Goal: Task Accomplishment & Management: Complete application form

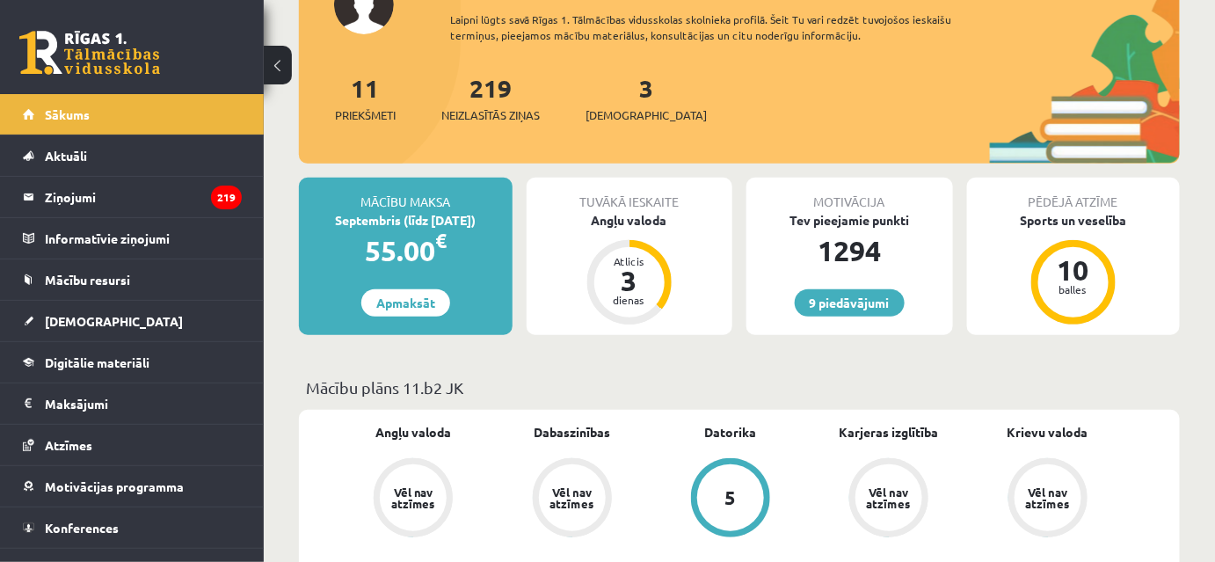
scroll to position [319, 0]
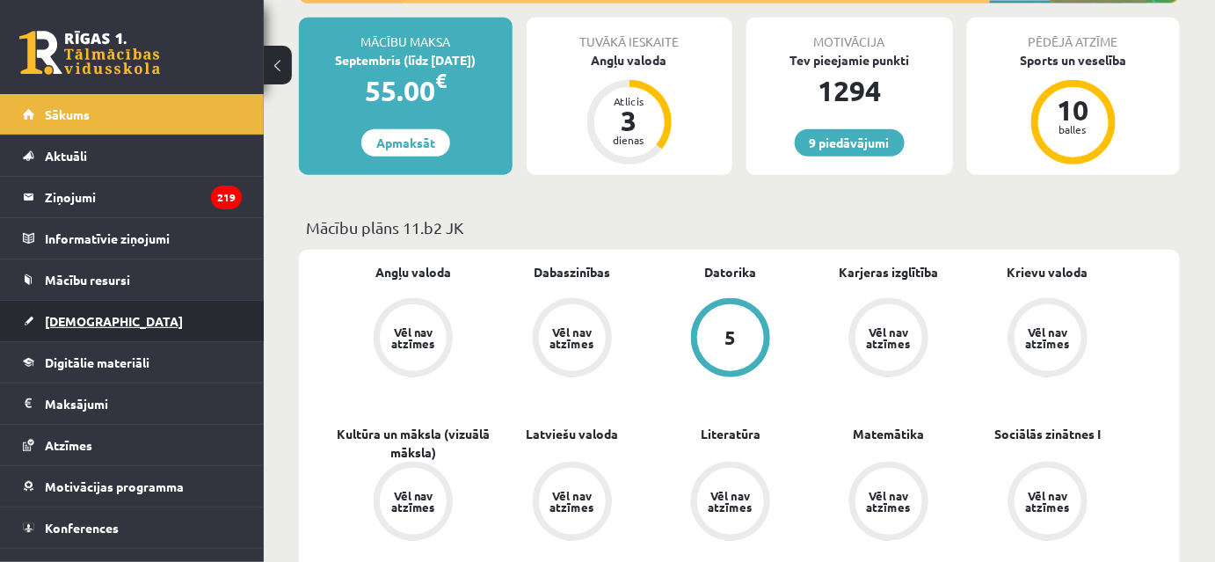
click at [113, 302] on link "[DEMOGRAPHIC_DATA]" at bounding box center [132, 321] width 219 height 40
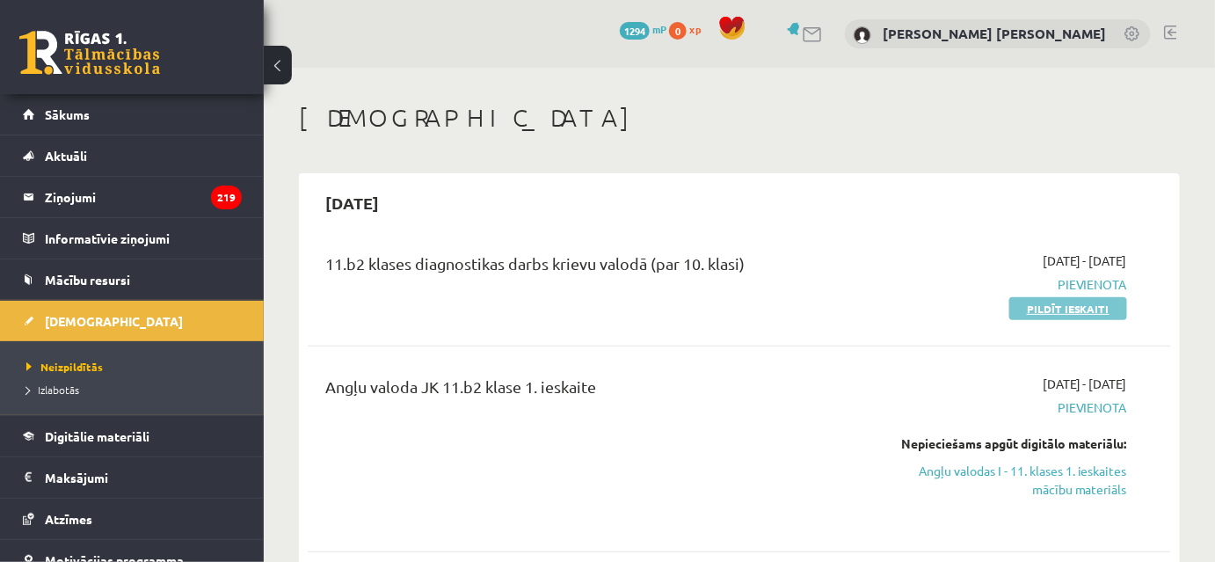
click at [1078, 312] on link "Pildīt ieskaiti" at bounding box center [1068, 308] width 118 height 23
click at [1066, 323] on div "11.b2 klases diagnostikas darbs krievu valodā (par 10. klasi) 2025-09-01 - 2025…" at bounding box center [739, 284] width 863 height 101
drag, startPoint x: 1059, startPoint y: 312, endPoint x: 687, endPoint y: 44, distance: 458.3
click at [1059, 311] on link "Pildīt ieskaiti" at bounding box center [1068, 308] width 118 height 23
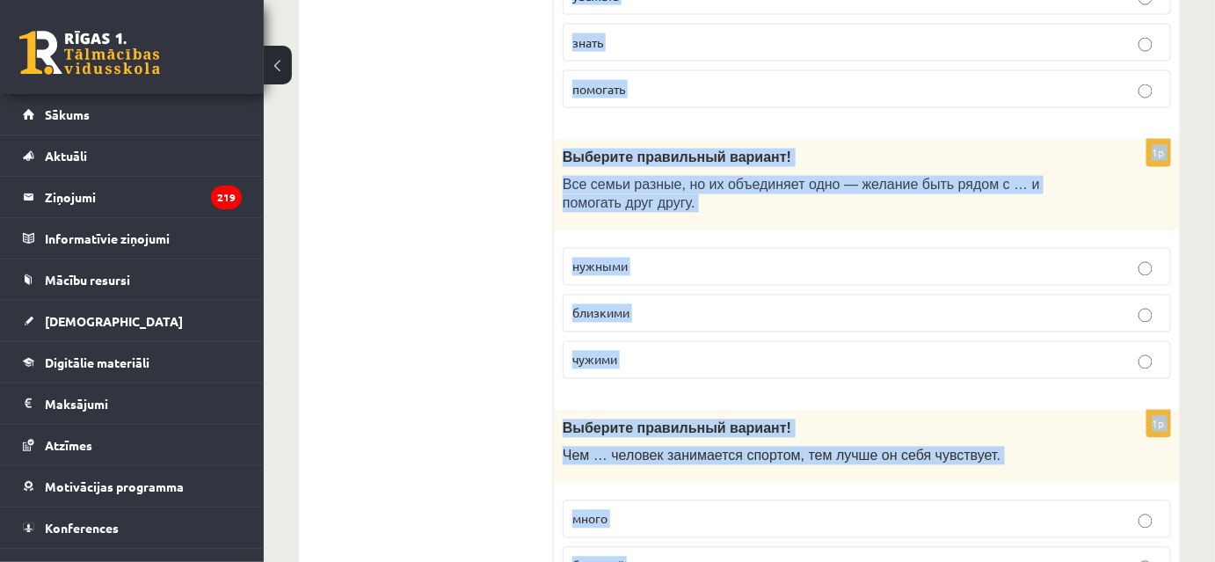
scroll to position [5759, 0]
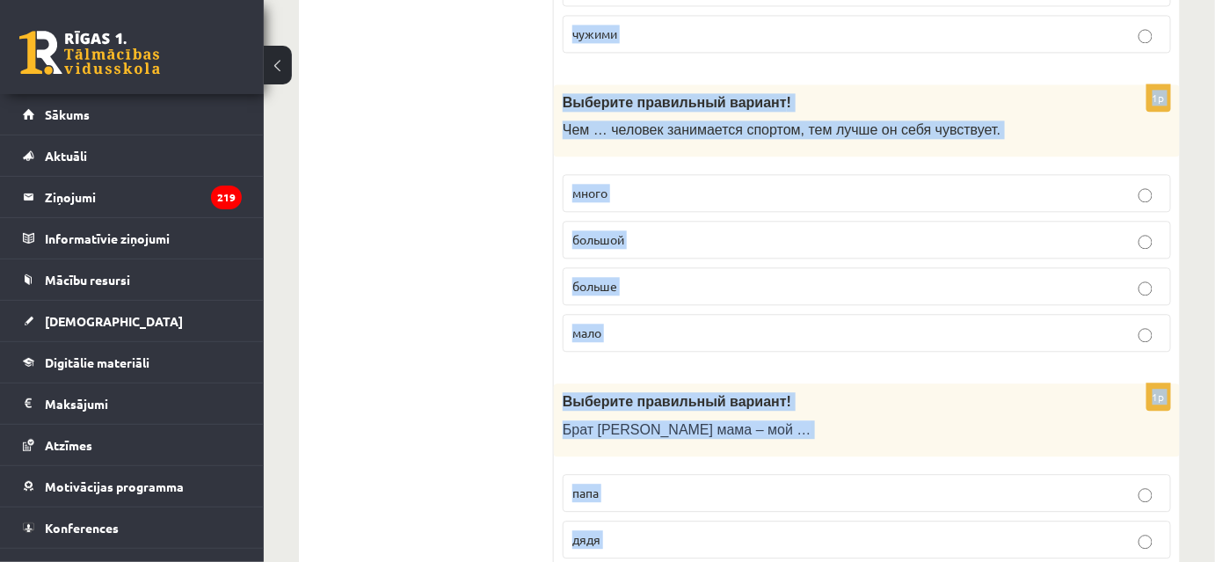
drag, startPoint x: 560, startPoint y: 181, endPoint x: 731, endPoint y: 502, distance: 363.7
copy form "Выберите правильный вариант! Выбирать …. имя имю 1p Кто на ком женится? Кто за …"
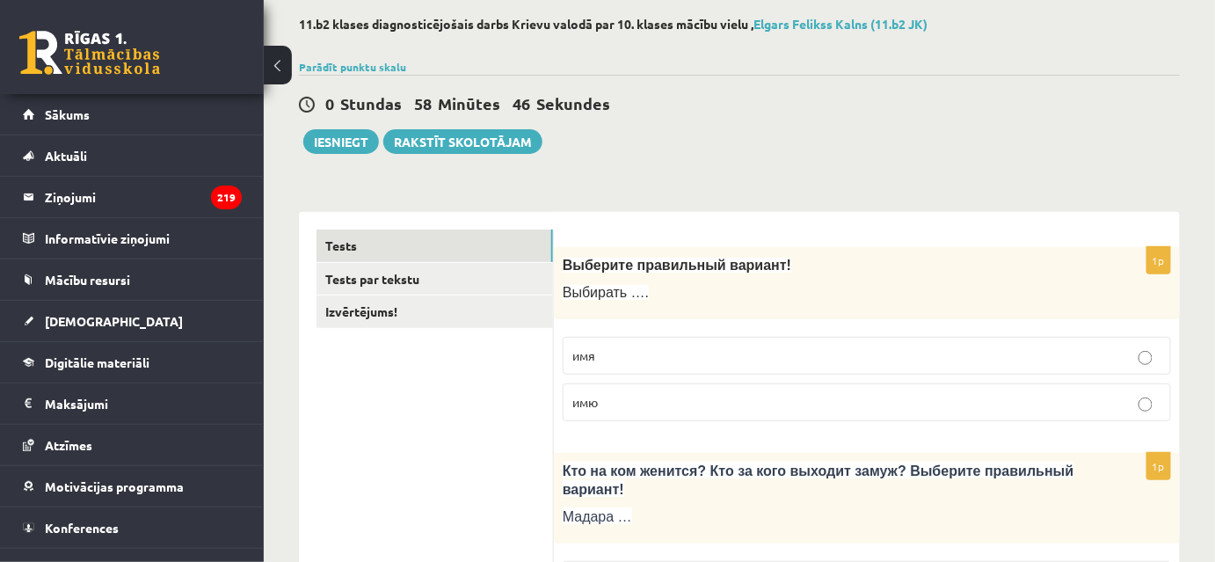
scroll to position [6, 0]
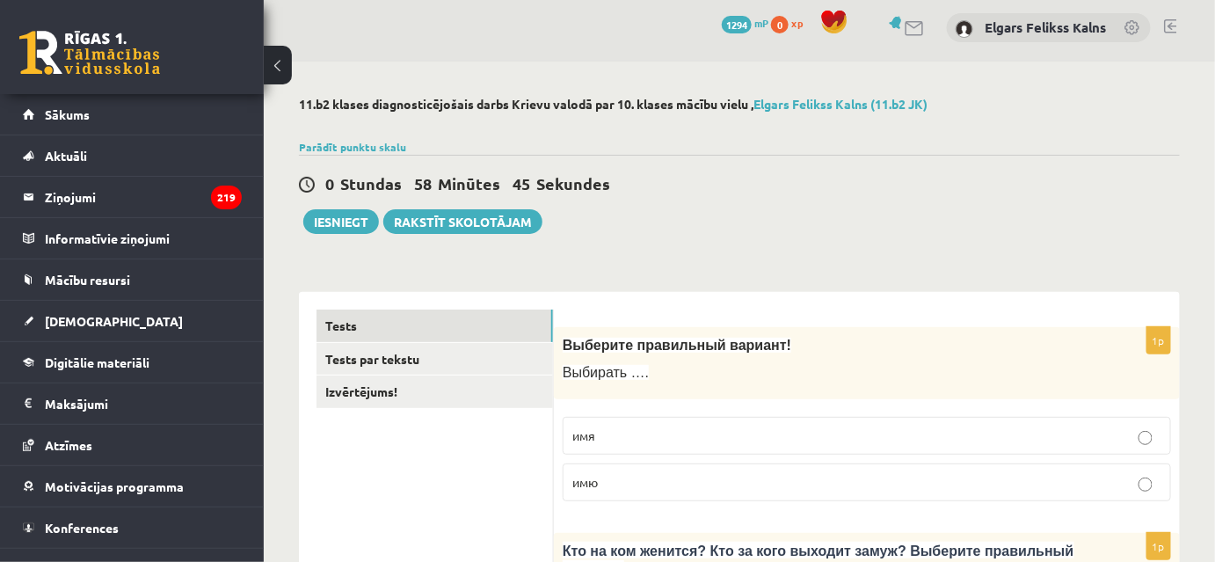
click at [660, 423] on label "имя" at bounding box center [867, 436] width 608 height 38
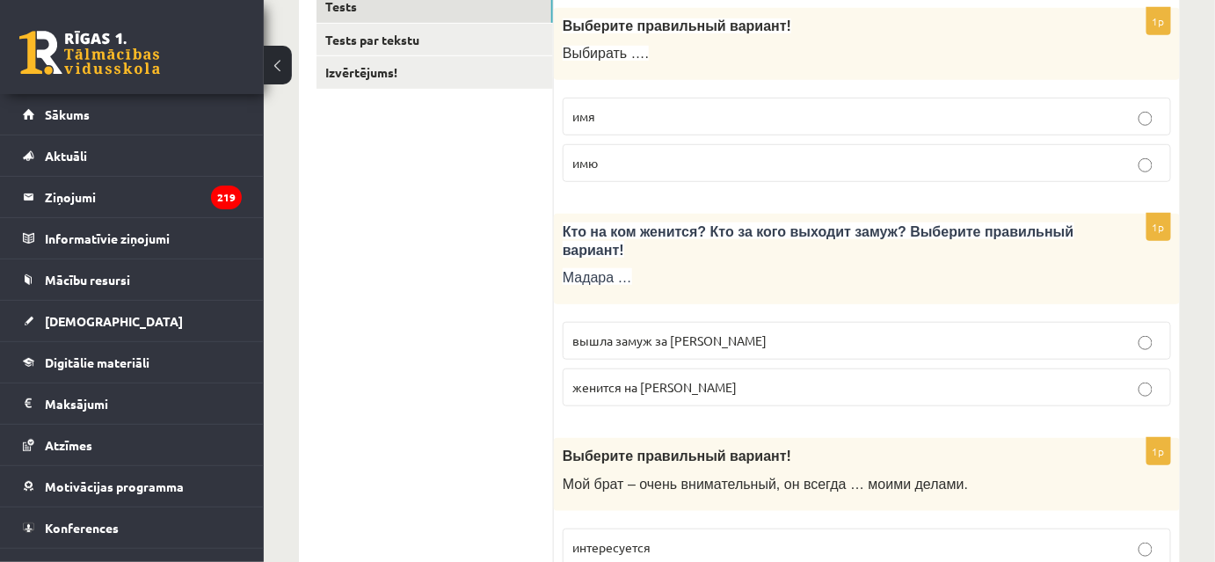
click at [612, 330] on label "вышла замуж за Марка" at bounding box center [867, 341] width 608 height 38
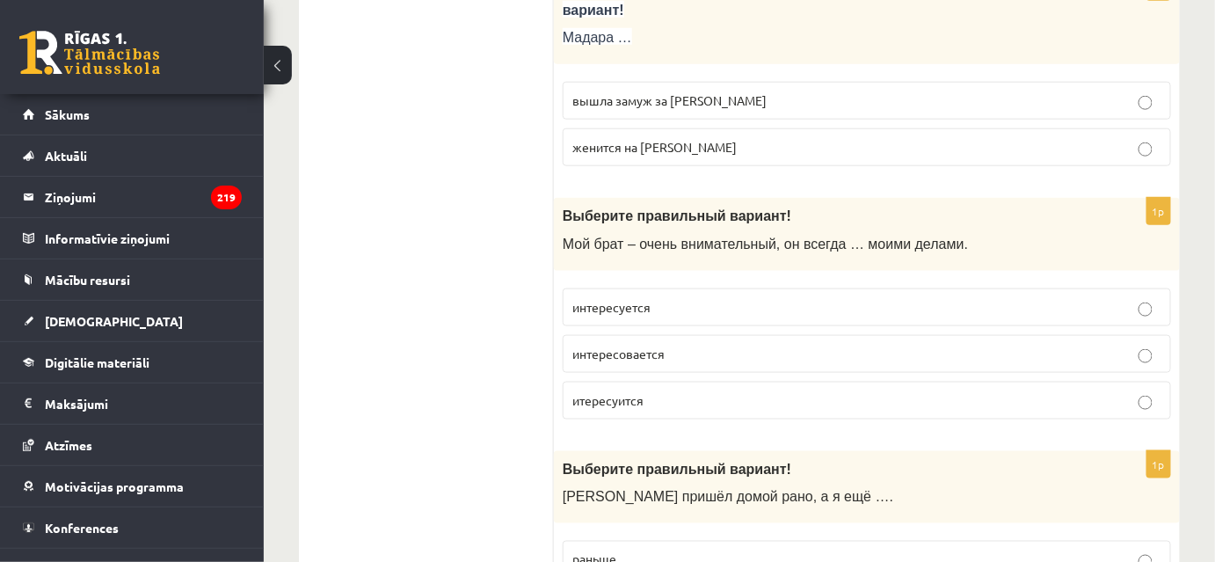
click at [654, 298] on p "интересуется" at bounding box center [866, 307] width 589 height 18
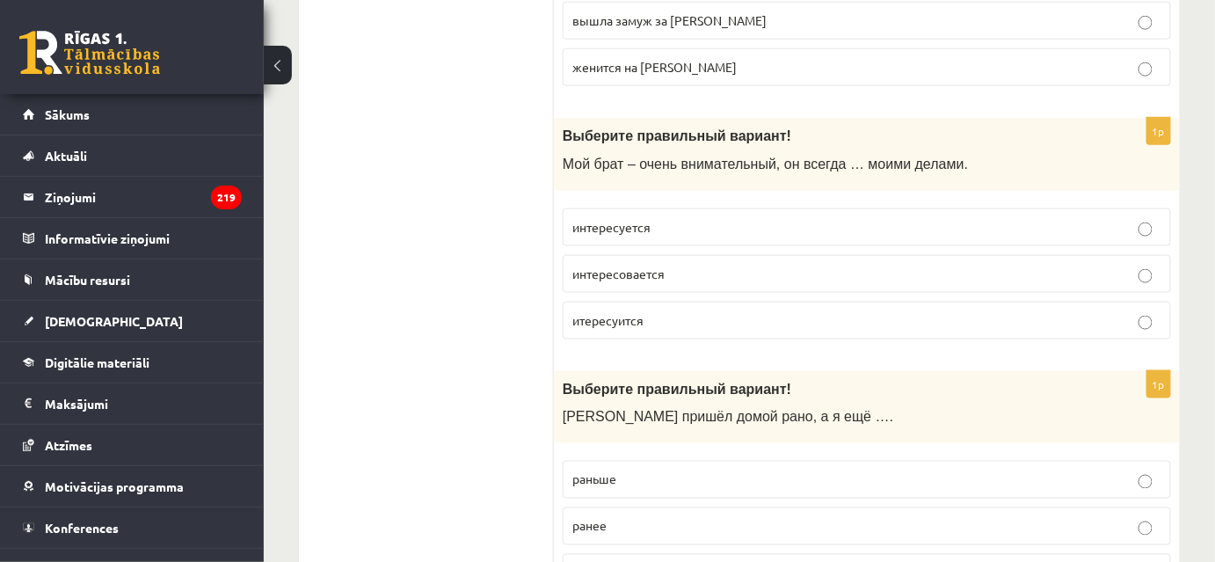
scroll to position [725, 0]
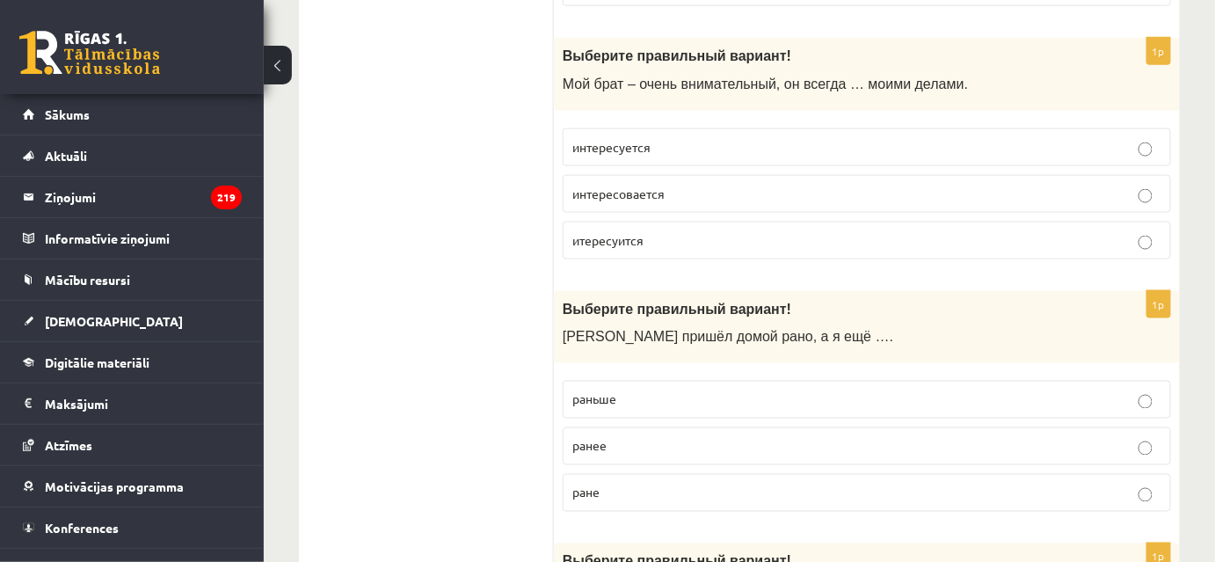
click at [693, 231] on p "итересуится" at bounding box center [866, 240] width 589 height 18
click at [698, 136] on label "интересуется" at bounding box center [867, 147] width 608 height 38
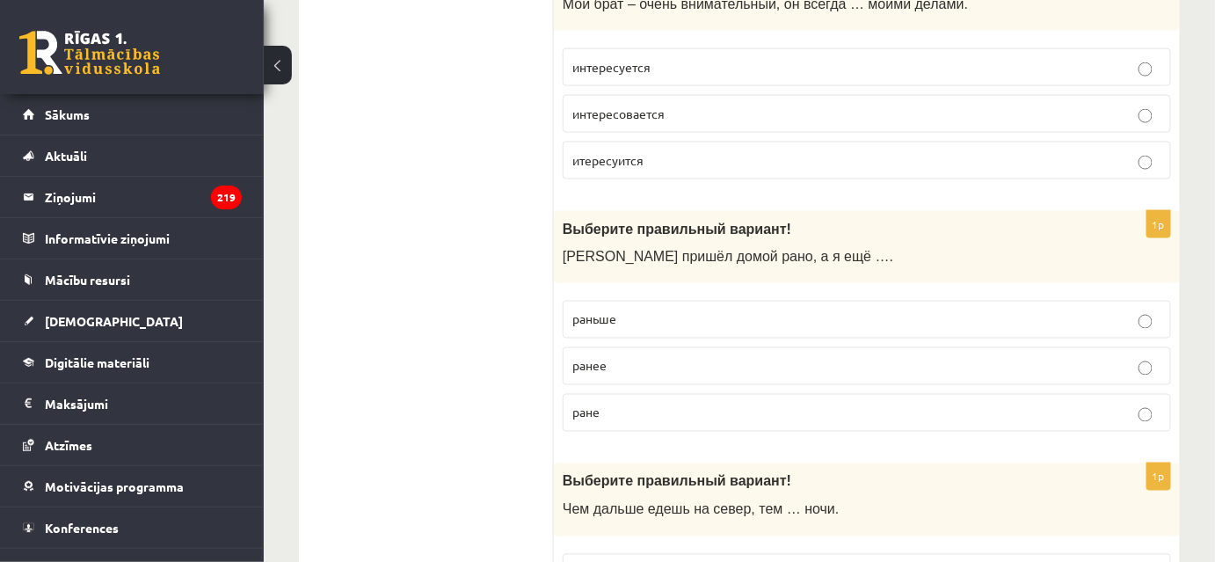
click at [620, 310] on p "раньше" at bounding box center [866, 319] width 589 height 18
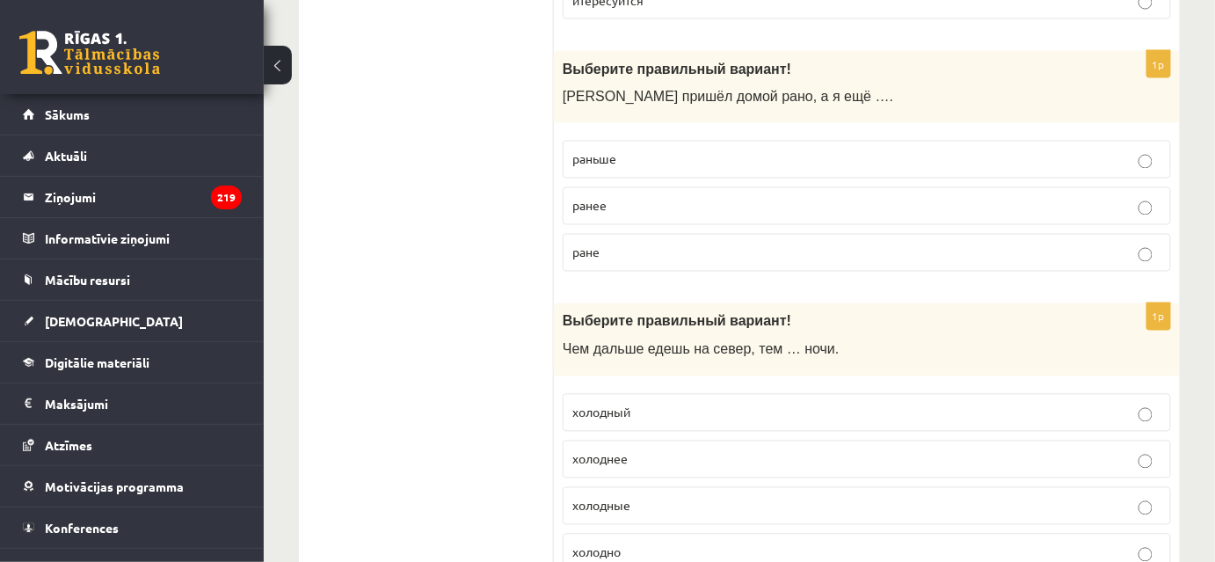
click at [654, 450] on p "холоднее" at bounding box center [866, 459] width 589 height 18
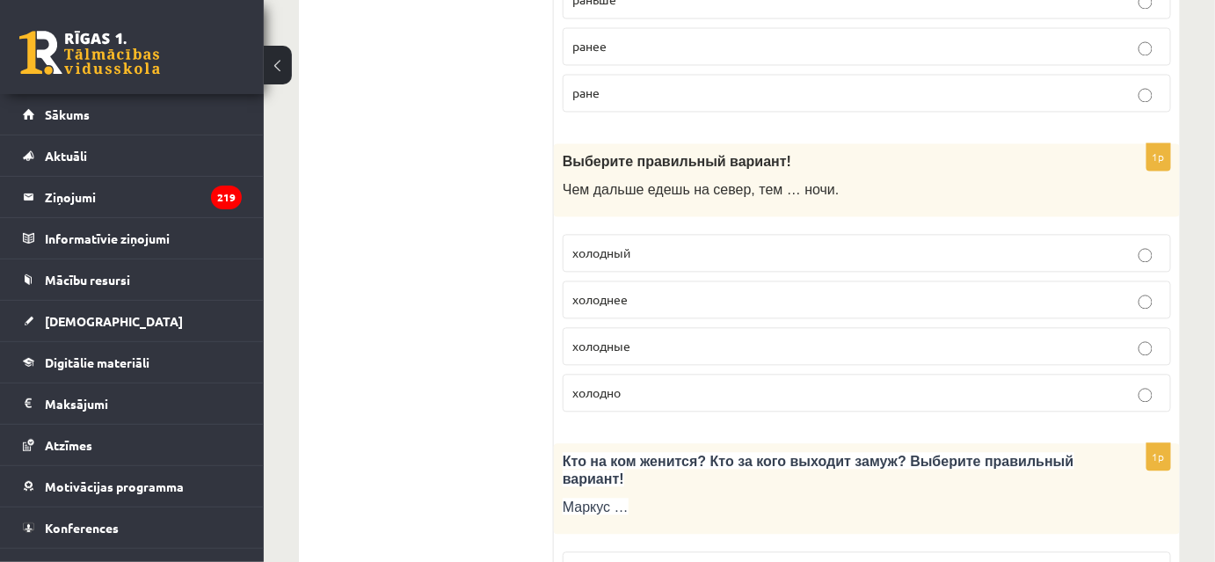
scroll to position [1284, 0]
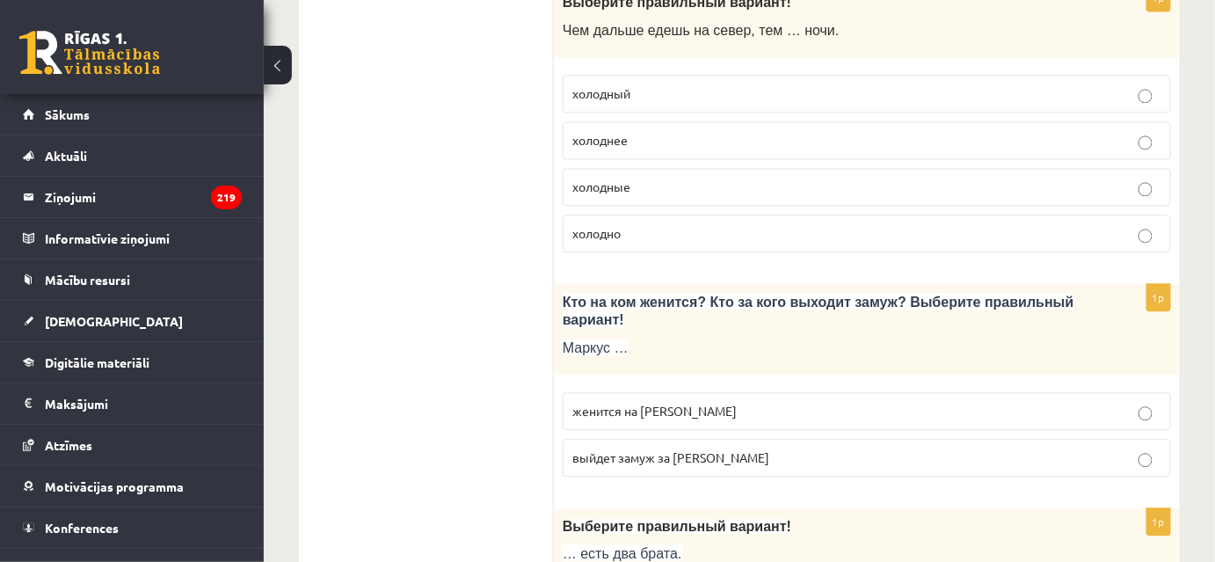
click at [657, 388] on fieldset "женится на Агнии выйдет замуж за Агнию" at bounding box center [867, 432] width 608 height 98
click at [657, 392] on label "женится на Агнии" at bounding box center [867, 411] width 608 height 38
click at [658, 439] on label "выйдет замуж за Агнию" at bounding box center [867, 458] width 608 height 38
click at [850, 402] on p "женится на Агнии" at bounding box center [866, 411] width 589 height 18
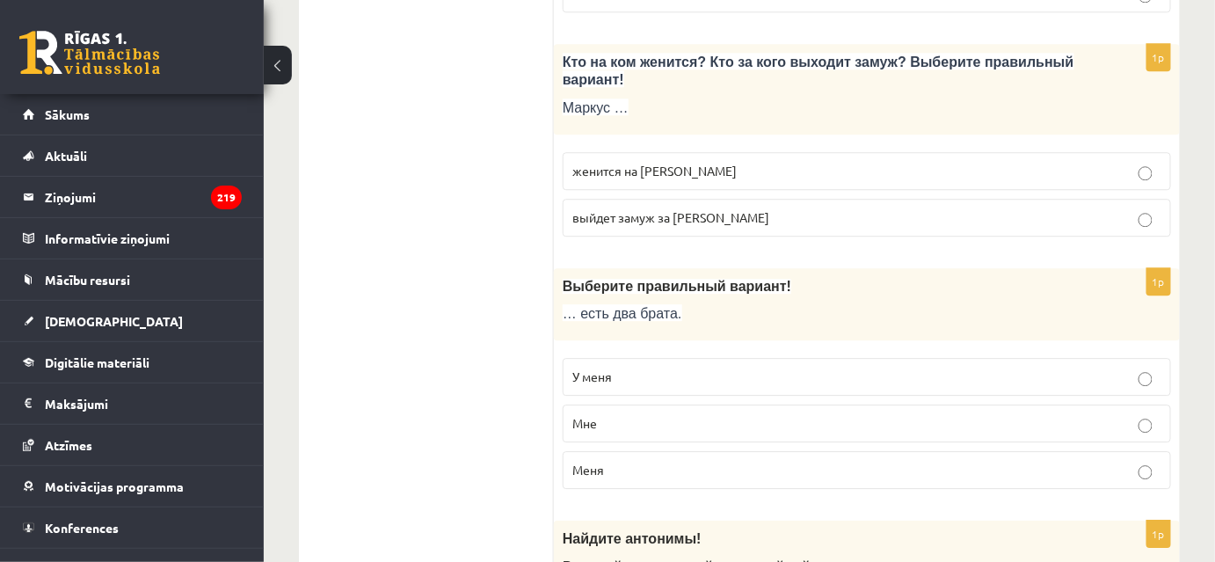
click at [677, 361] on fieldset "У меня Мне Меня" at bounding box center [867, 421] width 608 height 145
click at [671, 414] on p "Мне" at bounding box center [866, 423] width 589 height 18
click at [680, 367] on p "У меня" at bounding box center [866, 376] width 589 height 18
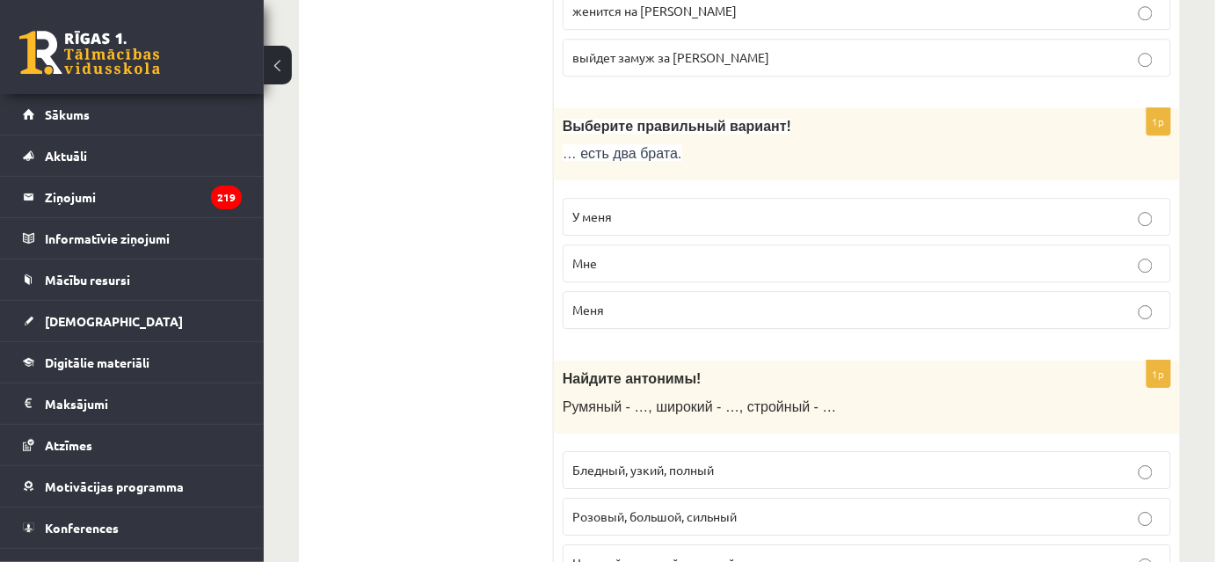
click at [686, 451] on label "Бледный, узкий, полный" at bounding box center [867, 470] width 608 height 38
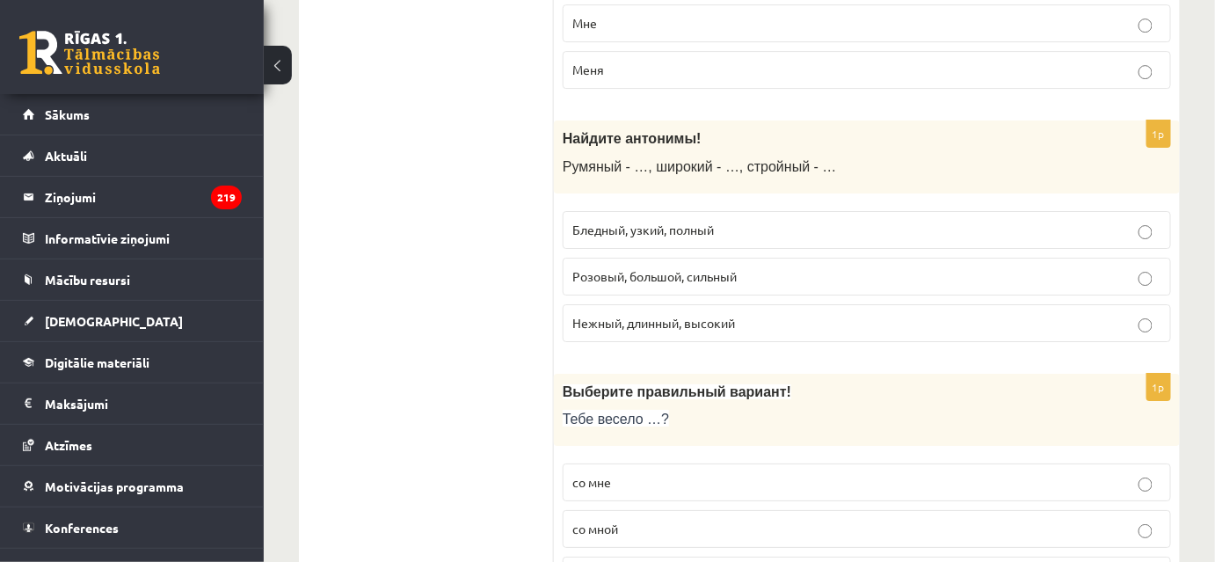
scroll to position [2004, 0]
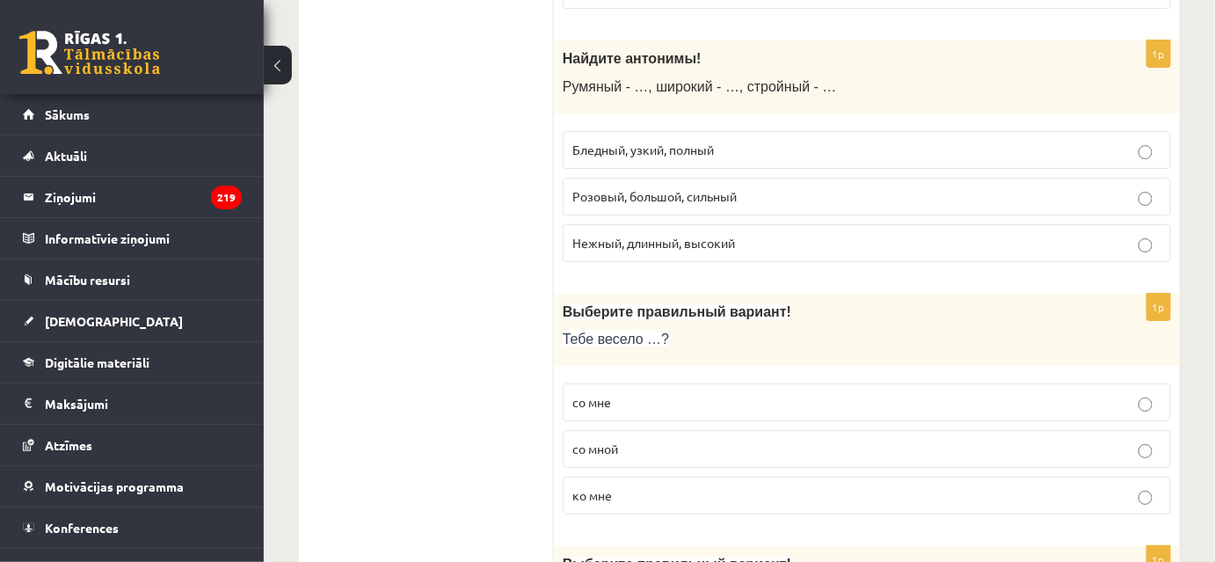
click at [730, 439] on p "со мной" at bounding box center [866, 448] width 589 height 18
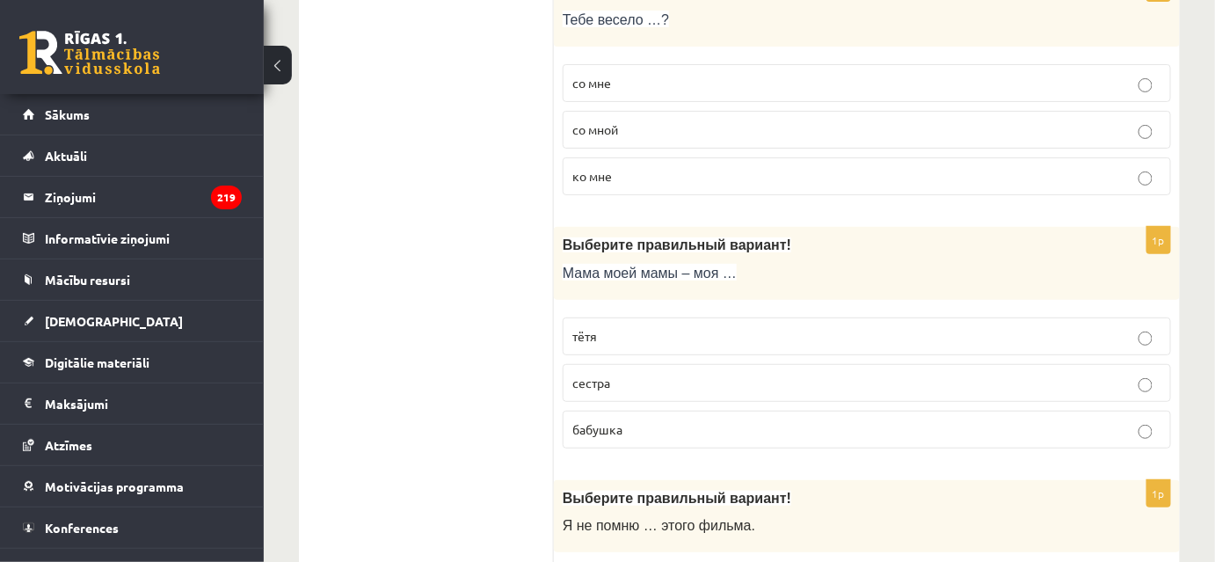
click at [616, 410] on label "бабушка" at bounding box center [867, 429] width 608 height 38
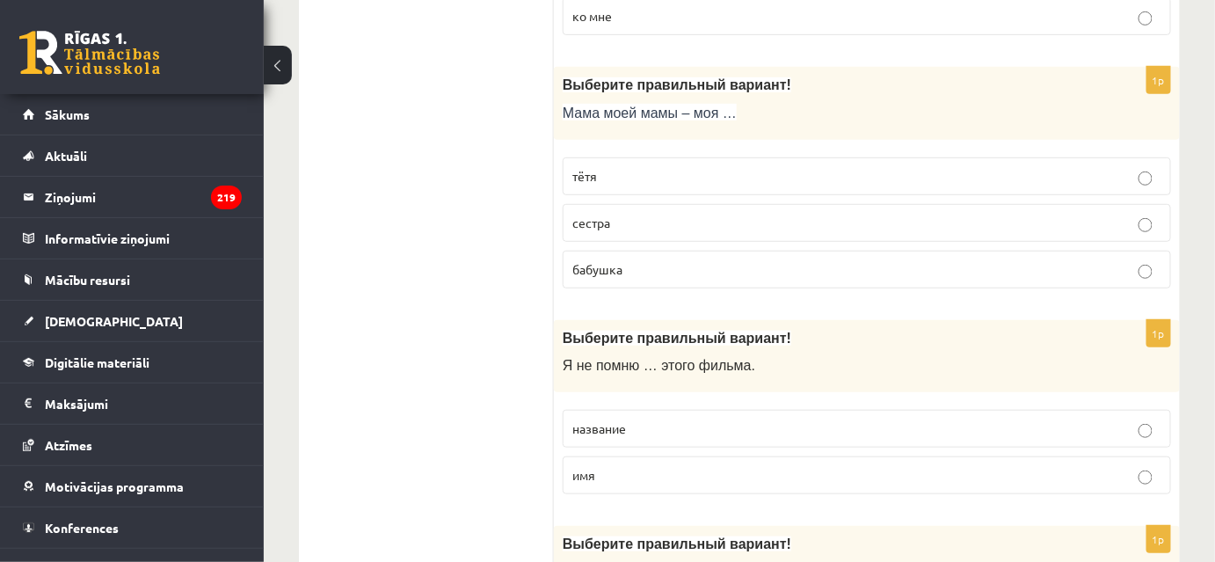
click at [613, 420] on span "название" at bounding box center [599, 428] width 54 height 16
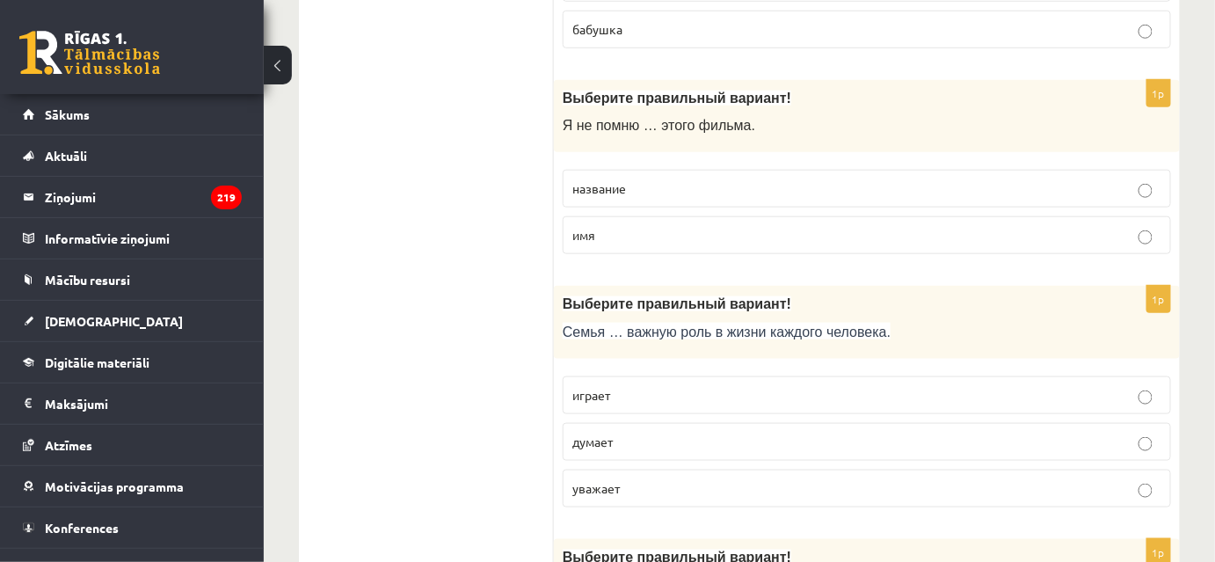
click at [608, 387] on span "играет" at bounding box center [591, 395] width 38 height 16
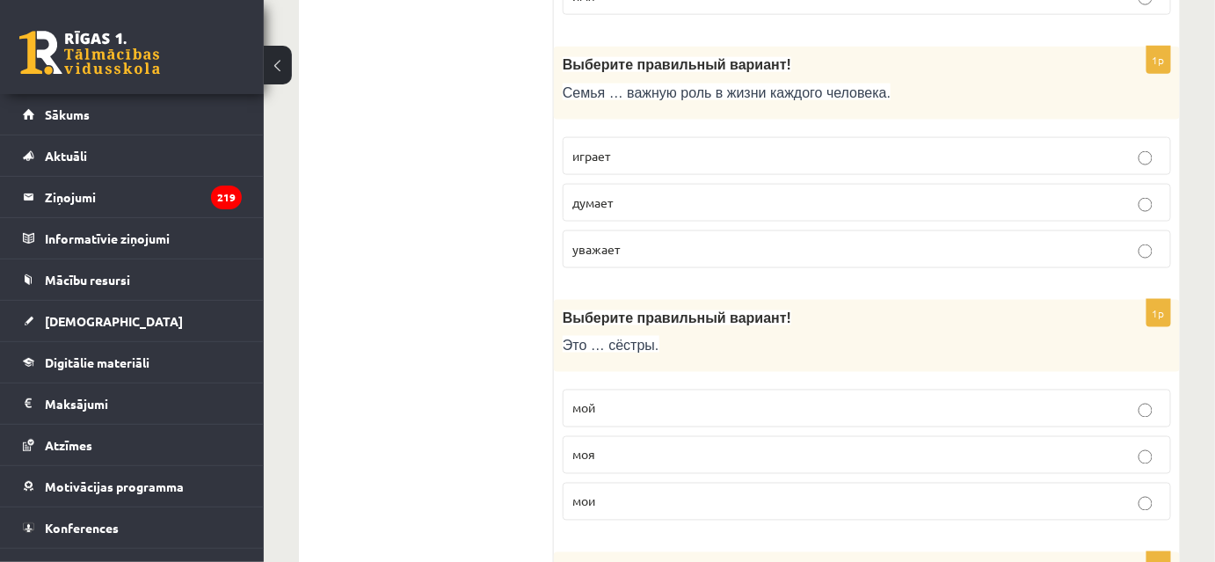
click at [766, 389] on label "мой" at bounding box center [867, 408] width 608 height 38
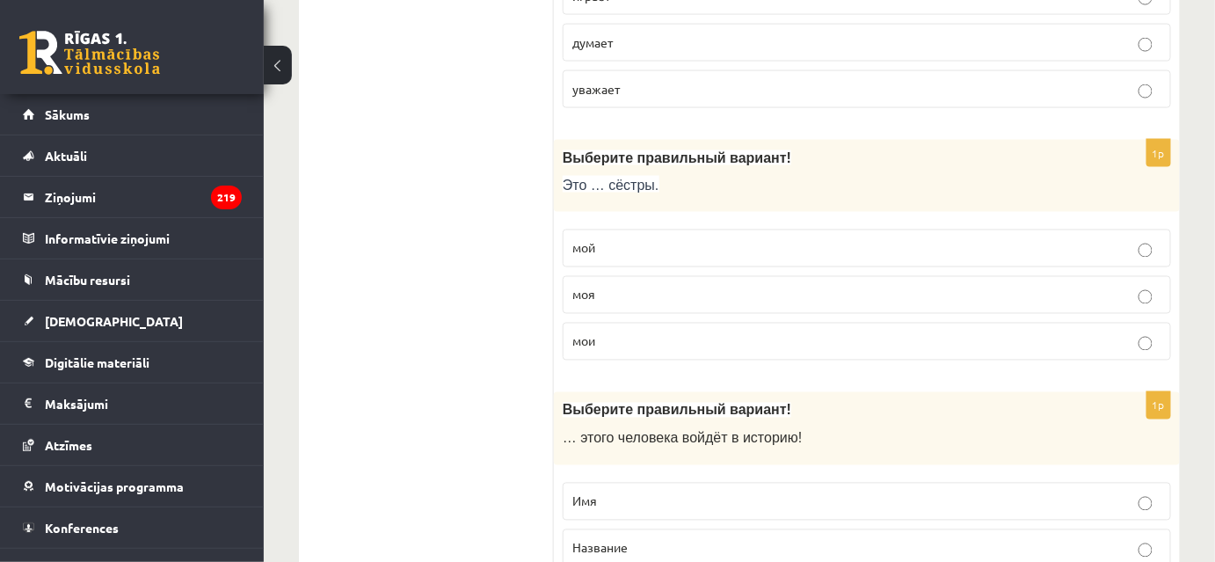
scroll to position [3282, 0]
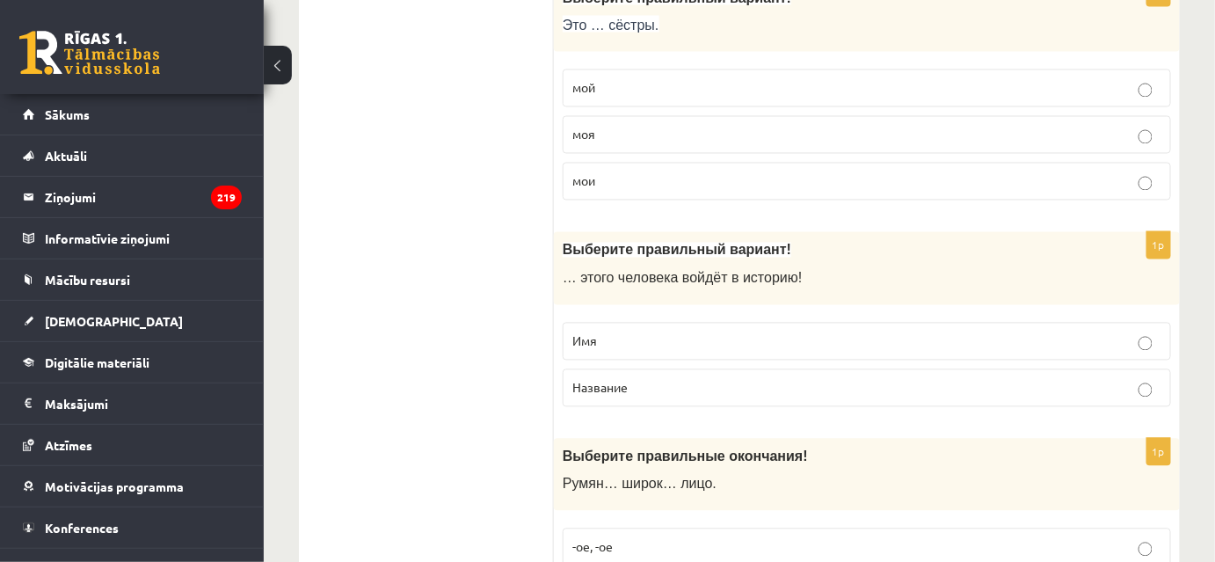
click at [619, 323] on label "Имя" at bounding box center [867, 342] width 608 height 38
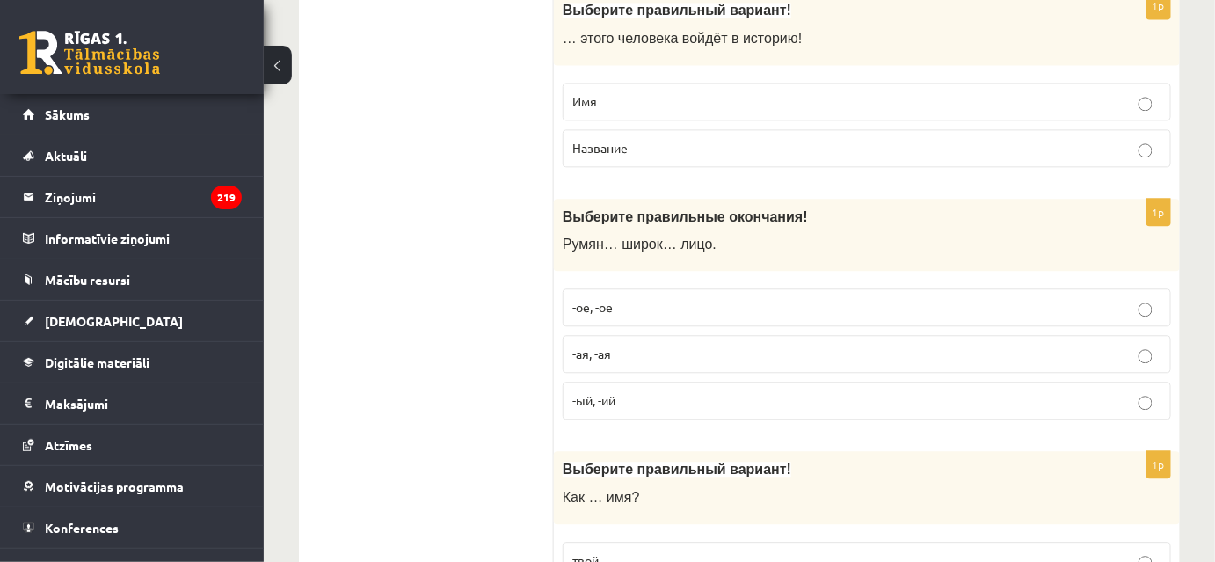
click at [635, 298] on p "-ое, -ое" at bounding box center [866, 307] width 589 height 18
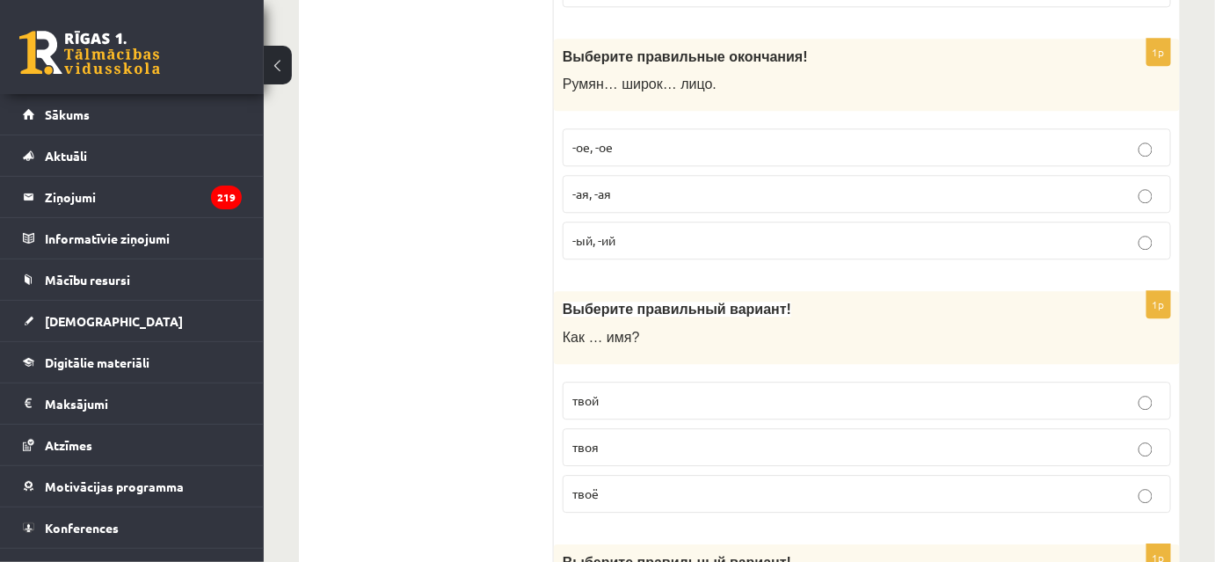
click at [674, 475] on label "твоё" at bounding box center [867, 494] width 608 height 38
click at [698, 438] on p "твоя" at bounding box center [866, 447] width 589 height 18
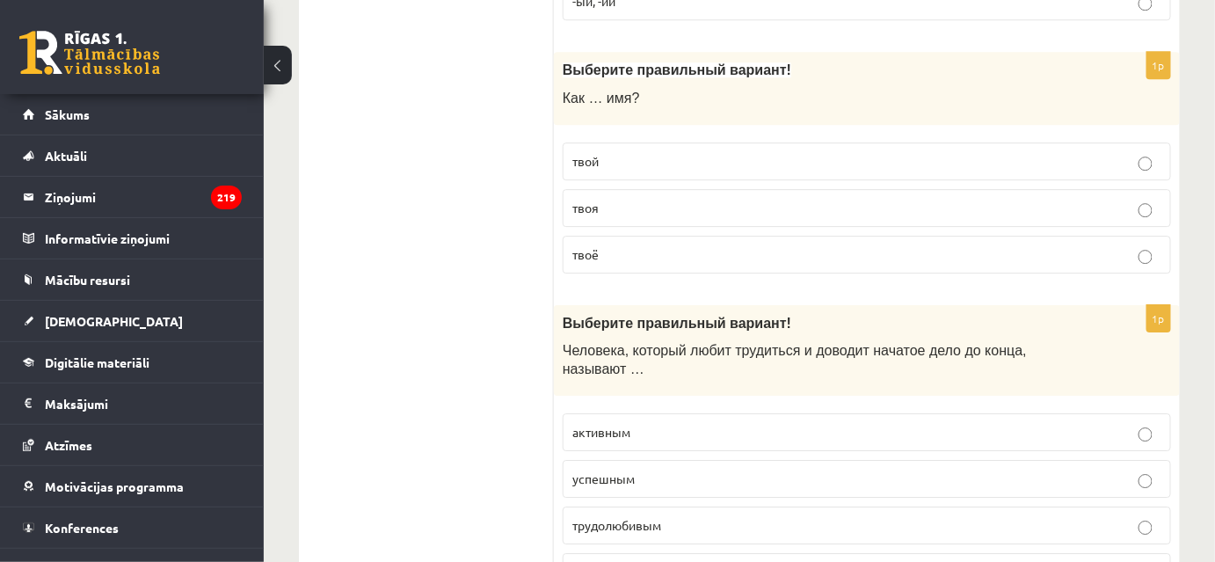
scroll to position [4081, 0]
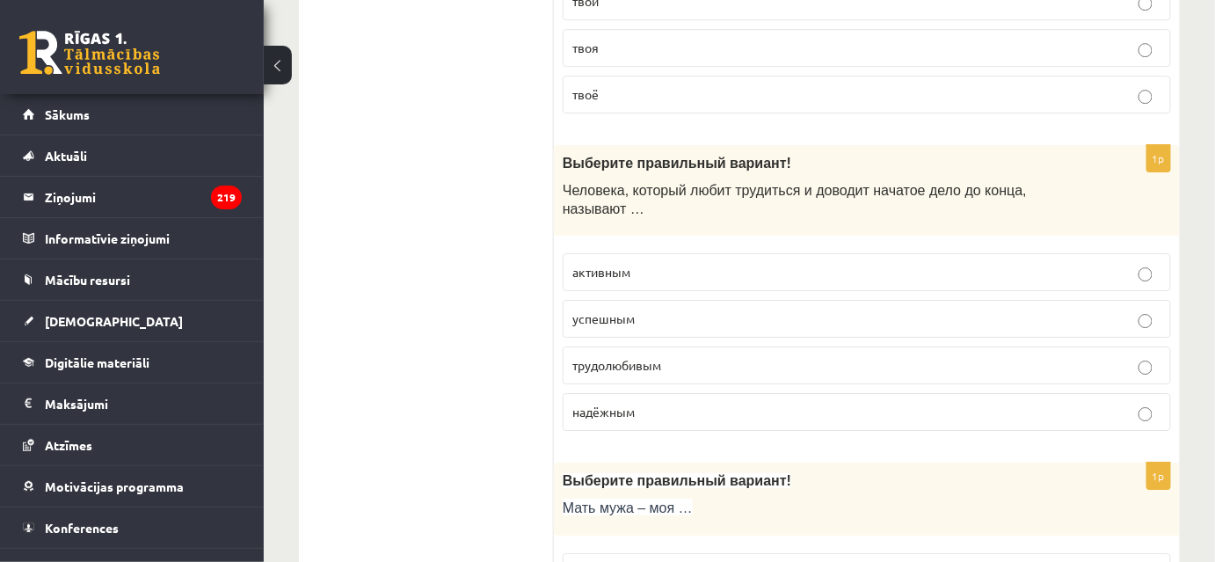
click at [656, 356] on p "трудолюбивым" at bounding box center [866, 365] width 589 height 18
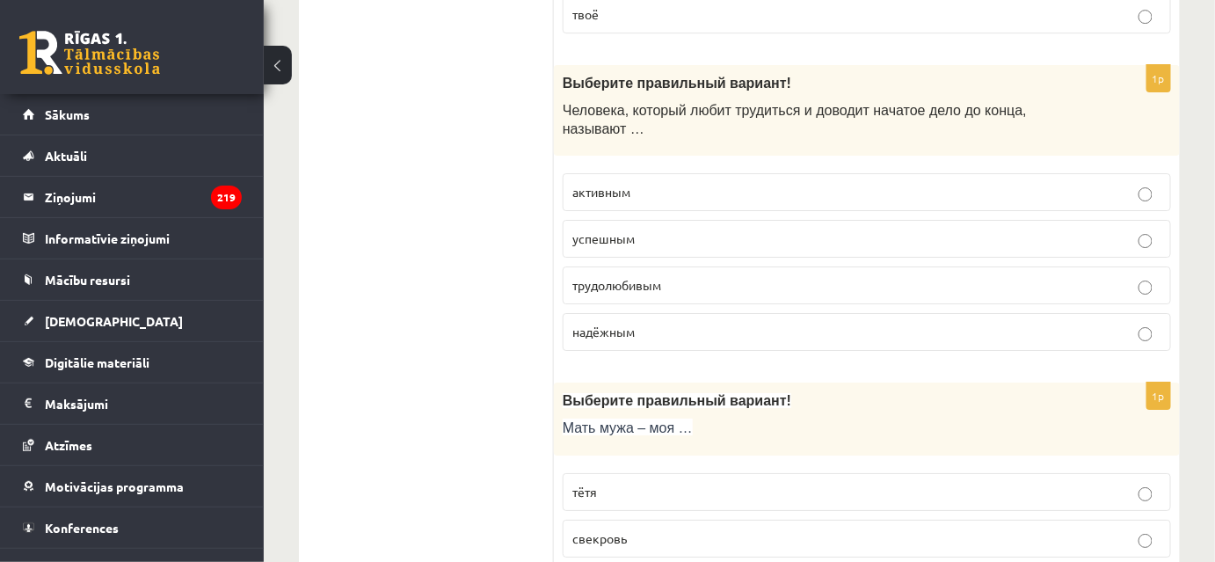
click at [711, 529] on p "свекровь" at bounding box center [866, 538] width 589 height 18
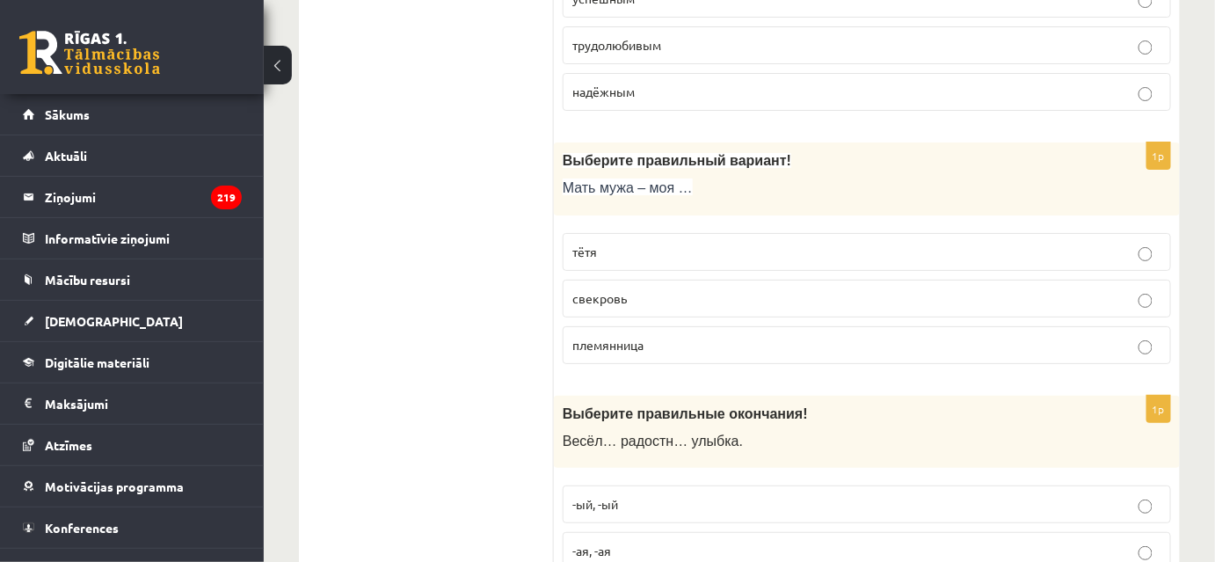
click at [808, 541] on p "-ая, -ая" at bounding box center [866, 550] width 589 height 18
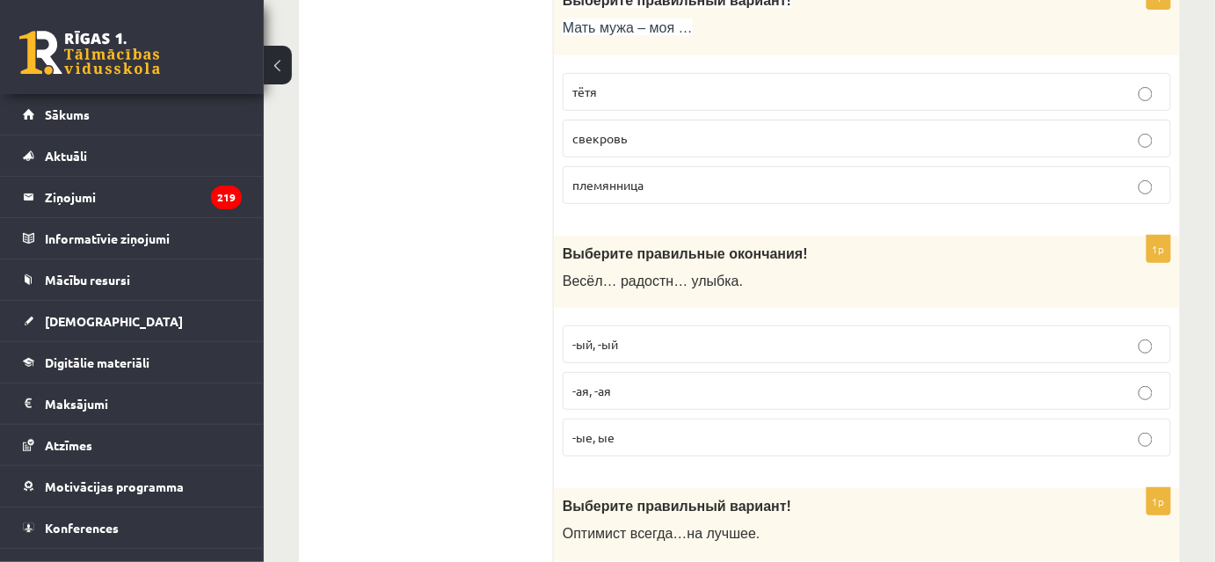
scroll to position [4880, 0]
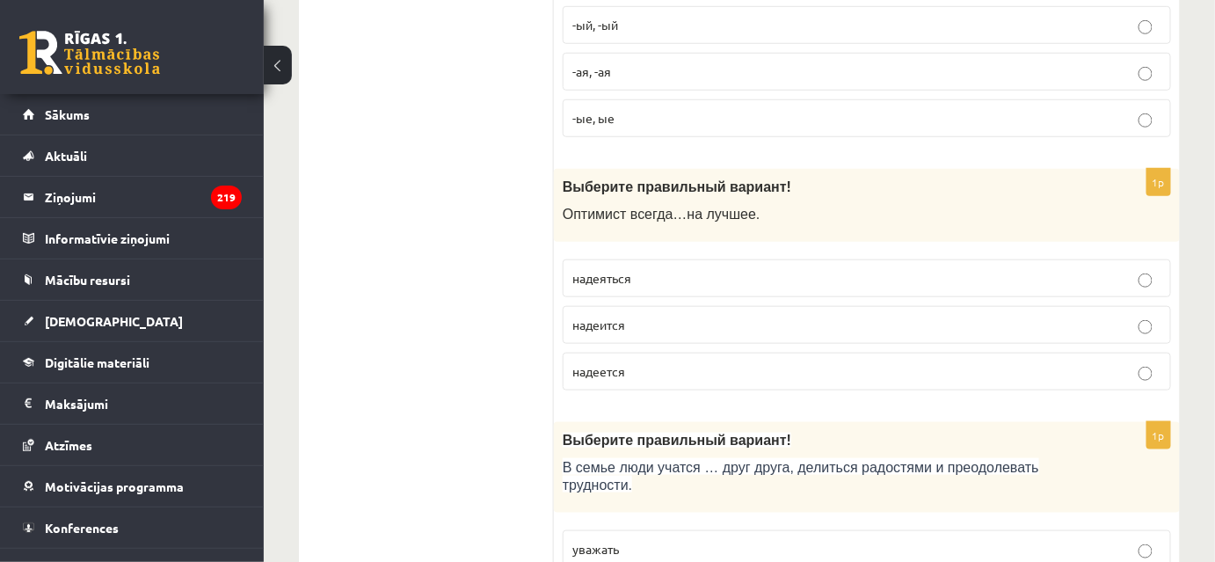
click at [737, 316] on p "надеится" at bounding box center [866, 325] width 589 height 18
click at [643, 362] on p "надеется" at bounding box center [866, 371] width 589 height 18
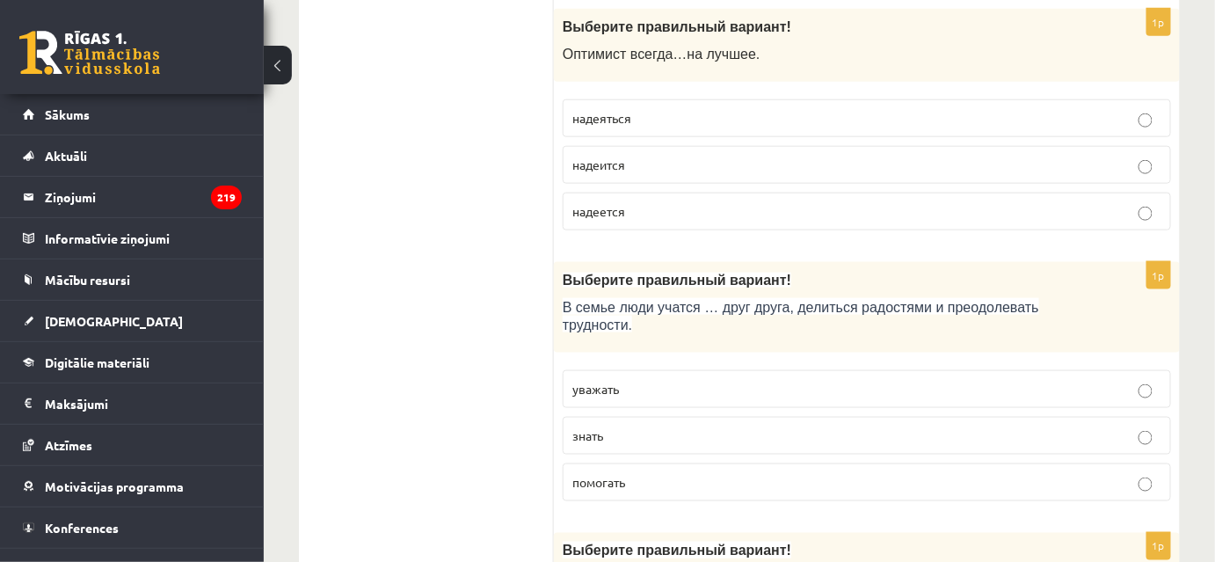
click at [620, 426] on p "знать" at bounding box center [866, 435] width 589 height 18
click at [732, 380] on p "уважать" at bounding box center [866, 389] width 589 height 18
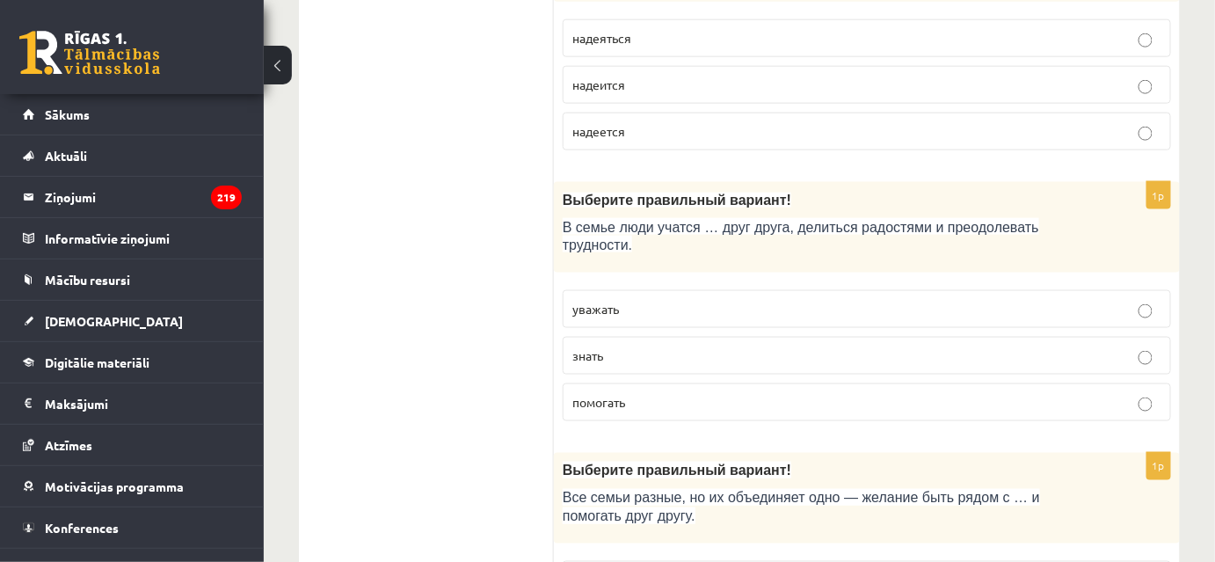
scroll to position [5280, 0]
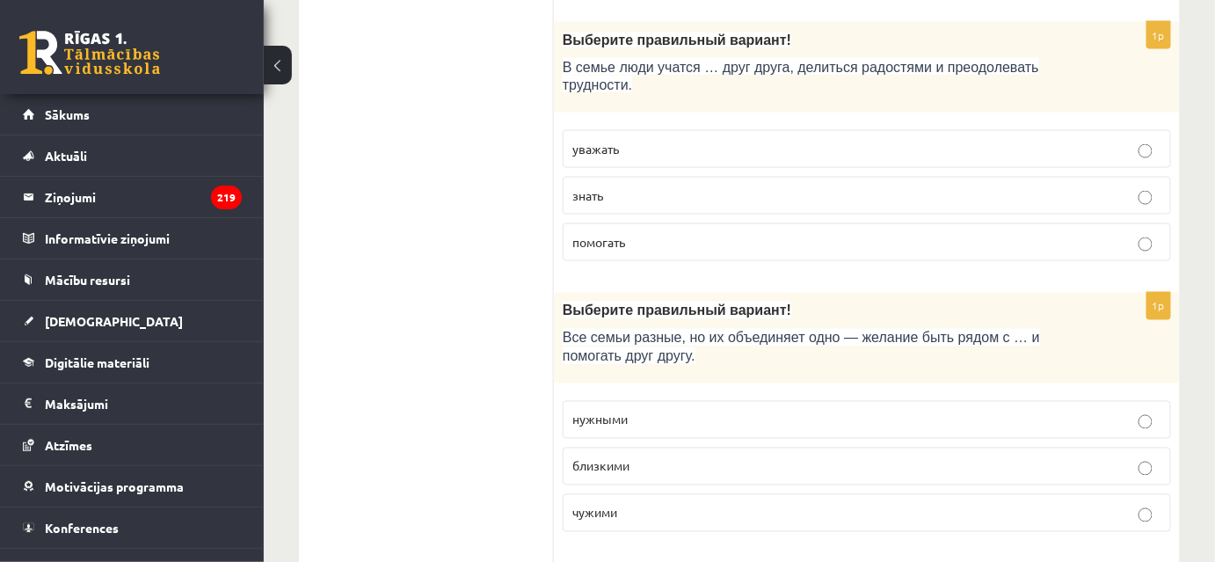
click at [668, 504] on p "чужими" at bounding box center [866, 513] width 589 height 18
click at [679, 457] on p "близкими" at bounding box center [866, 466] width 589 height 18
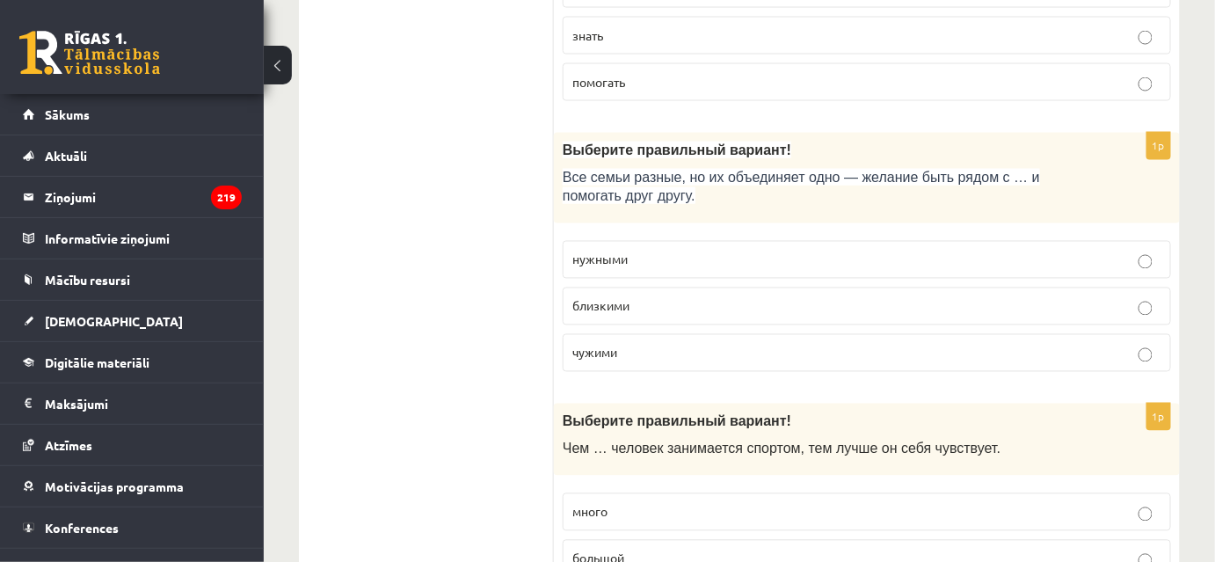
scroll to position [5520, 0]
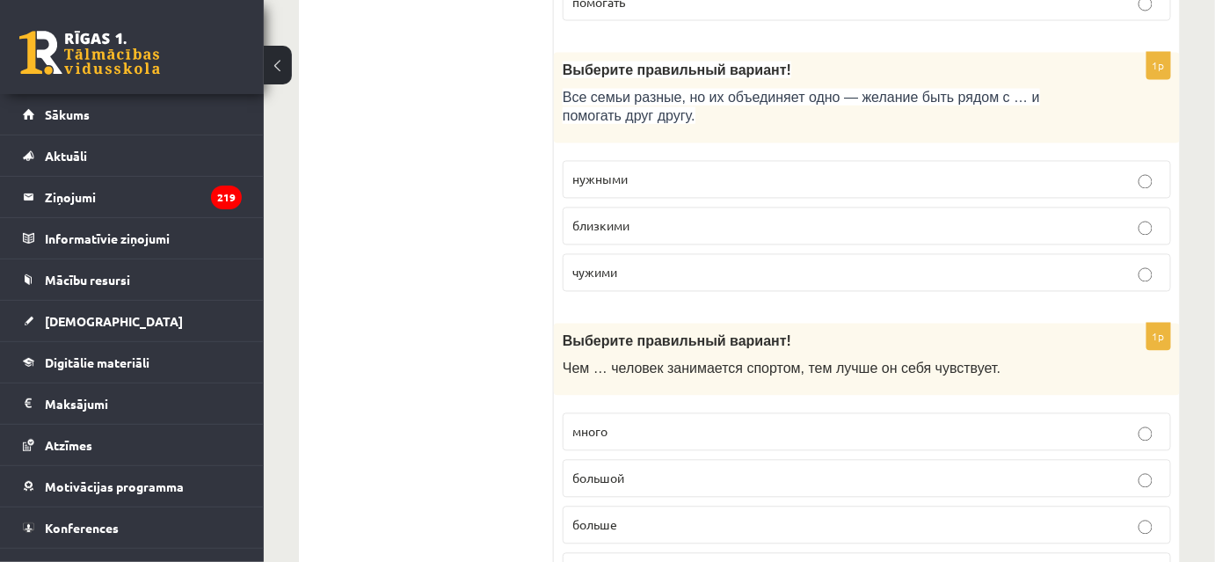
click at [682, 516] on p "больше" at bounding box center [866, 525] width 589 height 18
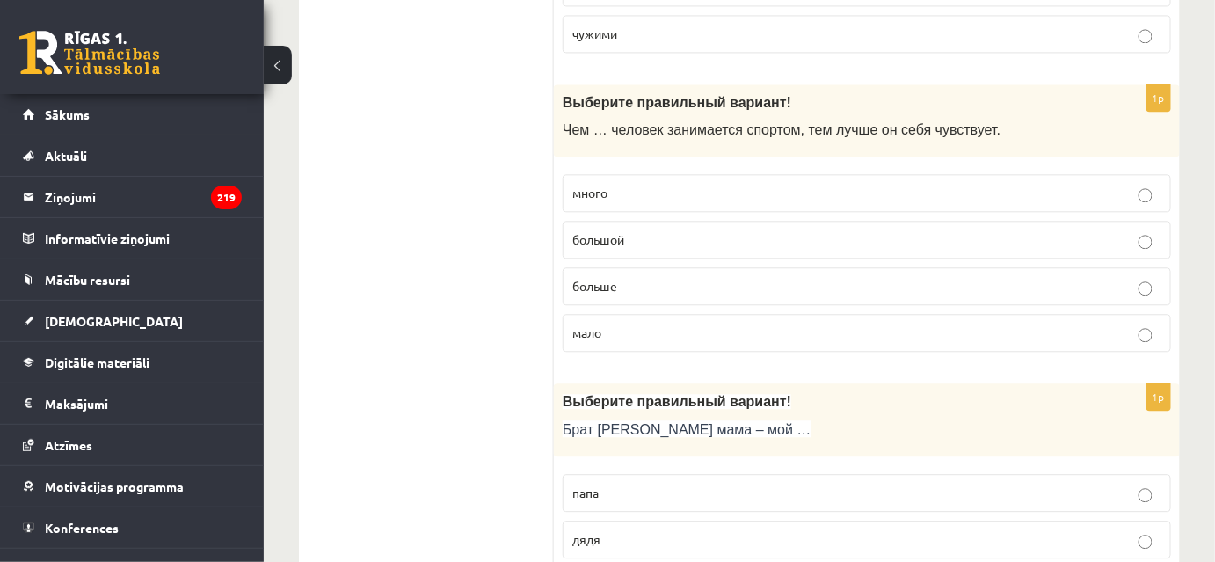
click at [646, 520] on label "дядя" at bounding box center [867, 539] width 608 height 38
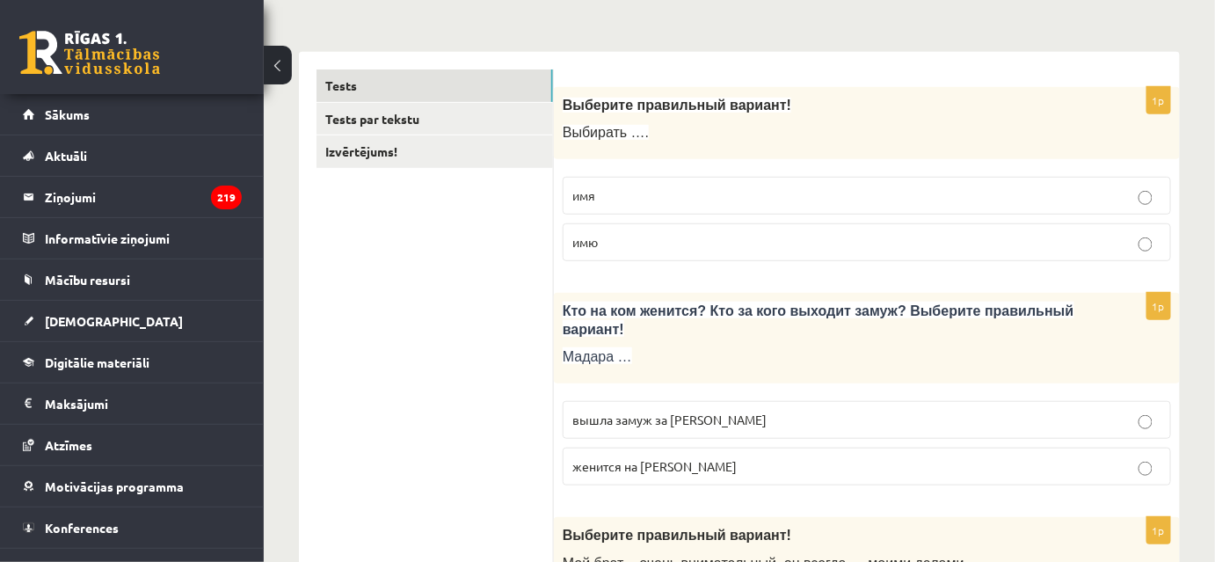
scroll to position [6, 0]
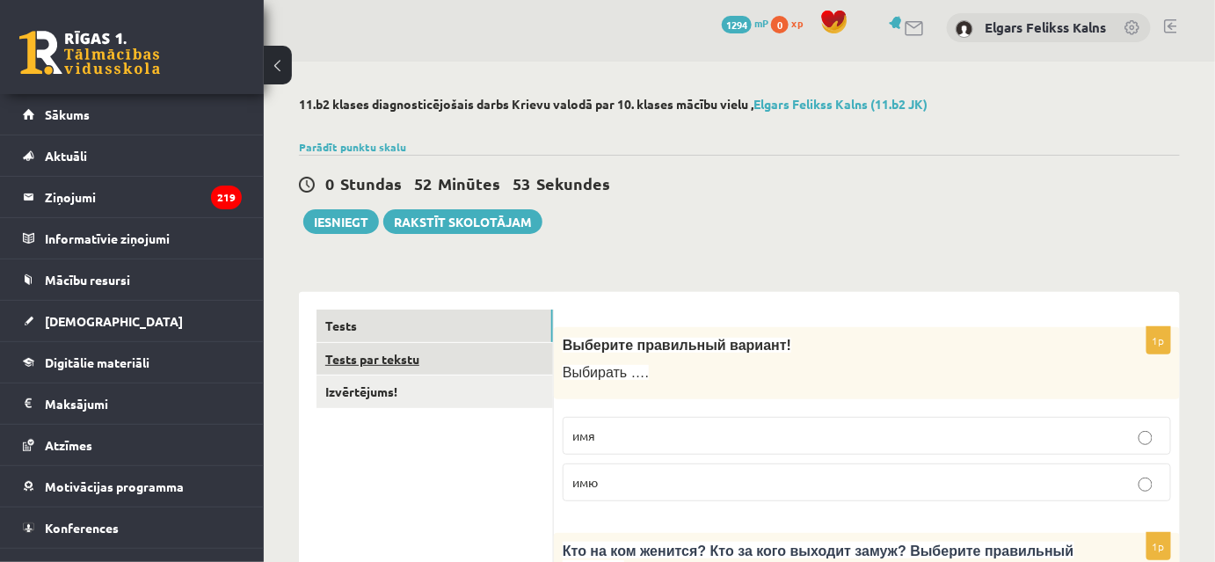
click at [477, 344] on link "Tests par tekstu" at bounding box center [434, 359] width 236 height 33
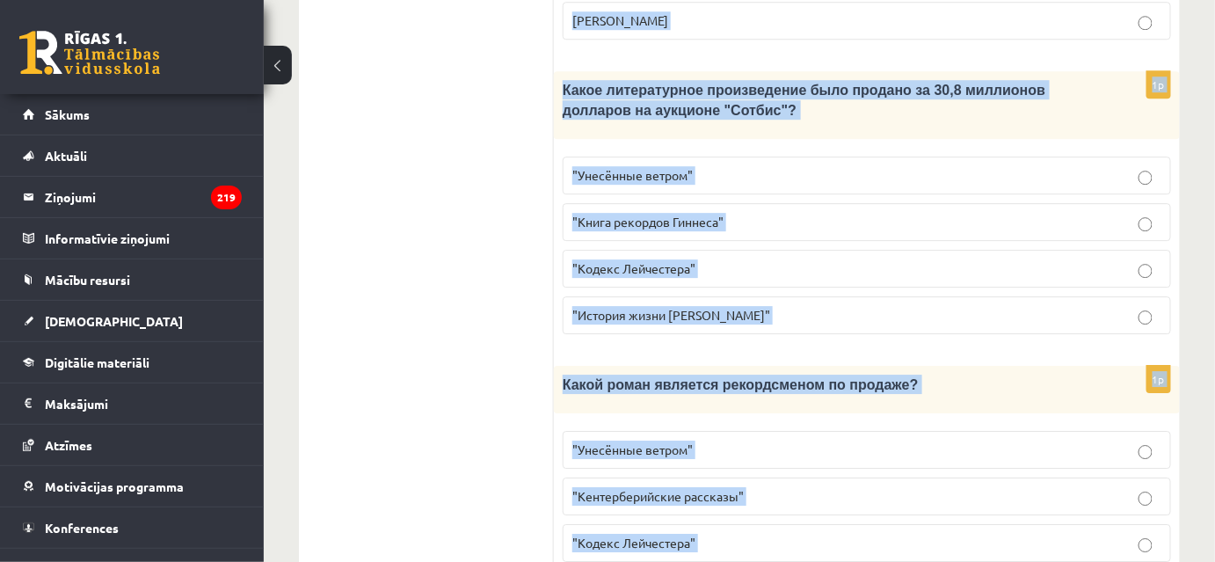
scroll to position [1952, 0]
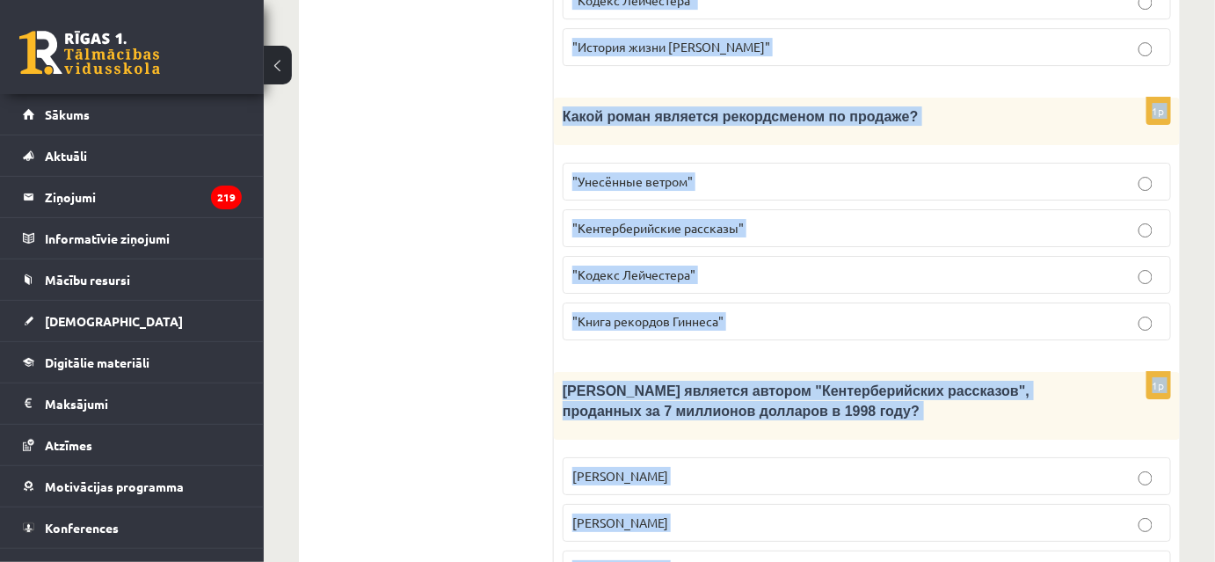
drag, startPoint x: 572, startPoint y: 161, endPoint x: 844, endPoint y: 478, distance: 417.6
copy form "Прочитайте текст «Интересные факты о книгах», выберите правильный вариант! Инте…"
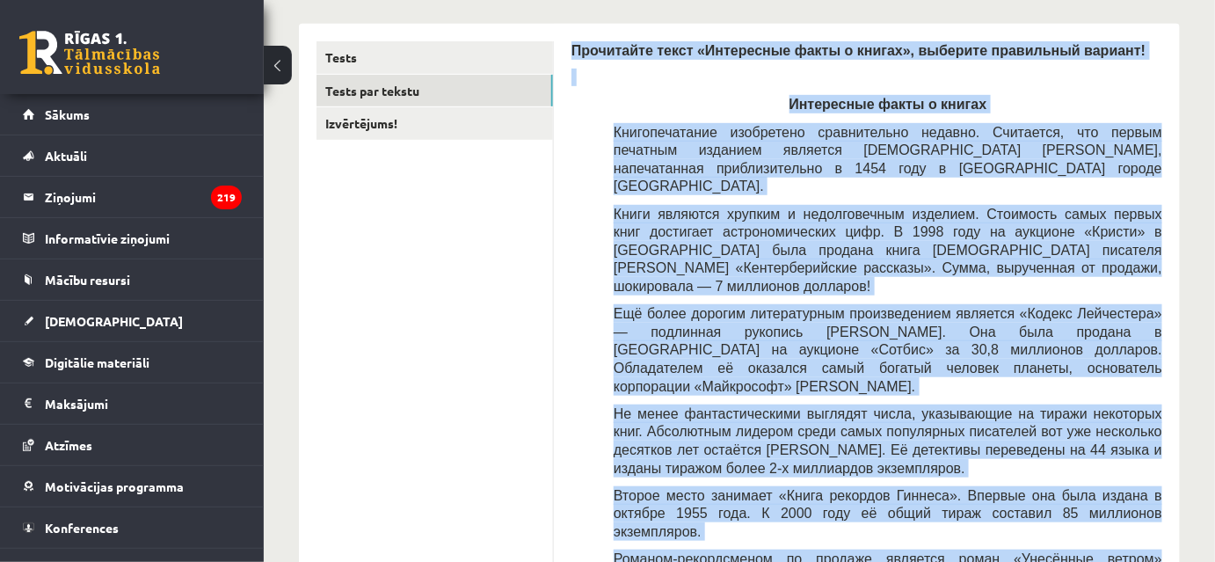
scroll to position [0, 0]
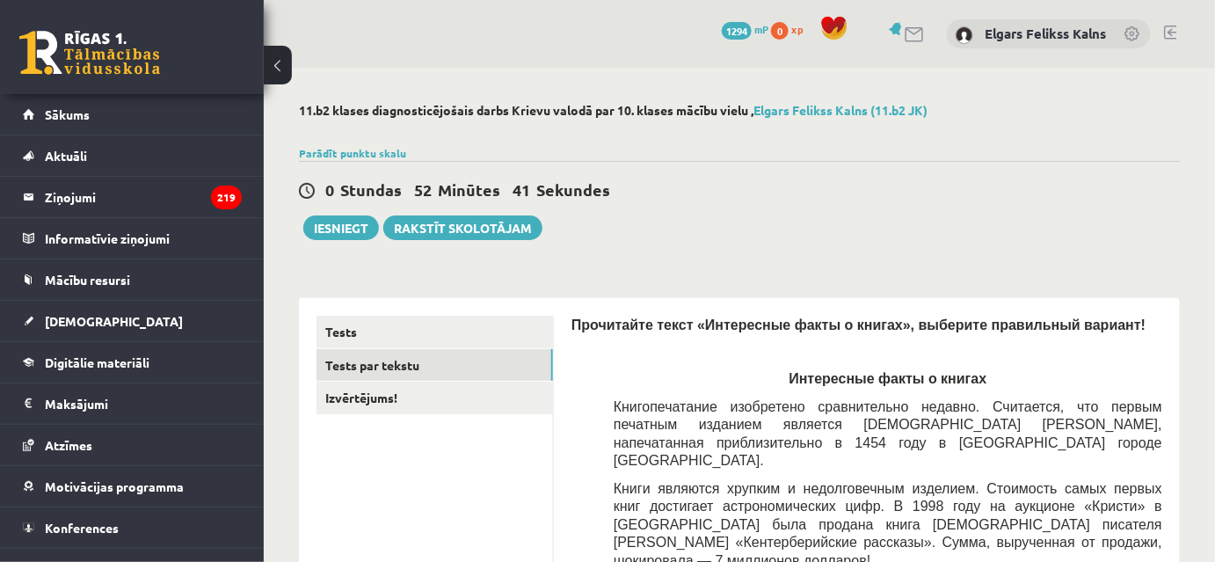
click at [598, 235] on div "0 Stundas 52 Minūtes 41 Sekundes Ieskaite saglabāta! Iesniegt Rakstīt skolotājam" at bounding box center [739, 200] width 881 height 79
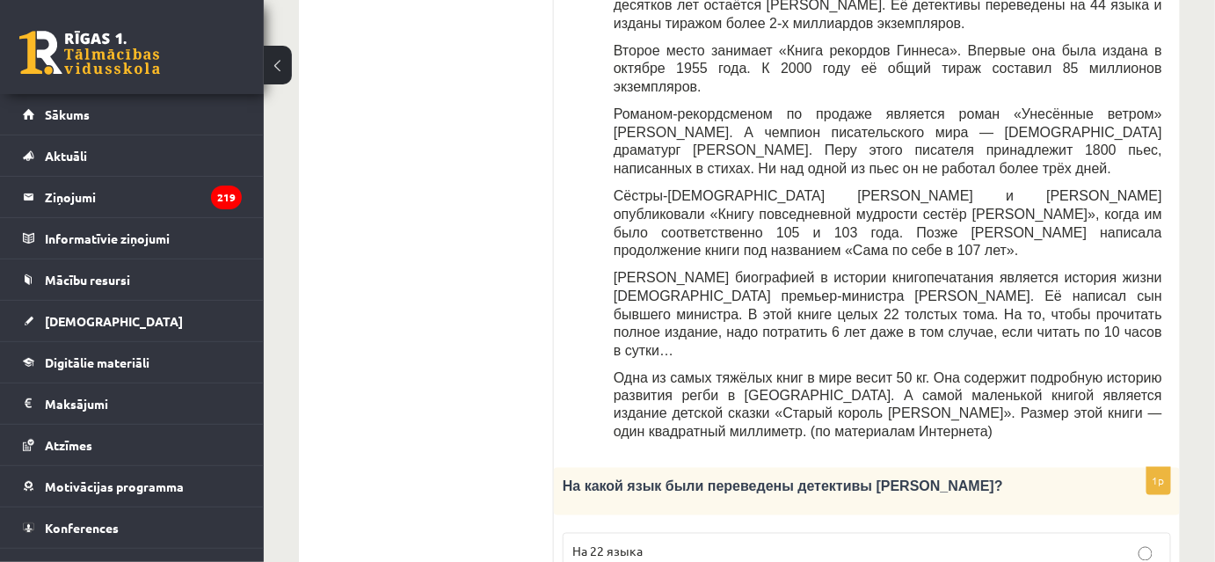
scroll to position [879, 0]
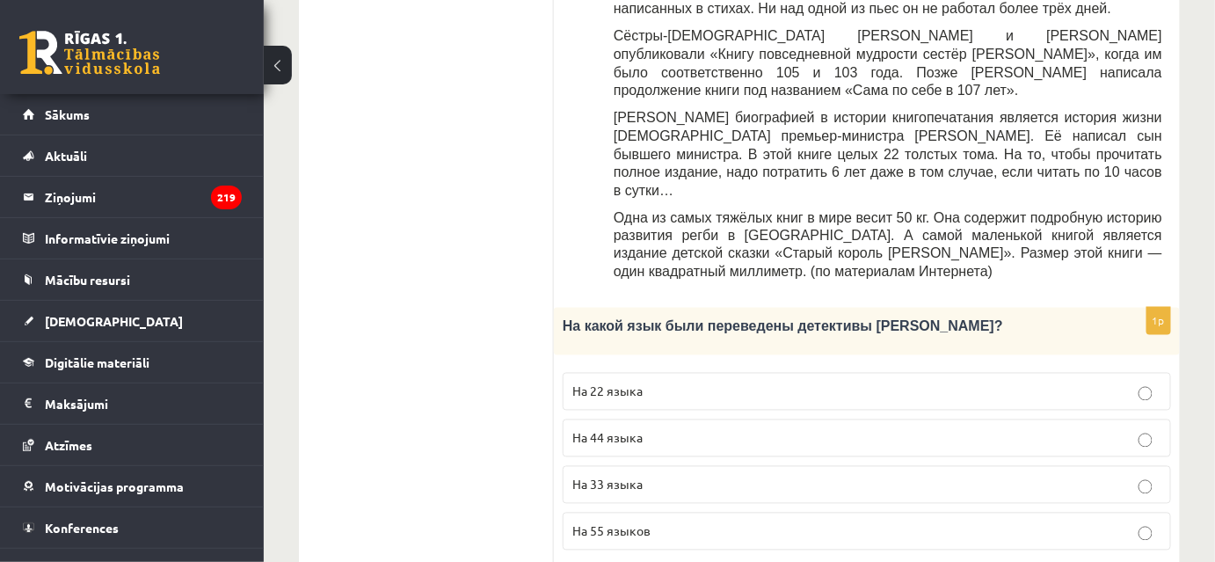
click at [756, 419] on label "На 44 языка" at bounding box center [867, 438] width 608 height 38
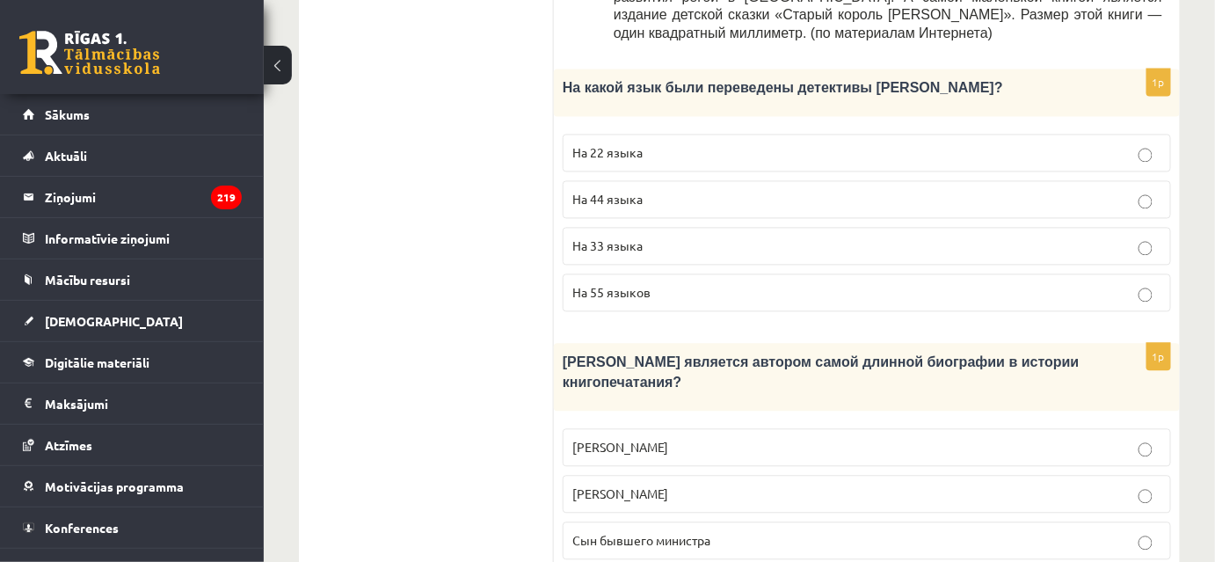
scroll to position [1198, 0]
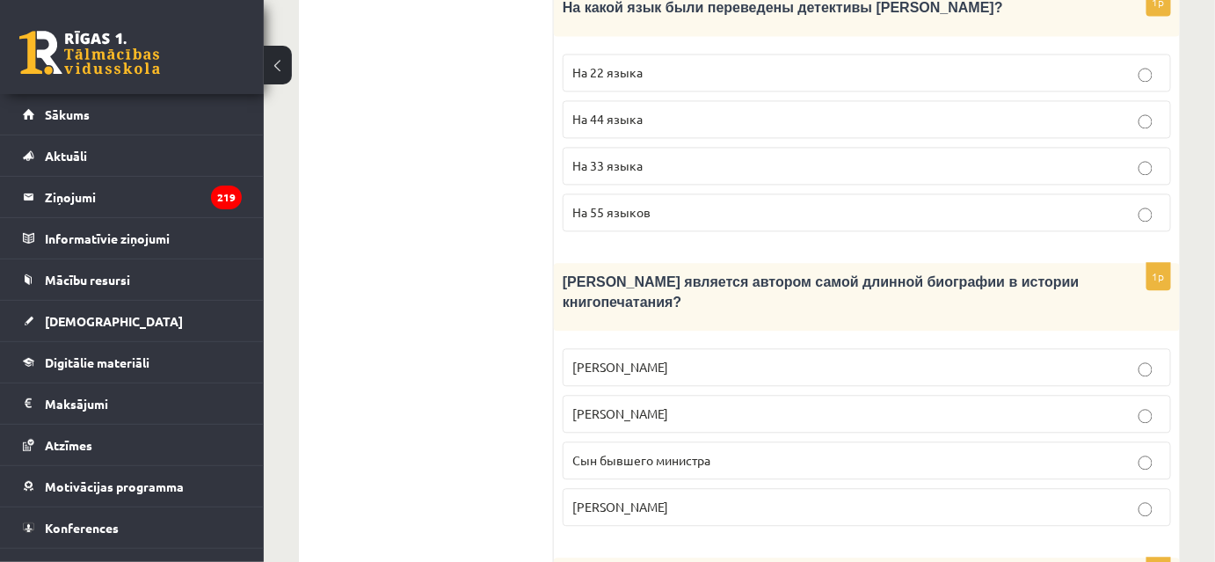
drag, startPoint x: 598, startPoint y: 266, endPoint x: 597, endPoint y: 277, distance: 10.6
click at [598, 395] on label "Лопе де Вега" at bounding box center [867, 414] width 608 height 38
click at [762, 441] on label "Сын бывшего министра" at bounding box center [867, 460] width 608 height 38
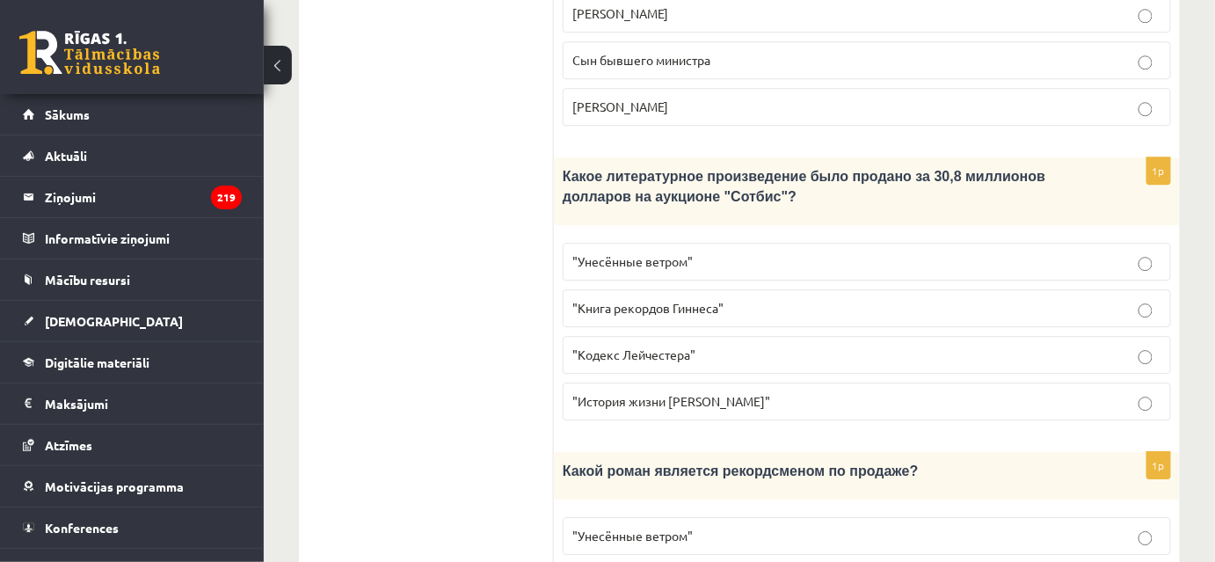
scroll to position [1678, 0]
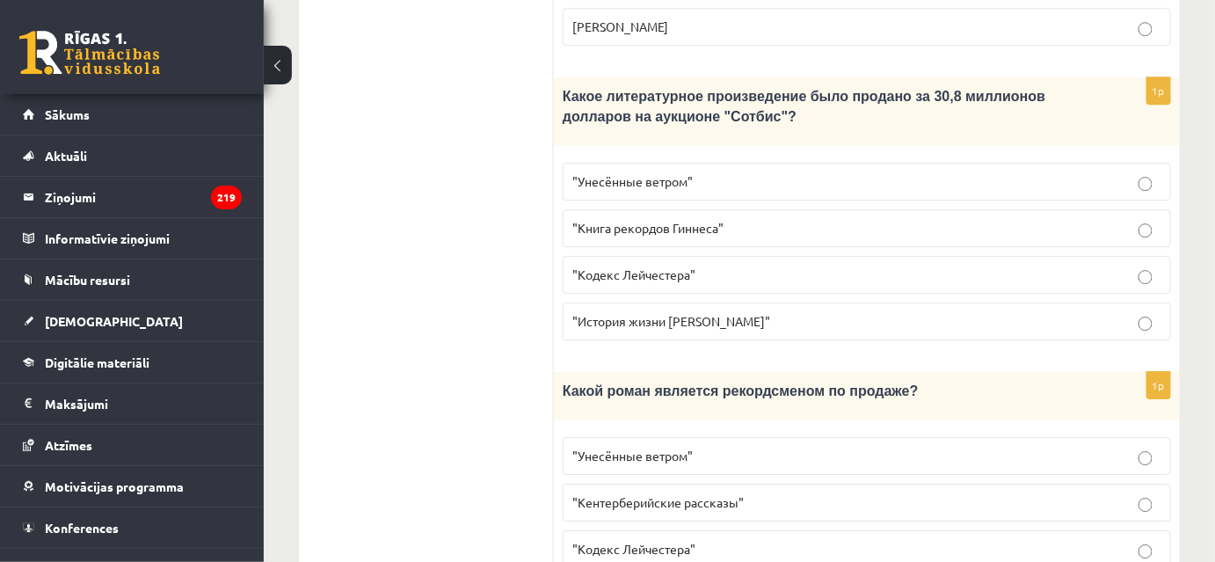
click at [703, 446] on p ""Унесённые ветром"" at bounding box center [866, 455] width 589 height 18
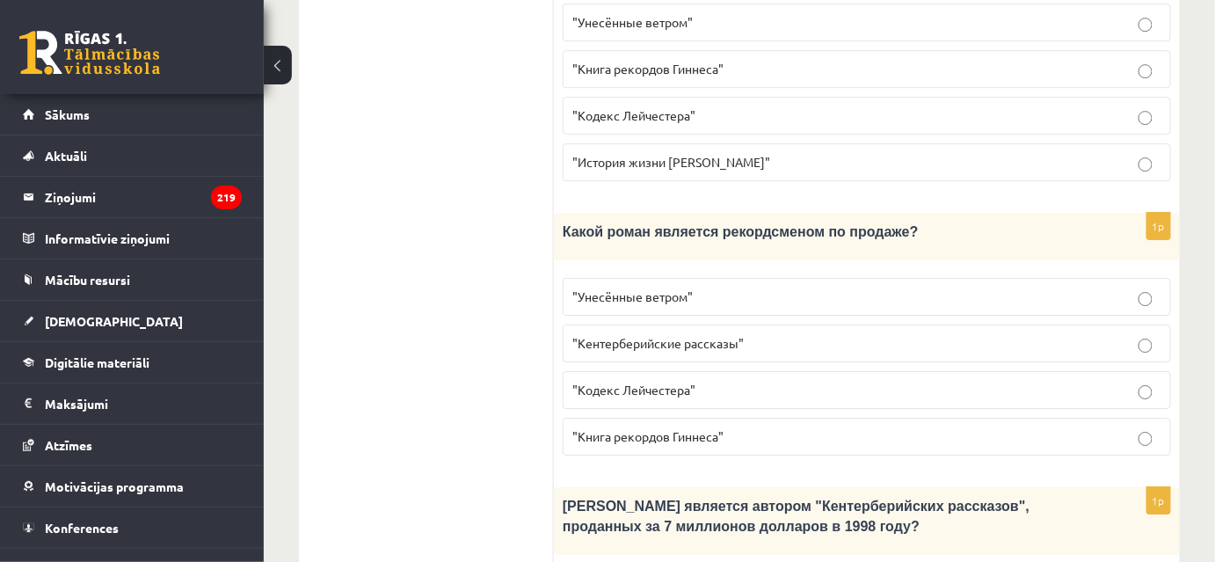
scroll to position [1917, 0]
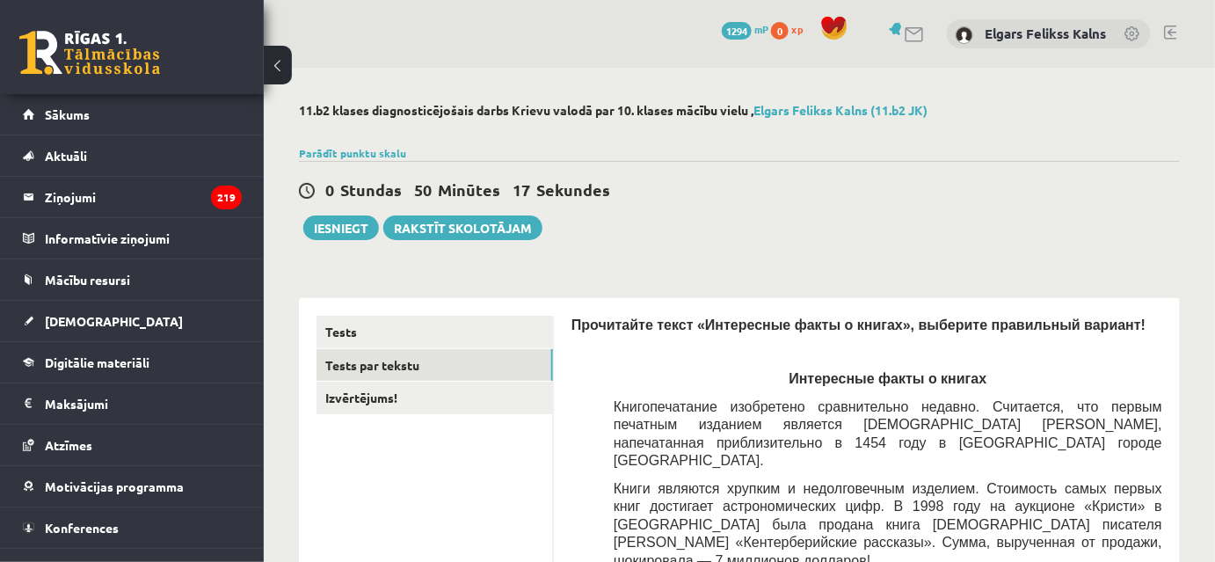
scroll to position [159, 0]
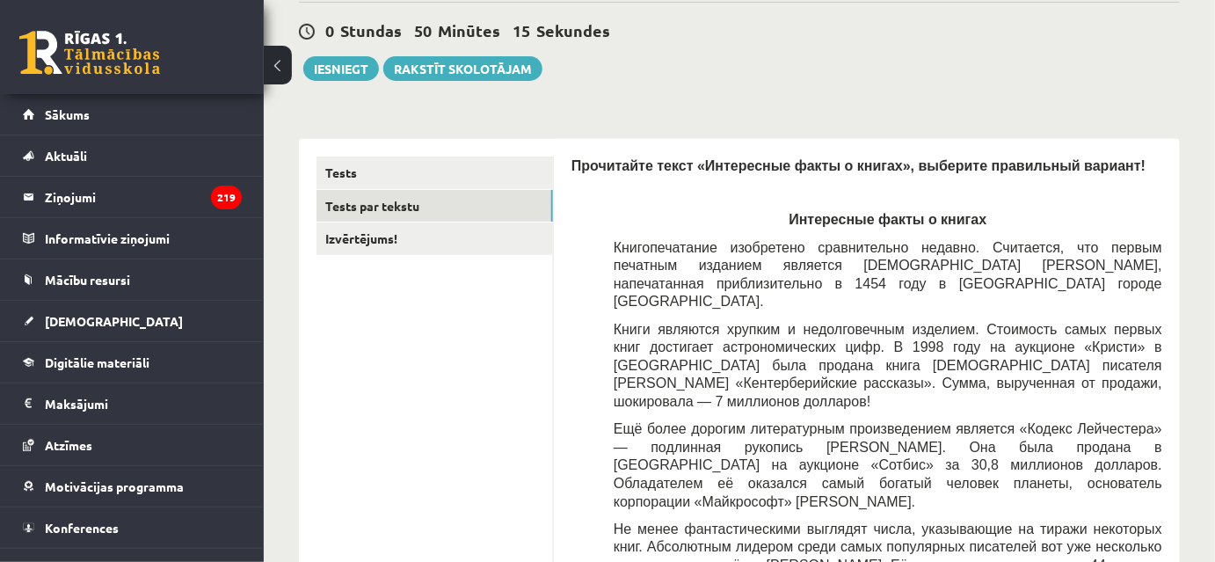
click at [654, 171] on span "Прочитайте текст «Интересные факты о книгах», выберите правильный вариант!" at bounding box center [858, 165] width 574 height 15
click at [621, 217] on p "Интересные факты о книгах" at bounding box center [887, 219] width 548 height 18
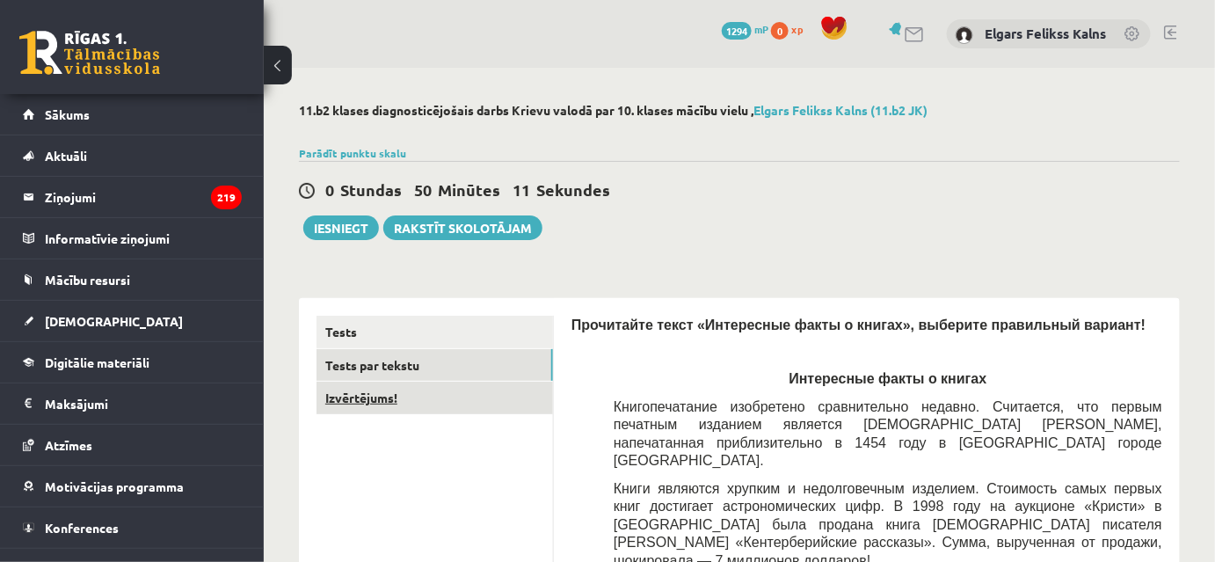
click at [454, 406] on link "Izvērtējums!" at bounding box center [434, 397] width 236 height 33
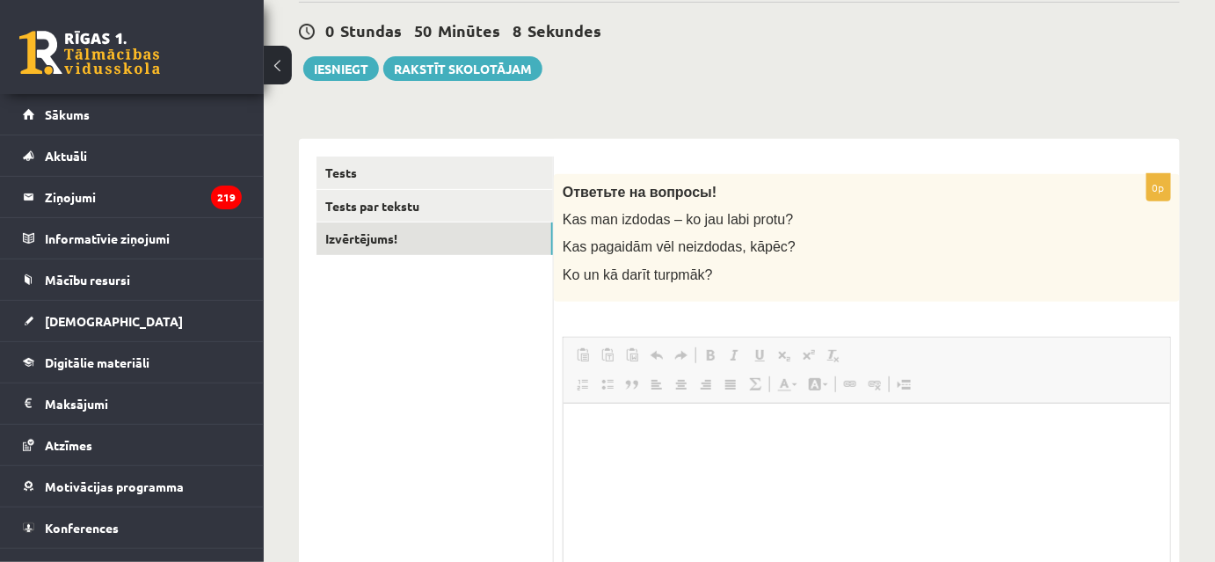
click at [693, 390] on link "Align Right" at bounding box center [705, 384] width 25 height 23
click at [697, 386] on link "Align Right" at bounding box center [705, 384] width 25 height 23
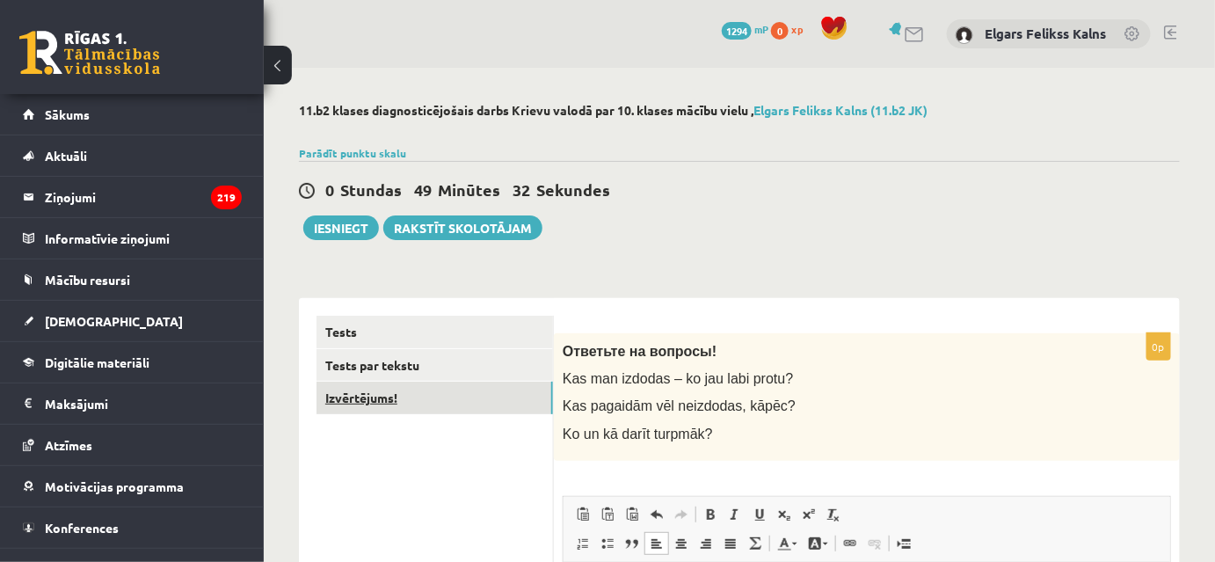
click at [440, 396] on link "Izvērtējums!" at bounding box center [434, 397] width 236 height 33
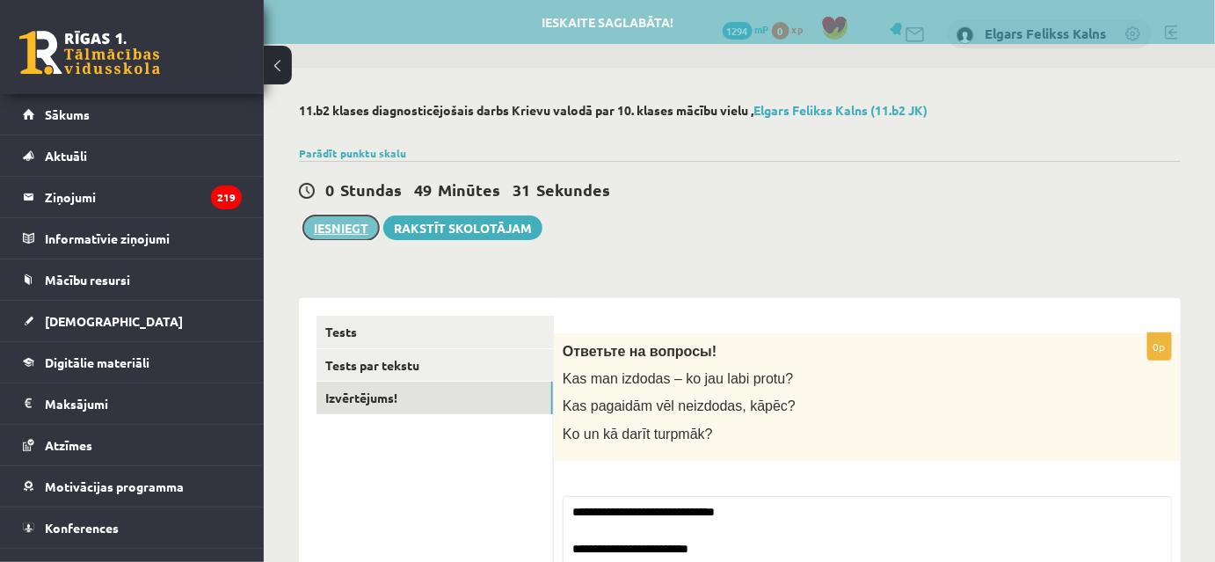
click at [320, 226] on button "Iesniegt" at bounding box center [341, 227] width 76 height 25
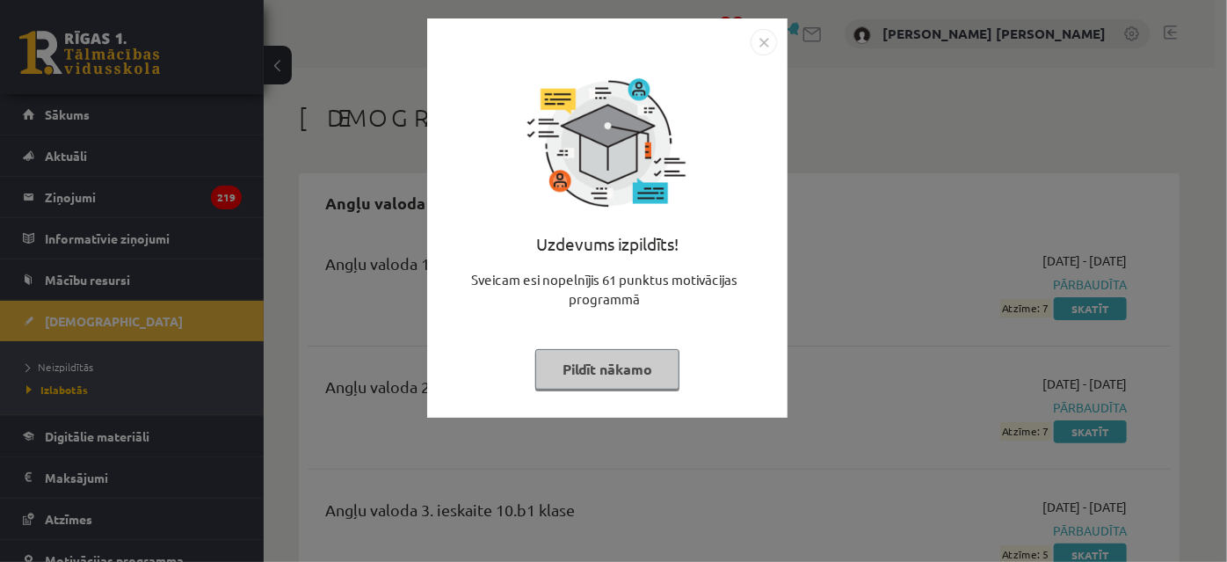
click at [844, 203] on div "Uzdevums izpildīts! Sveicam esi nopelnījis 61 punktus motivācijas programmā Pil…" at bounding box center [613, 281] width 1227 height 562
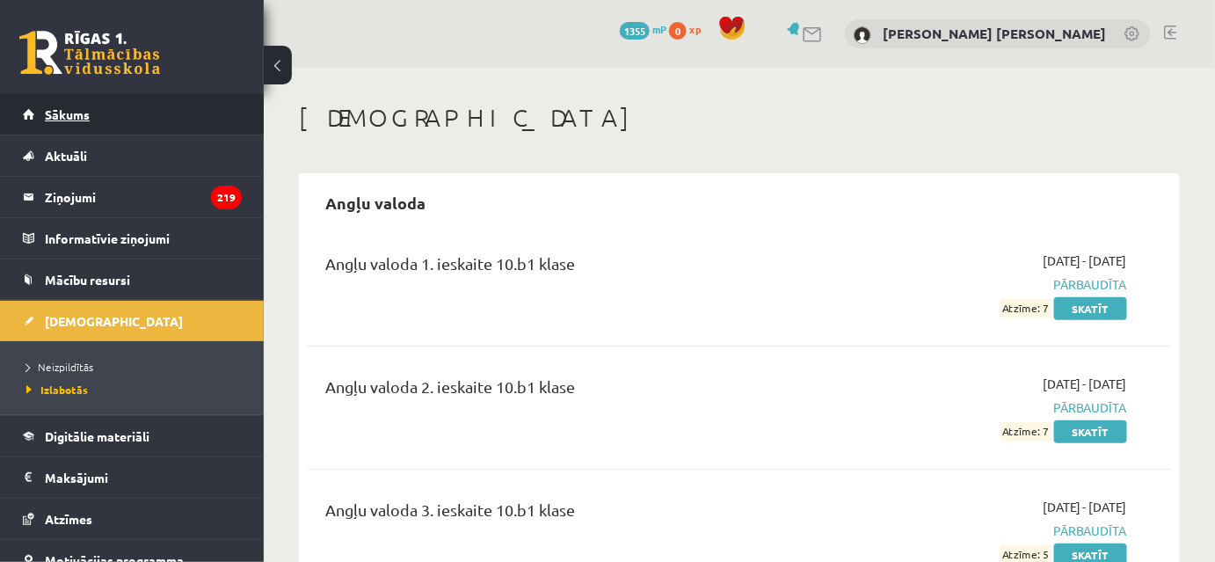
click at [113, 125] on link "Sākums" at bounding box center [132, 114] width 219 height 40
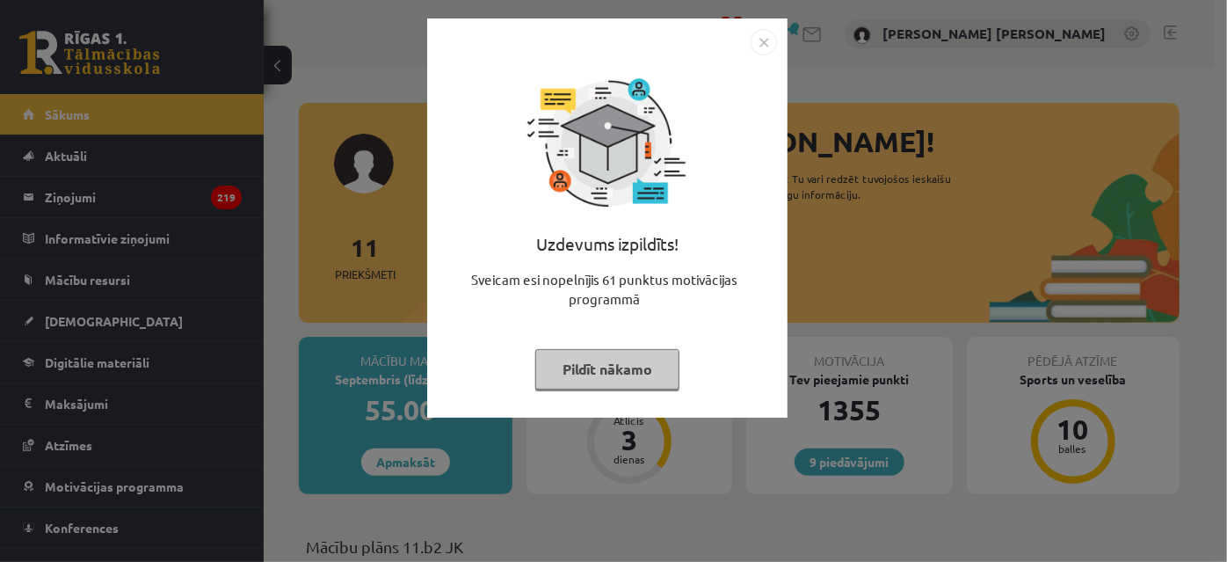
click at [838, 266] on div "Uzdevums izpildīts! Sveicam esi nopelnījis 61 punktus motivācijas programmā Pil…" at bounding box center [613, 281] width 1227 height 562
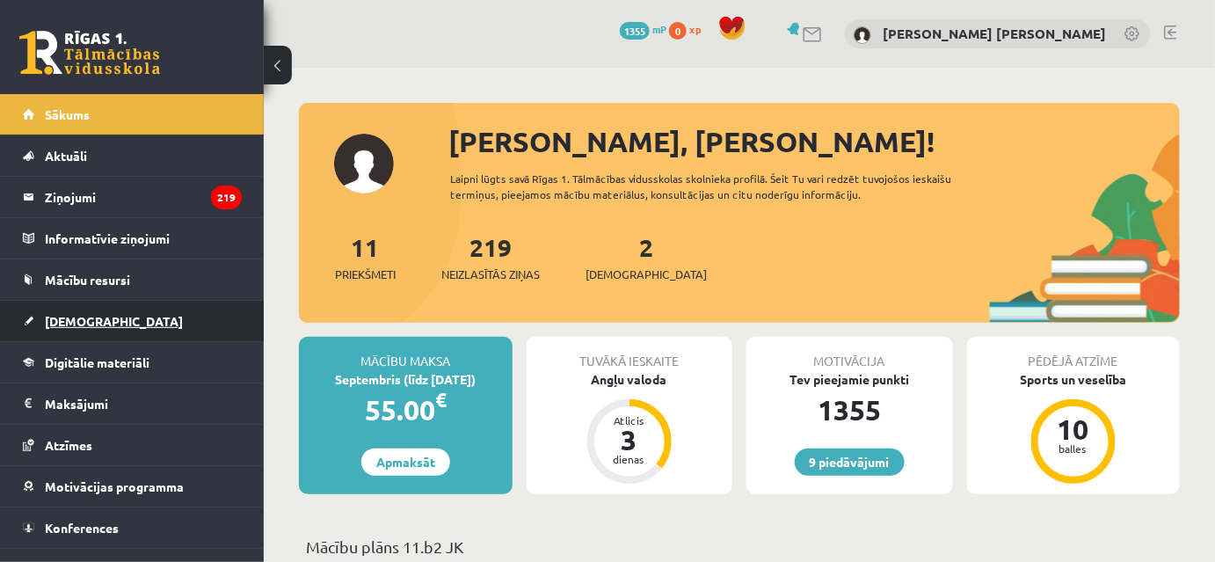
click at [110, 328] on link "[DEMOGRAPHIC_DATA]" at bounding box center [132, 321] width 219 height 40
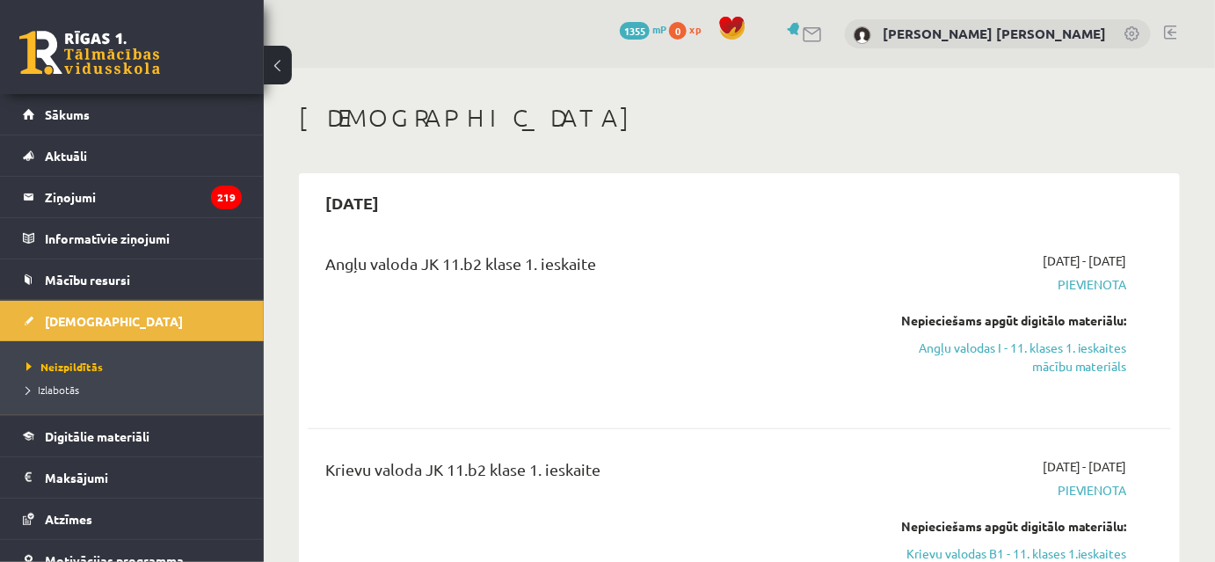
scroll to position [319, 0]
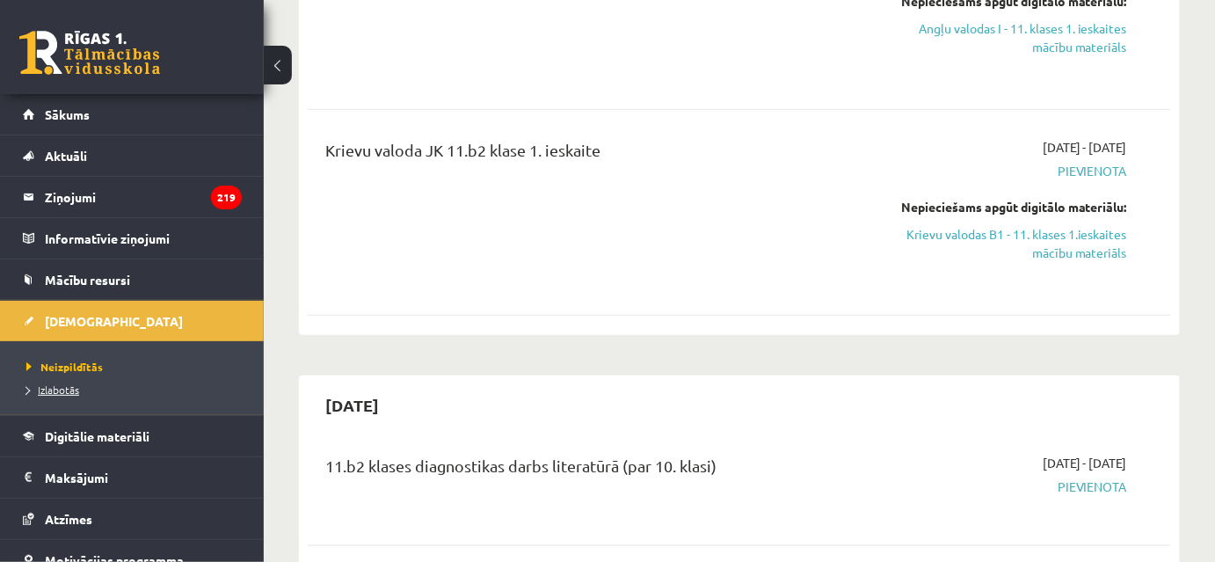
click at [105, 383] on link "Izlabotās" at bounding box center [136, 389] width 220 height 16
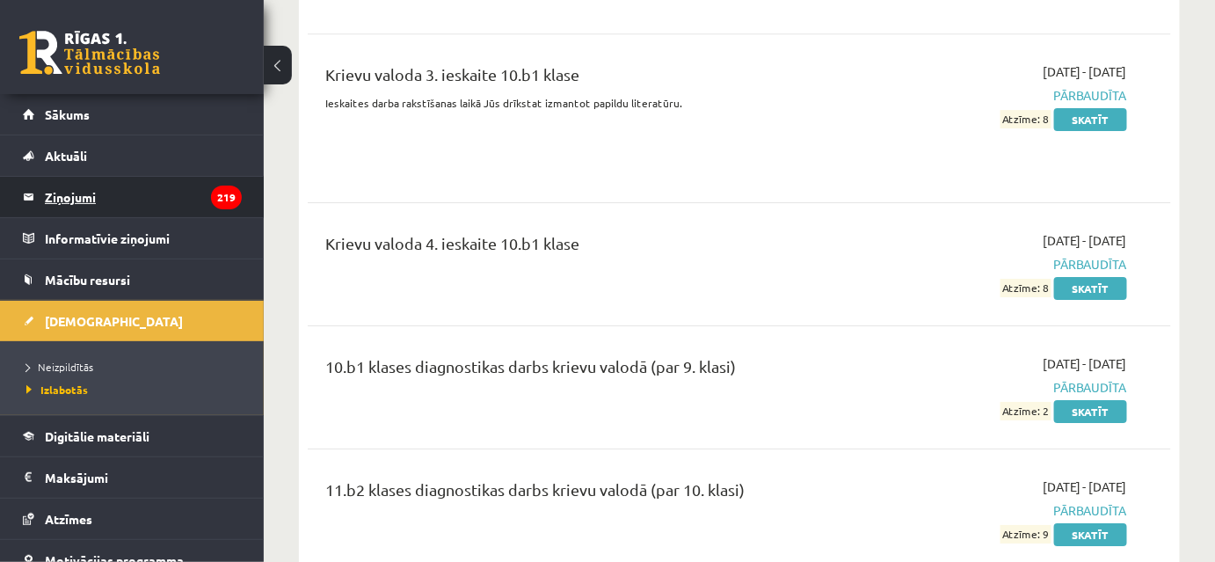
scroll to position [4040, 0]
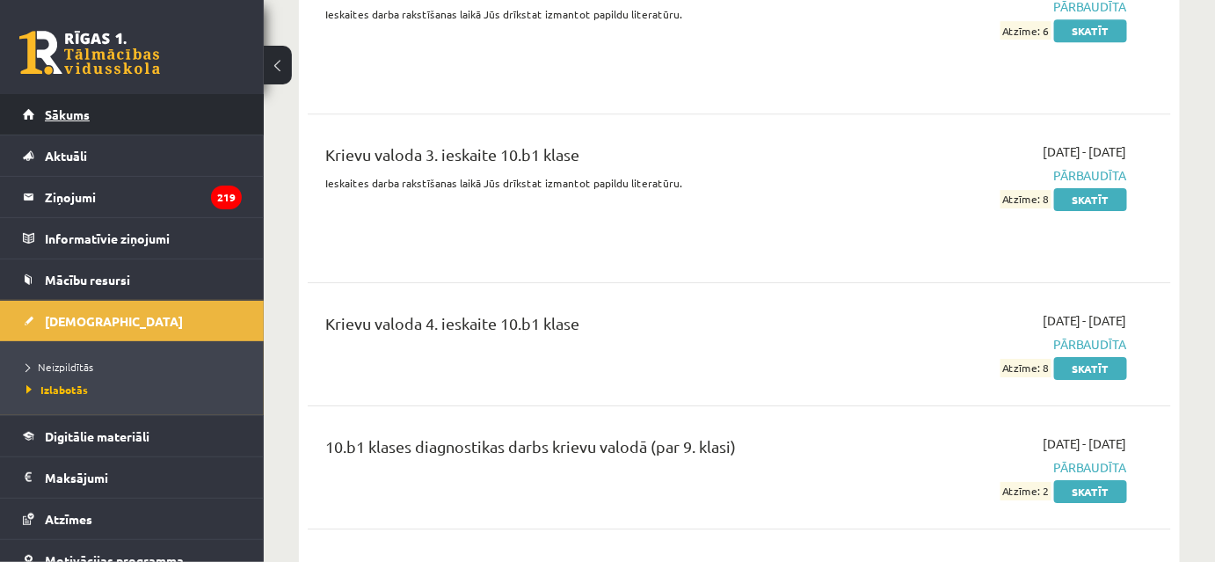
click at [77, 119] on span "Sākums" at bounding box center [67, 114] width 45 height 16
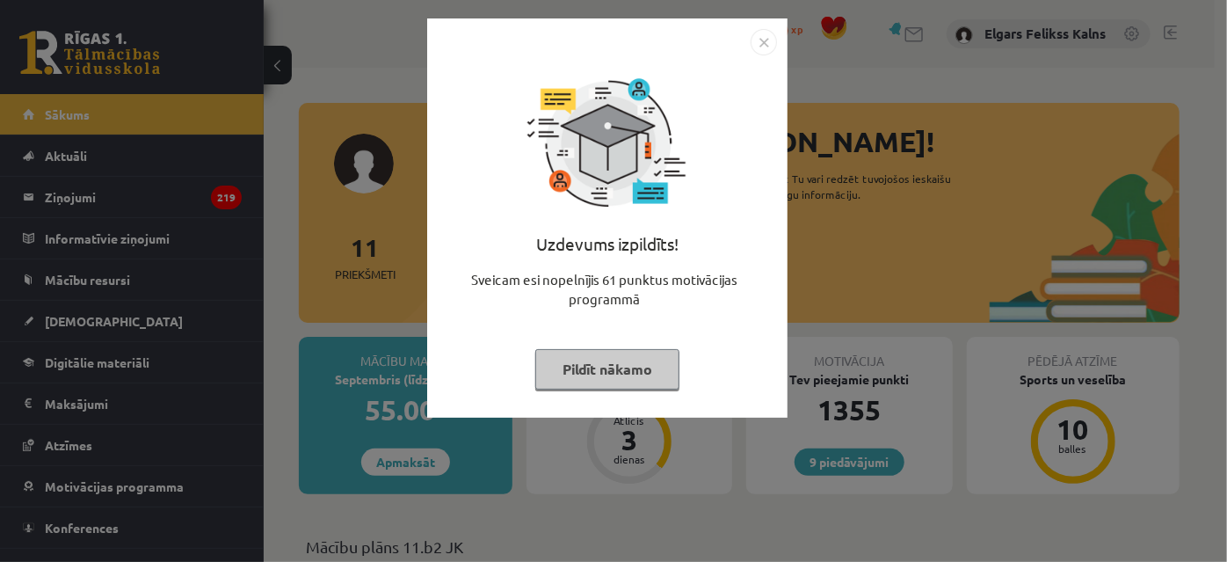
click at [633, 379] on button "Pildīt nākamo" at bounding box center [607, 369] width 144 height 40
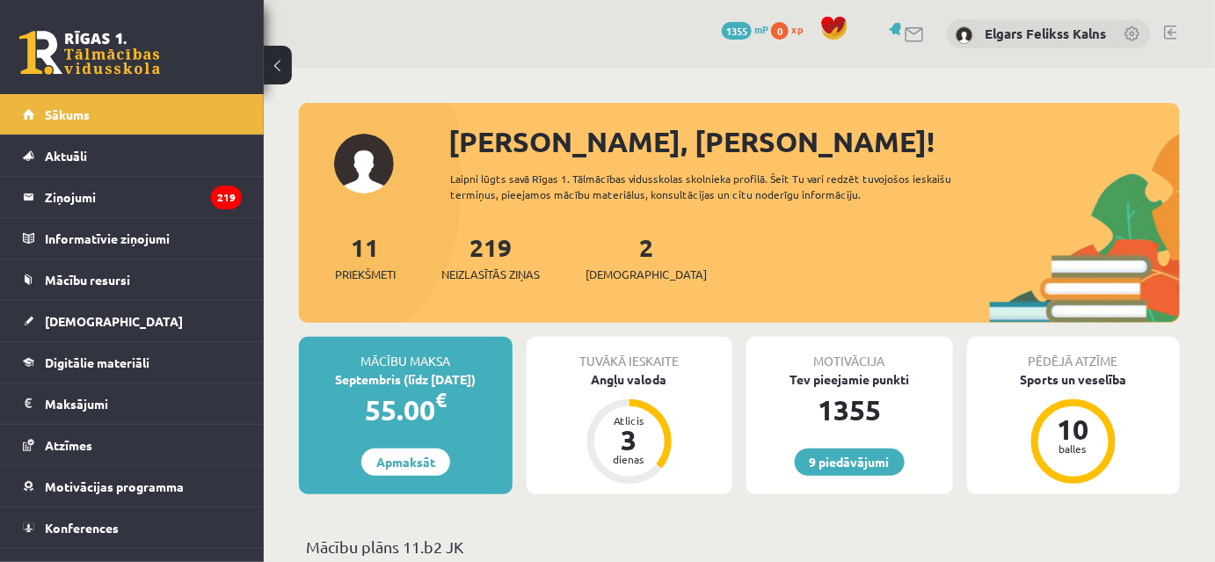
click at [633, 379] on div "Angļu valoda" at bounding box center [629, 379] width 207 height 18
drag, startPoint x: 633, startPoint y: 379, endPoint x: 623, endPoint y: 358, distance: 23.2
click at [626, 364] on div "Tuvākā ieskaite Angļu valoda Atlicis 3 dienas" at bounding box center [629, 415] width 207 height 157
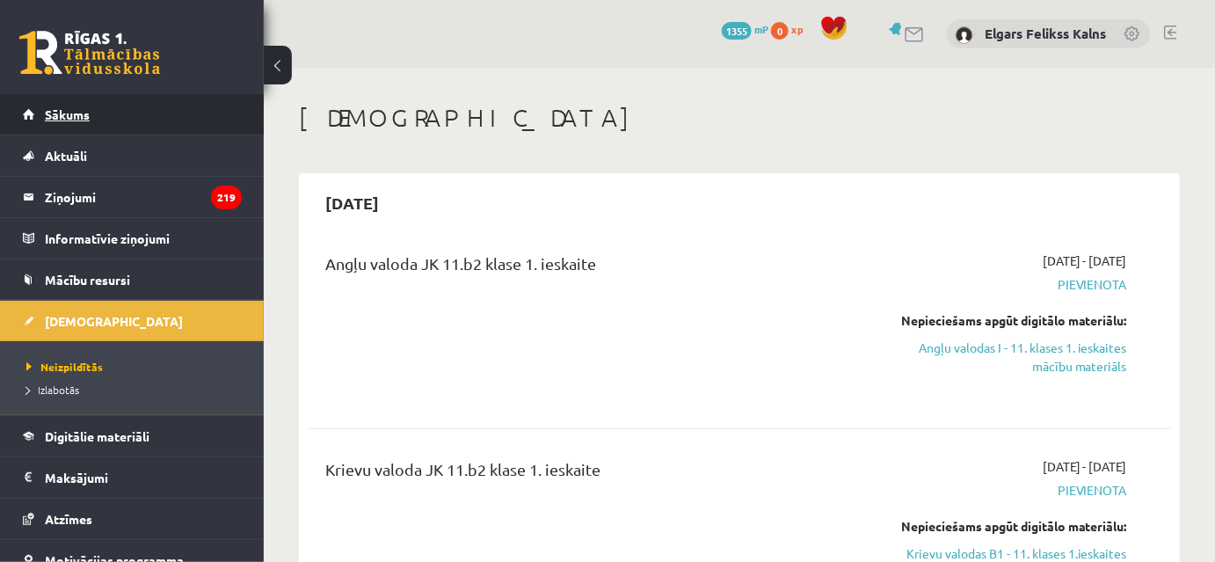
click at [82, 128] on link "Sākums" at bounding box center [132, 114] width 219 height 40
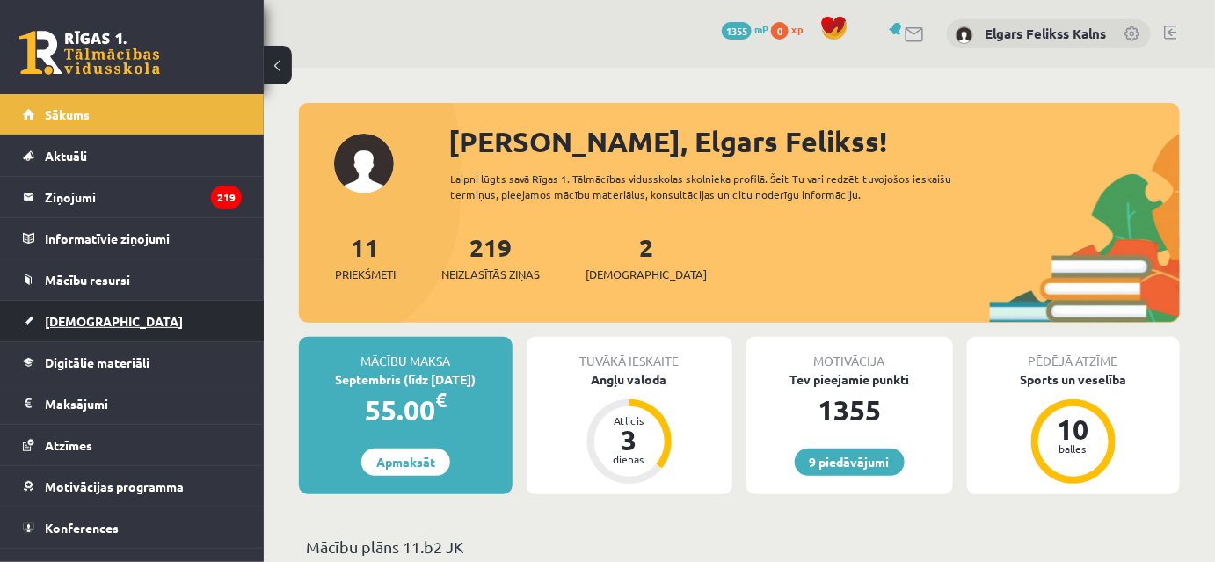
click at [110, 311] on link "[DEMOGRAPHIC_DATA]" at bounding box center [132, 321] width 219 height 40
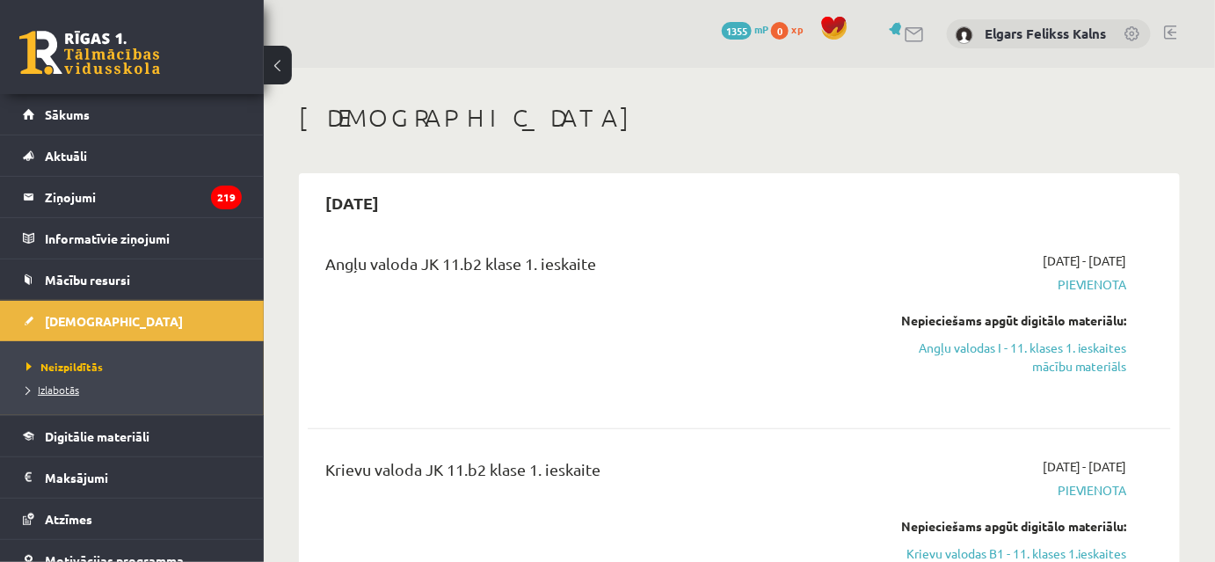
click at [115, 388] on link "Izlabotās" at bounding box center [136, 389] width 220 height 16
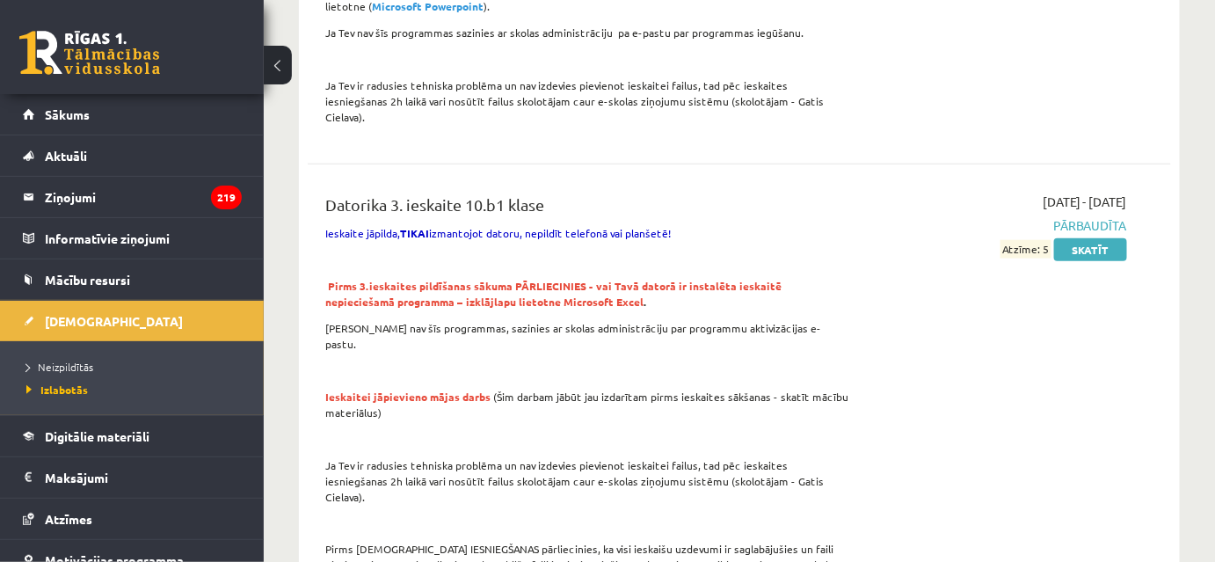
scroll to position [3116, 0]
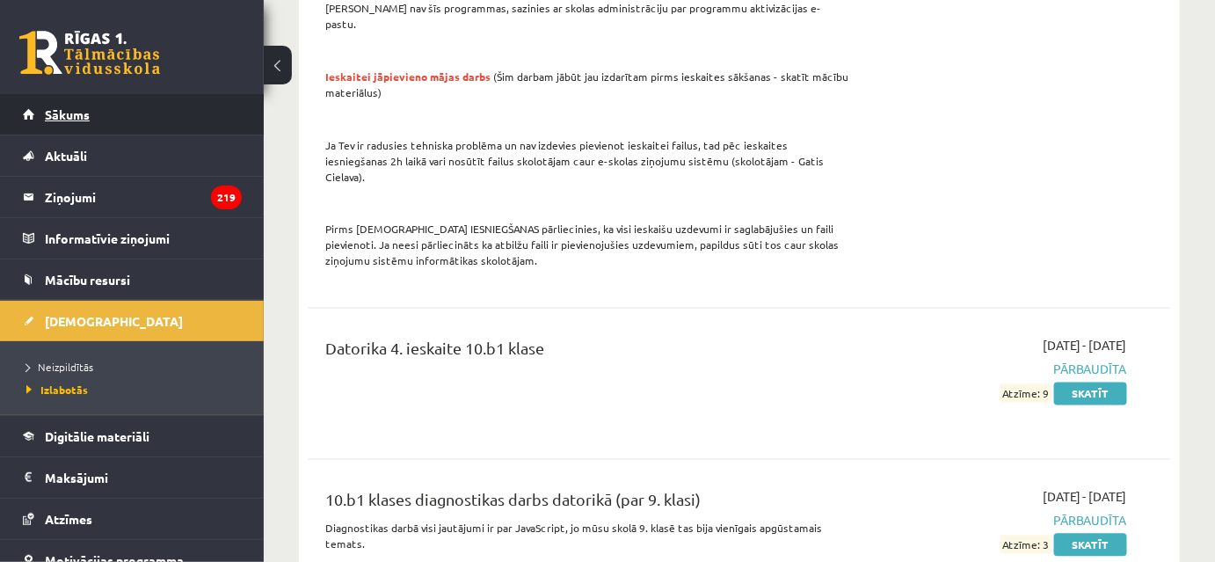
click at [121, 106] on link "Sākums" at bounding box center [132, 114] width 219 height 40
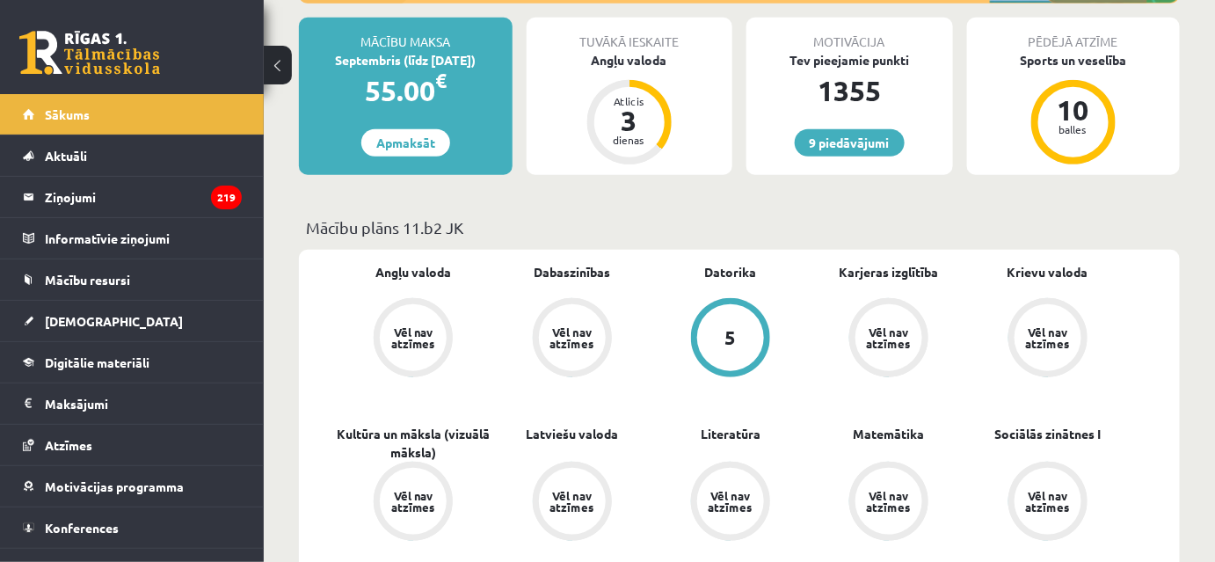
scroll to position [559, 0]
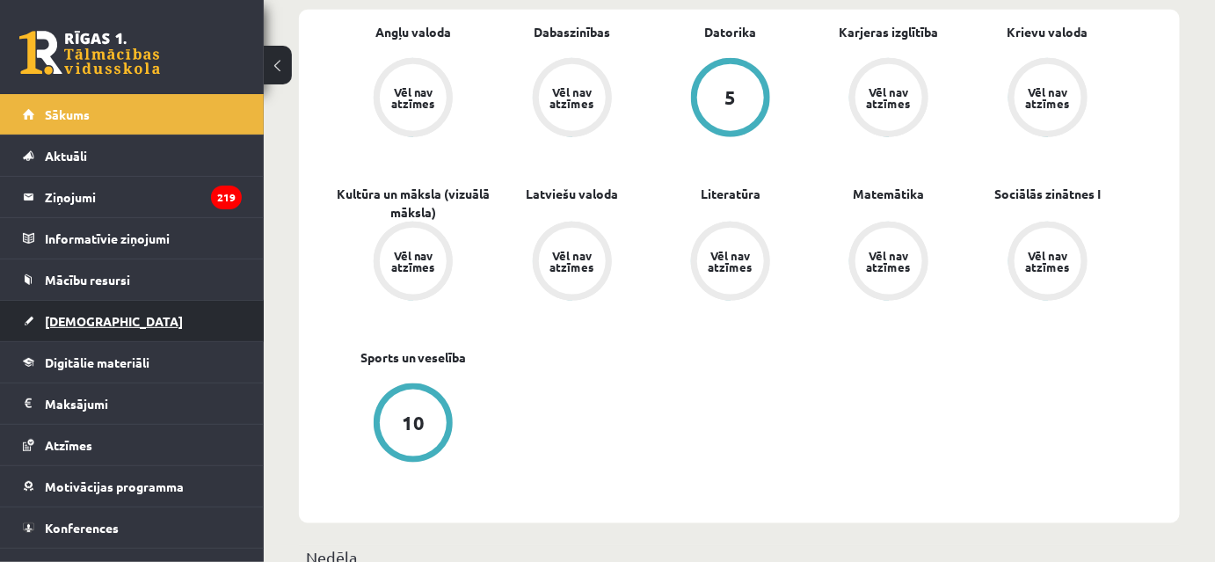
click at [129, 324] on link "[DEMOGRAPHIC_DATA]" at bounding box center [132, 321] width 219 height 40
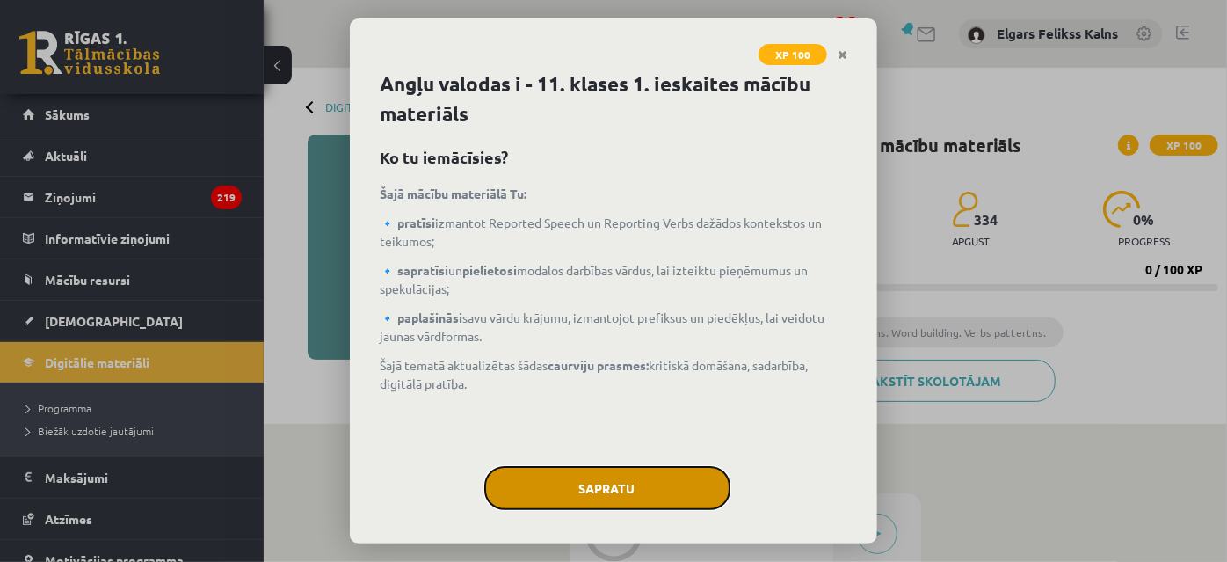
click at [650, 467] on button "Sapratu" at bounding box center [607, 488] width 246 height 44
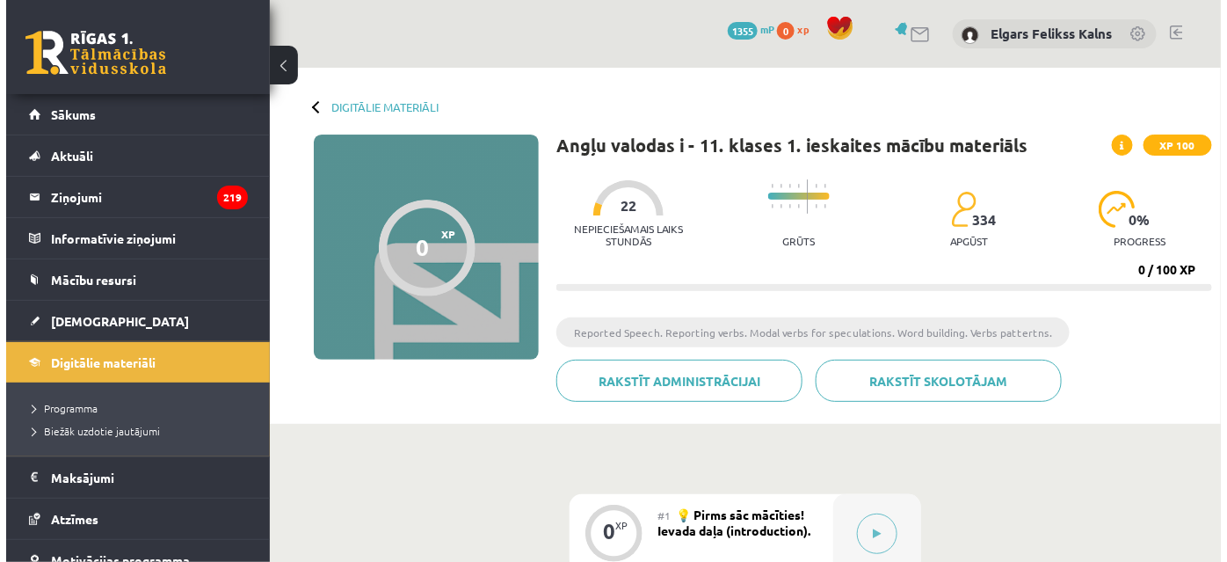
scroll to position [239, 0]
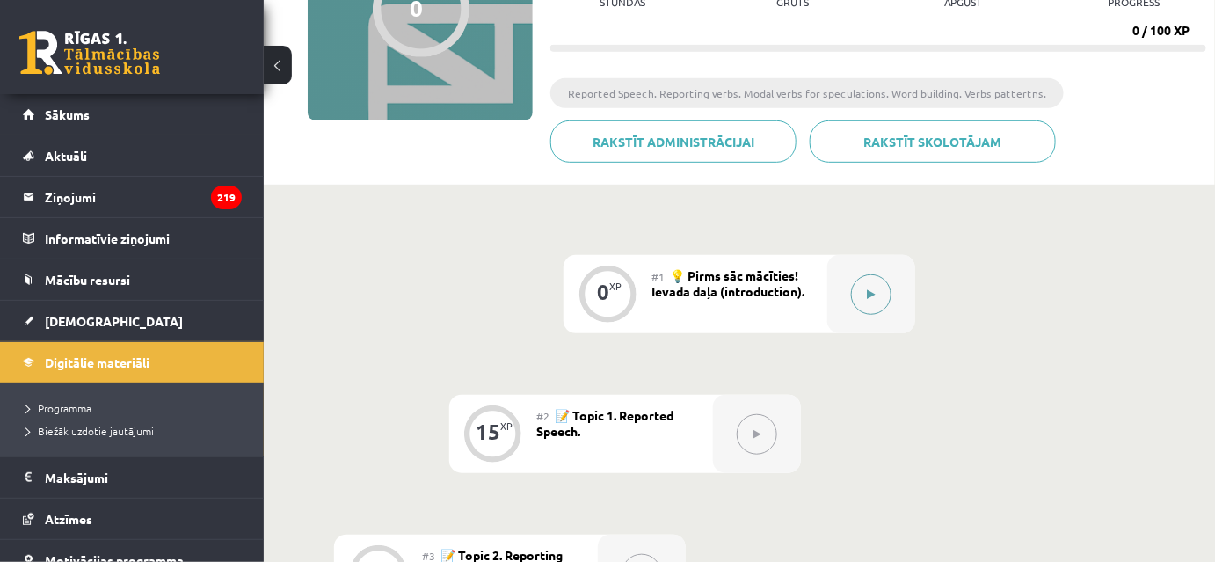
click at [841, 301] on div at bounding box center [871, 294] width 88 height 78
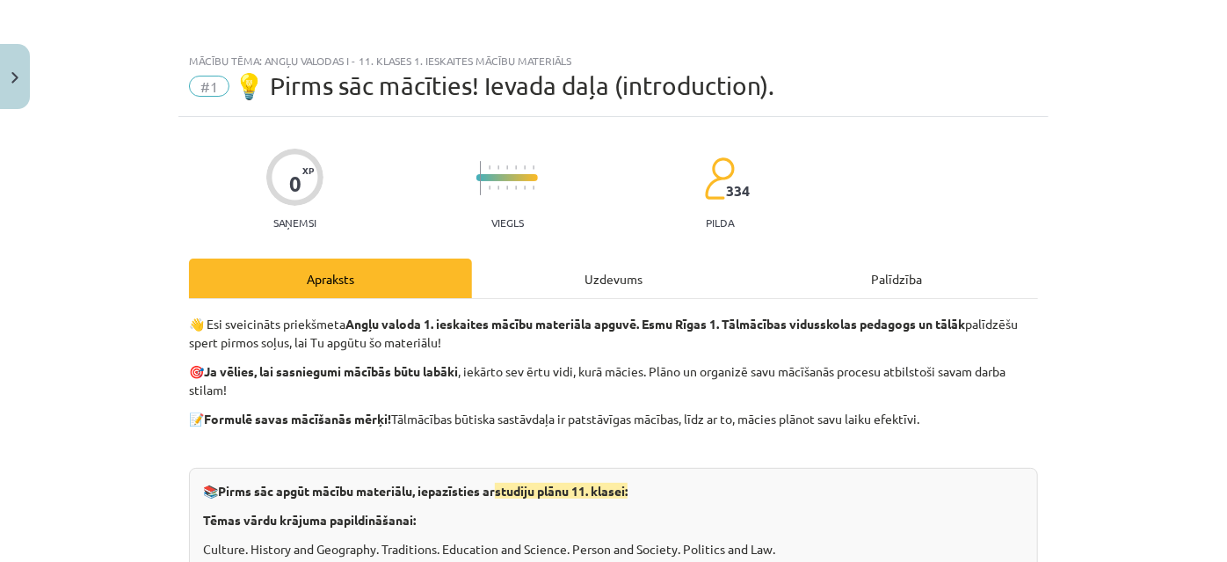
click at [618, 270] on div "Uzdevums" at bounding box center [613, 278] width 283 height 40
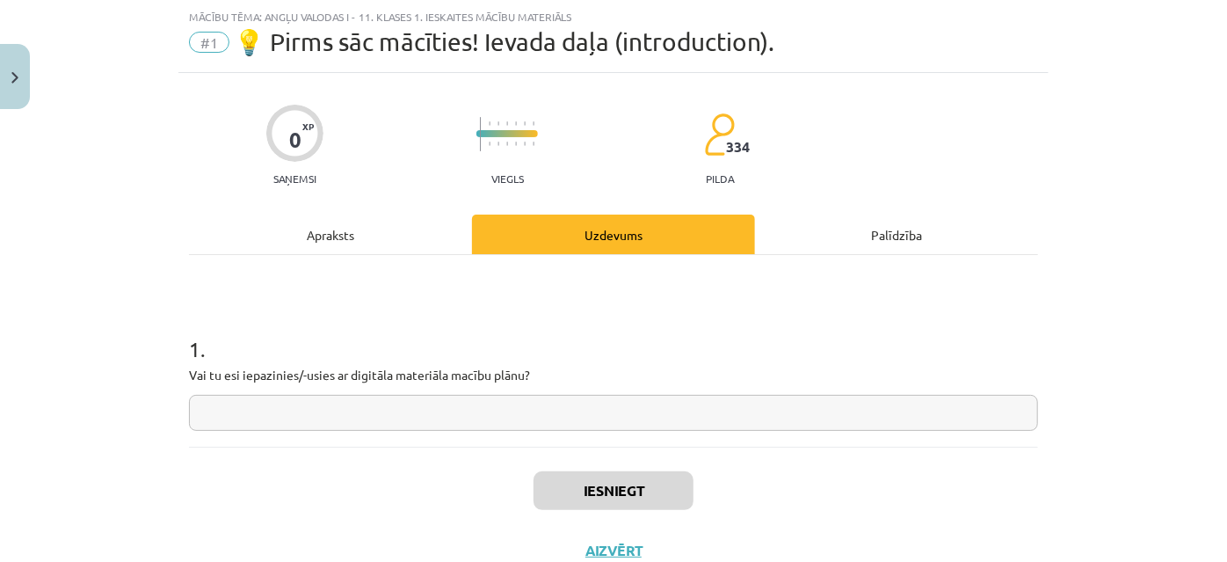
click at [615, 404] on input "text" at bounding box center [613, 413] width 849 height 36
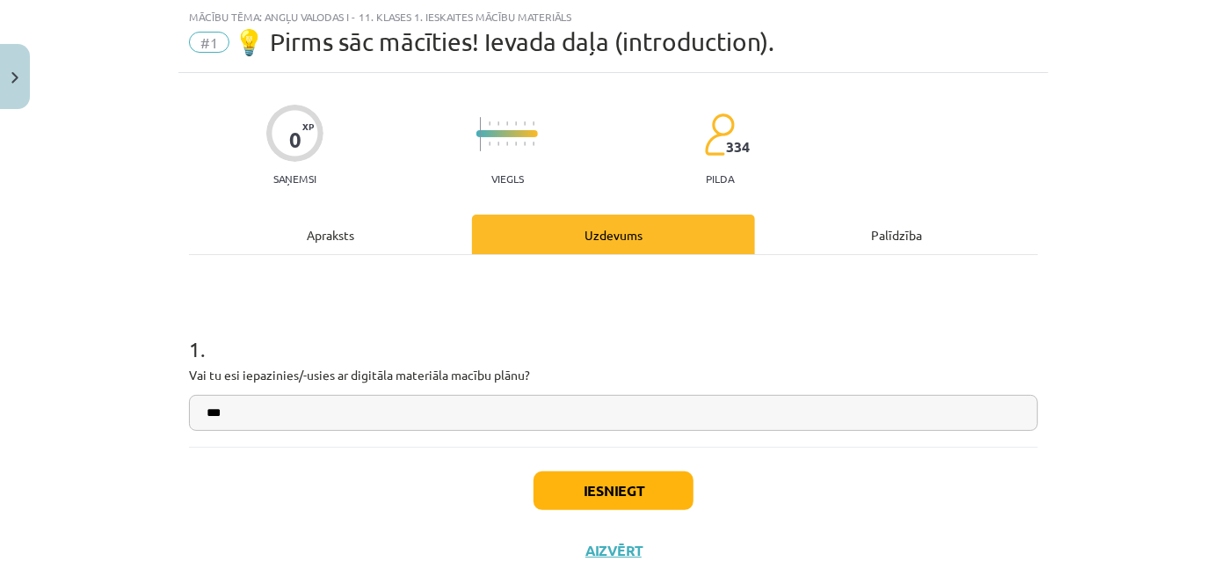
type input "***"
click at [613, 468] on div "Iesniegt Aizvērt" at bounding box center [613, 507] width 849 height 123
click at [606, 489] on button "Iesniegt" at bounding box center [614, 490] width 160 height 39
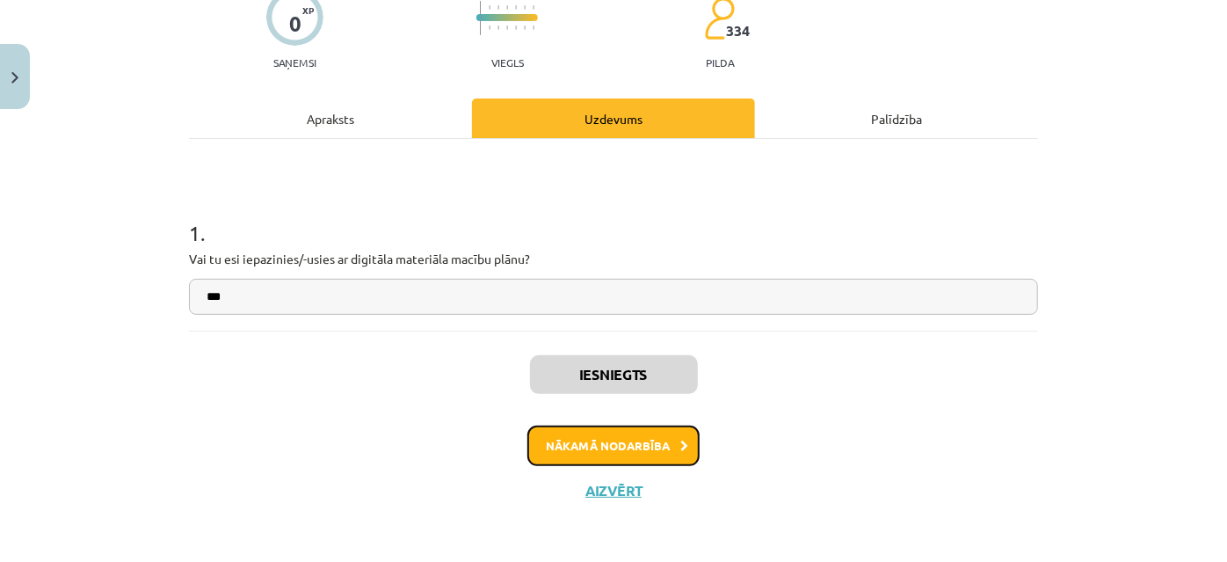
click at [597, 436] on button "Nākamā nodarbība" at bounding box center [613, 445] width 172 height 40
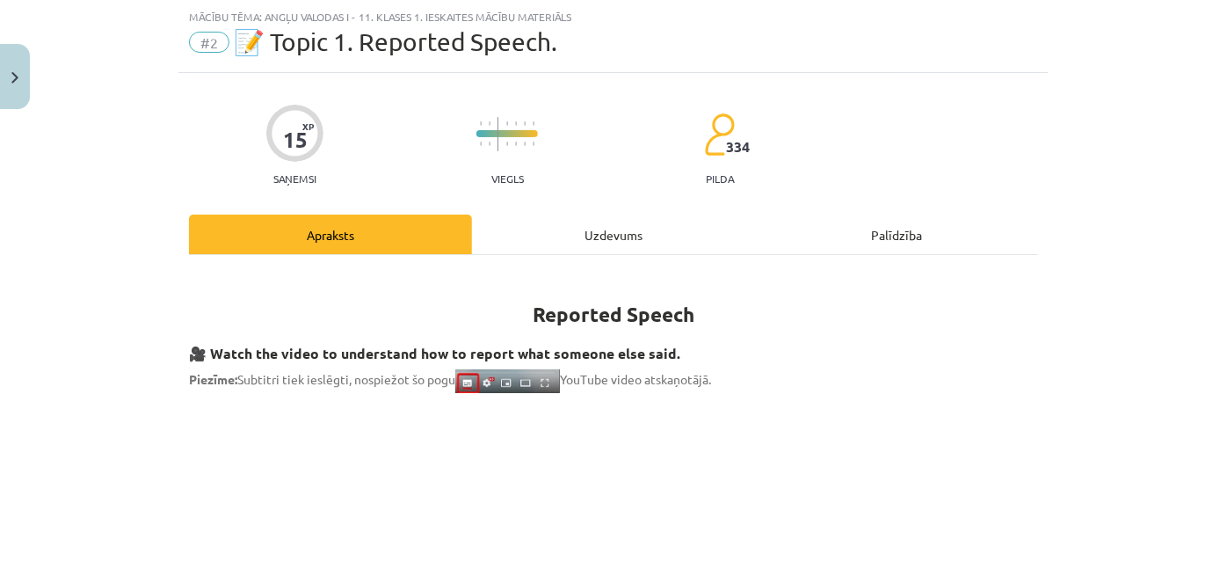
click at [577, 226] on div "Uzdevums" at bounding box center [613, 234] width 283 height 40
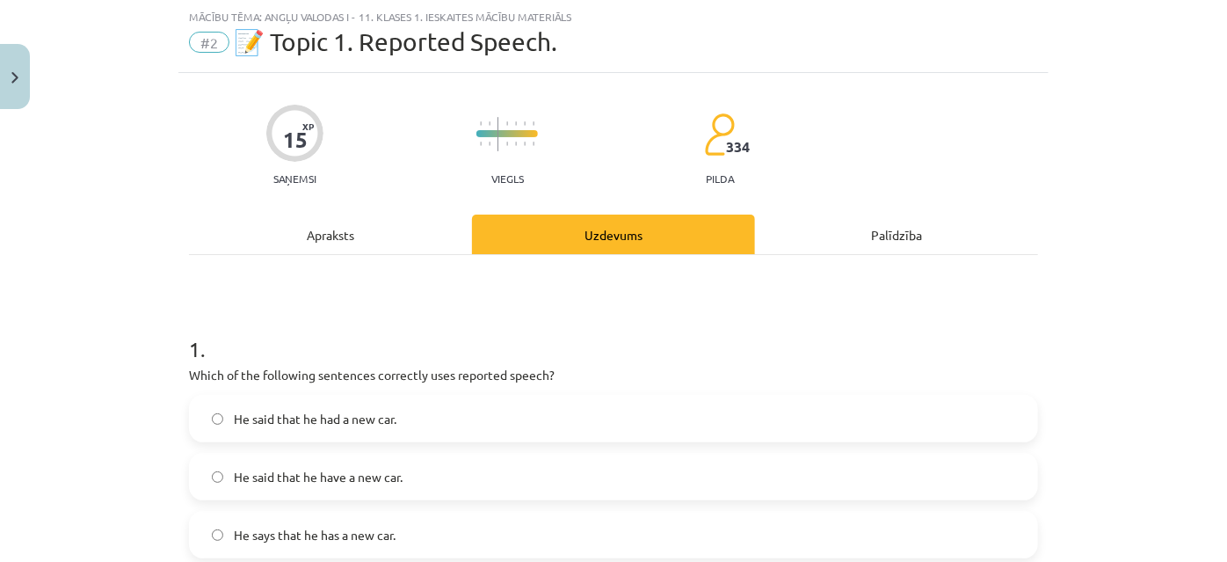
scroll to position [204, 0]
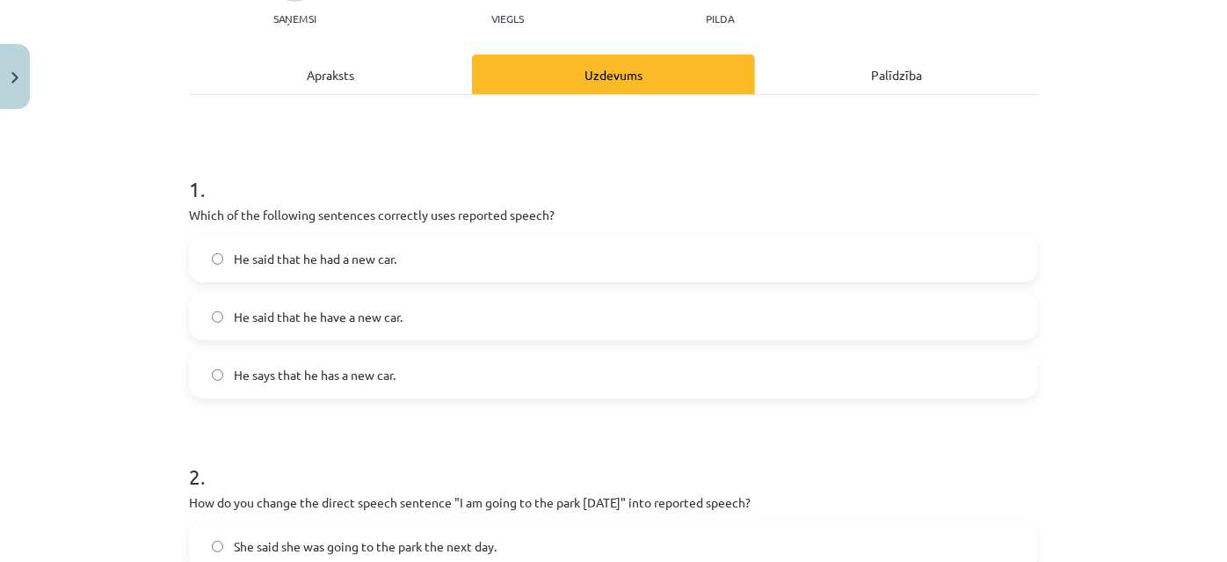
click at [408, 250] on label "He said that he had a new car." at bounding box center [614, 258] width 846 height 44
click at [387, 388] on label "He says that he has a new car." at bounding box center [614, 374] width 846 height 44
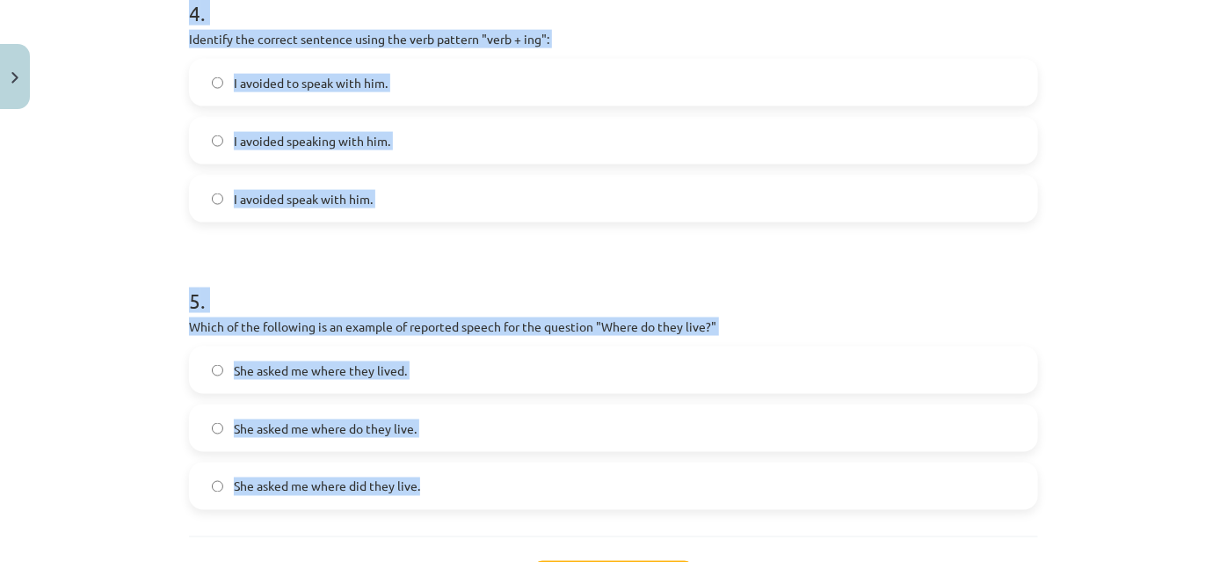
scroll to position [1392, 0]
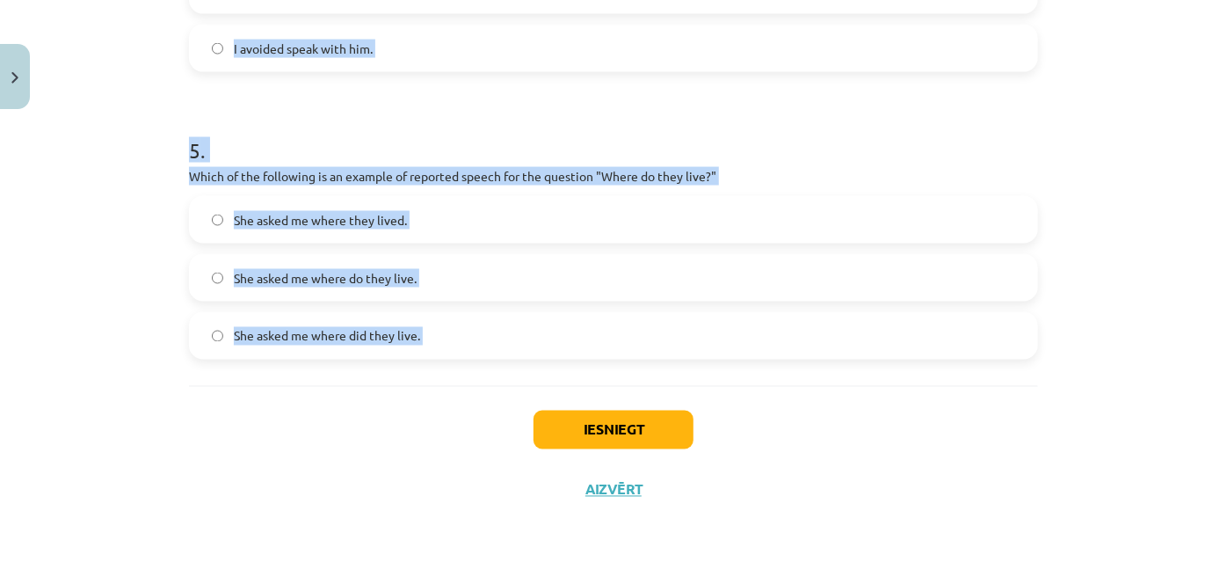
drag, startPoint x: 176, startPoint y: 250, endPoint x: 403, endPoint y: 391, distance: 267.6
click at [403, 391] on div "Mācību tēma: Angļu valodas i - 11. klases 1. ieskaites mācību materiāls #2 📝 To…" at bounding box center [613, 281] width 1227 height 562
copy form "2 . How do you change the direct speech sentence "I am going to the park [DATE]…"
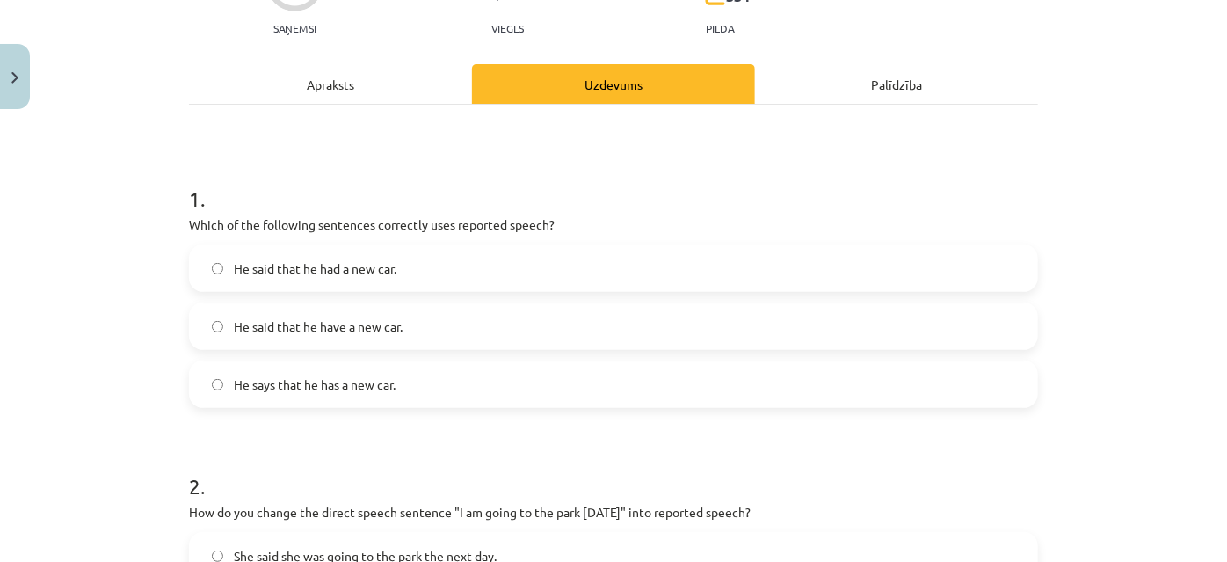
click at [83, 348] on div "Mācību tēma: Angļu valodas i - 11. klases 1. ieskaites mācību materiāls #2 📝 To…" at bounding box center [613, 281] width 1227 height 562
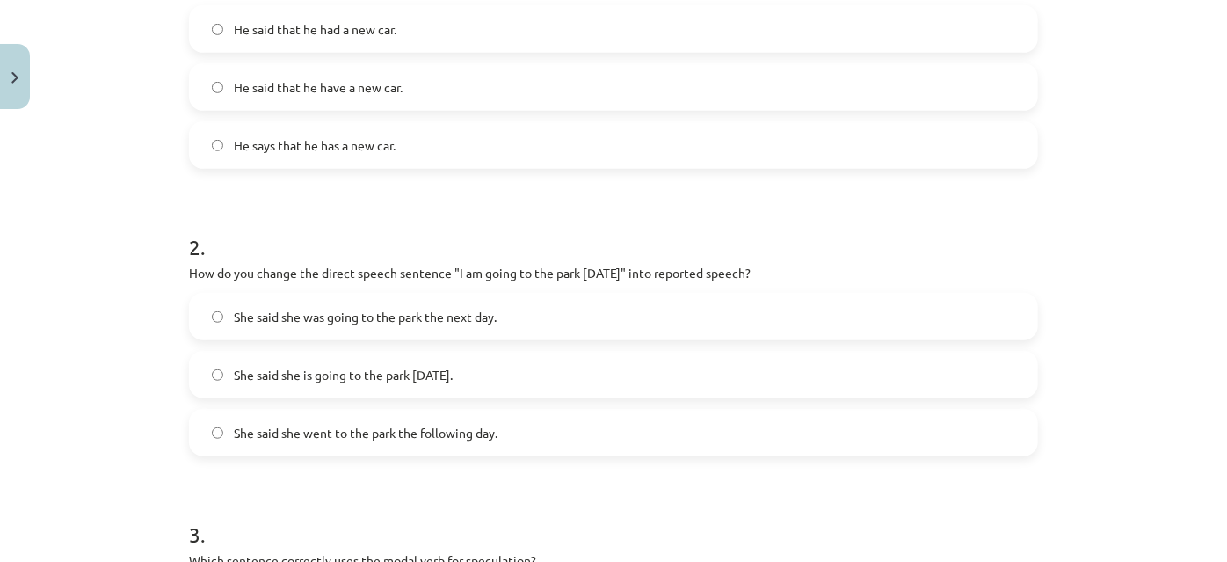
click at [371, 308] on span "She said she was going to the park the next day." at bounding box center [365, 317] width 263 height 18
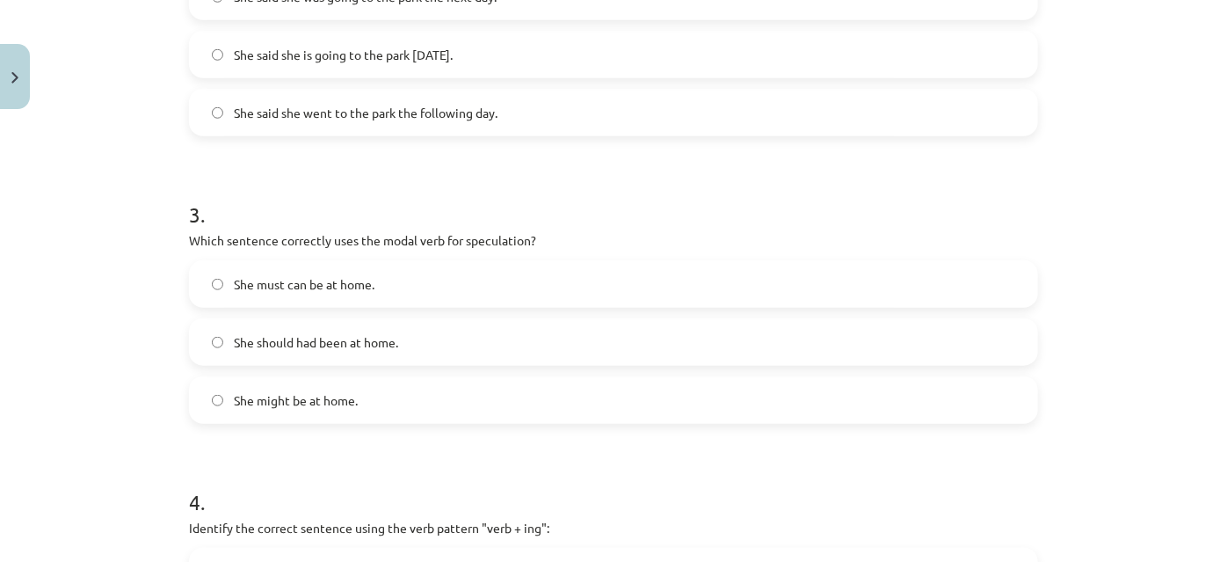
click at [316, 285] on span "She must can be at home." at bounding box center [304, 284] width 141 height 18
click at [318, 328] on label "She should had been at home." at bounding box center [614, 342] width 846 height 44
click at [313, 413] on label "She might be at home." at bounding box center [614, 400] width 846 height 44
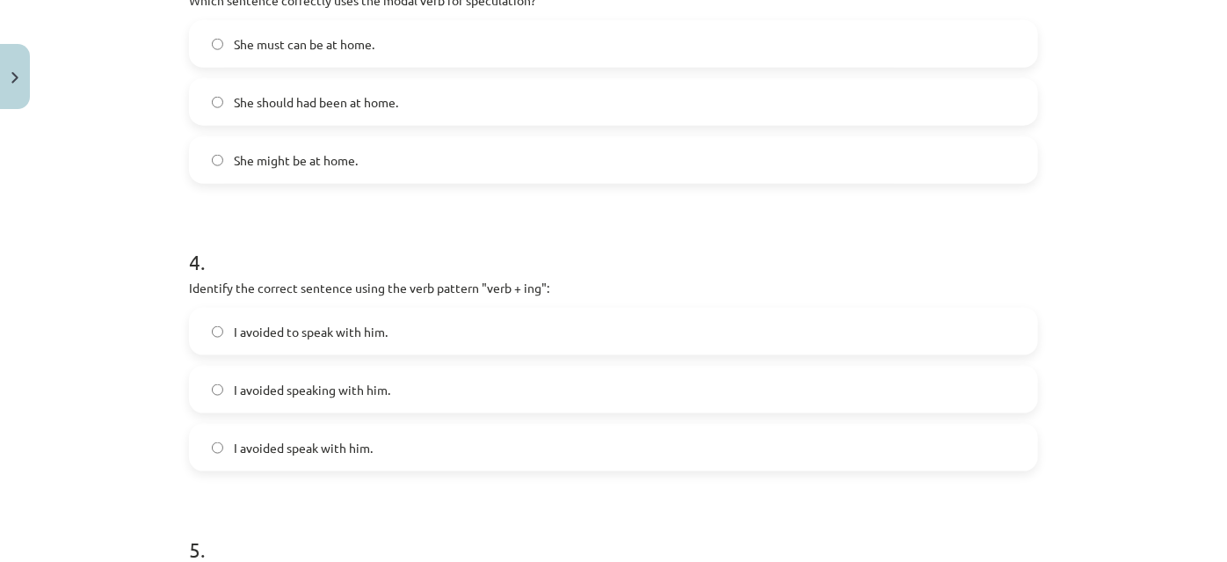
drag, startPoint x: 333, startPoint y: 180, endPoint x: 340, endPoint y: 171, distance: 12.0
click at [337, 175] on label "She might be at home." at bounding box center [614, 160] width 846 height 44
click at [340, 171] on label "She might be at home." at bounding box center [614, 160] width 846 height 44
click at [280, 417] on div "I avoided to speak with him. I avoided speaking with him. I avoided speak with …" at bounding box center [613, 389] width 849 height 163
click at [284, 396] on span "I avoided speaking with him." at bounding box center [312, 390] width 156 height 18
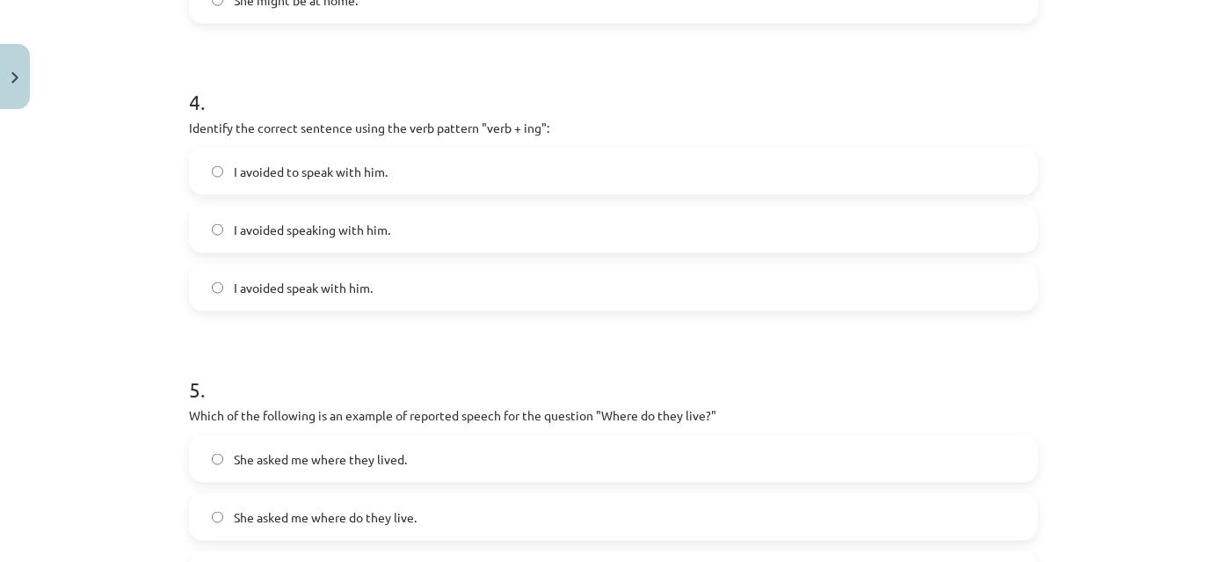
scroll to position [1312, 0]
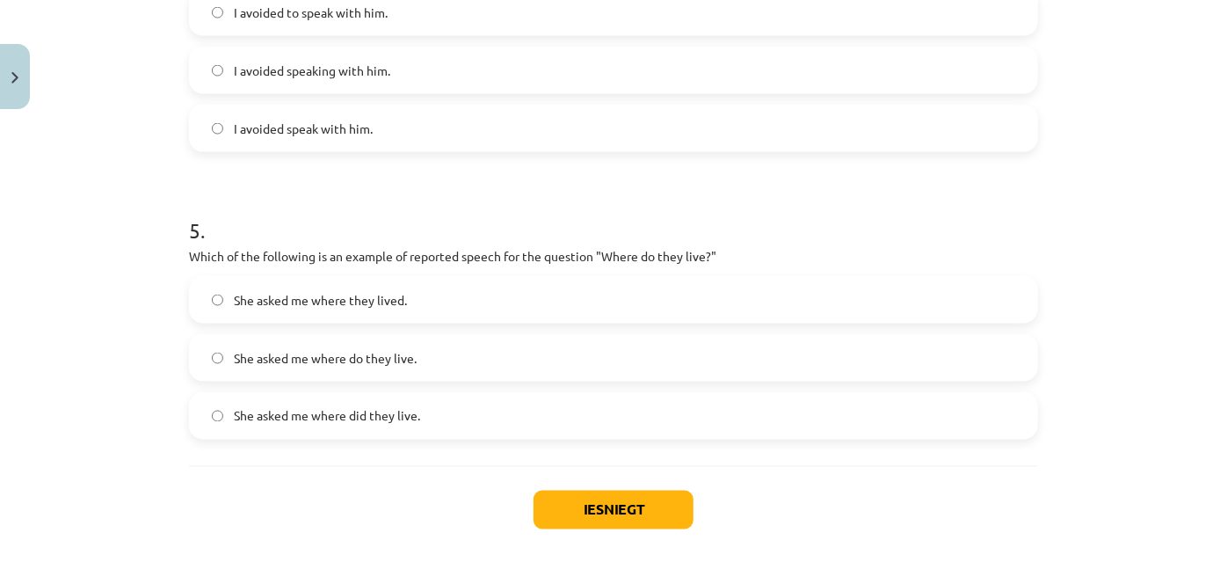
click at [349, 423] on span "She asked me where did they live." at bounding box center [327, 416] width 186 height 18
click at [369, 349] on span "She asked me where do they live." at bounding box center [325, 358] width 183 height 18
click at [368, 287] on label "She asked me where they lived." at bounding box center [614, 300] width 846 height 44
click at [602, 503] on button "Iesniegt" at bounding box center [614, 509] width 160 height 39
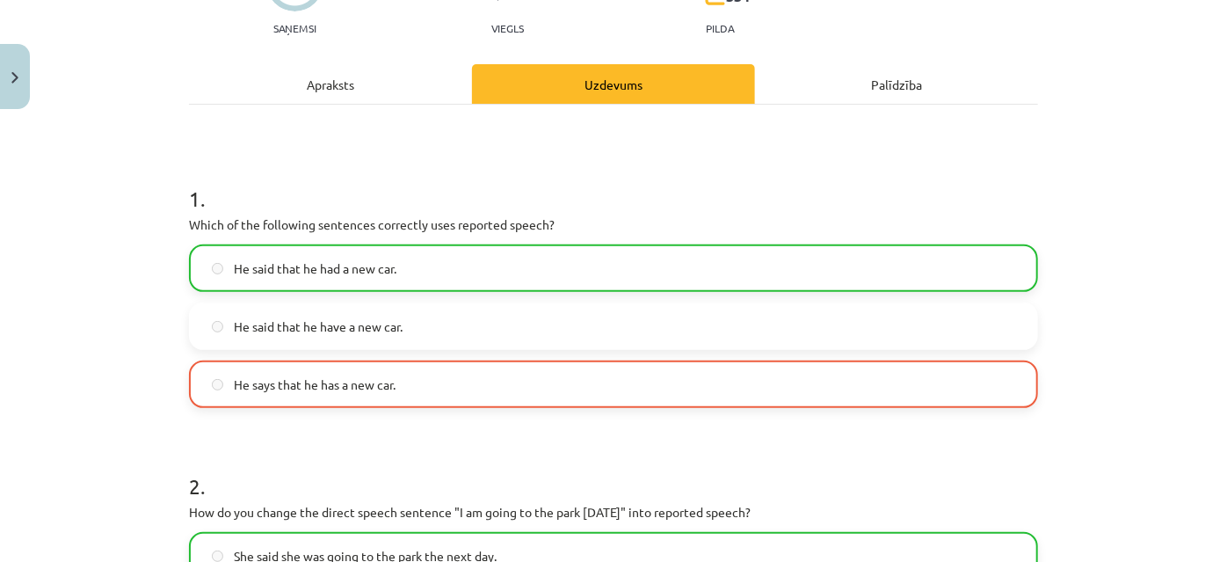
scroll to position [274, 0]
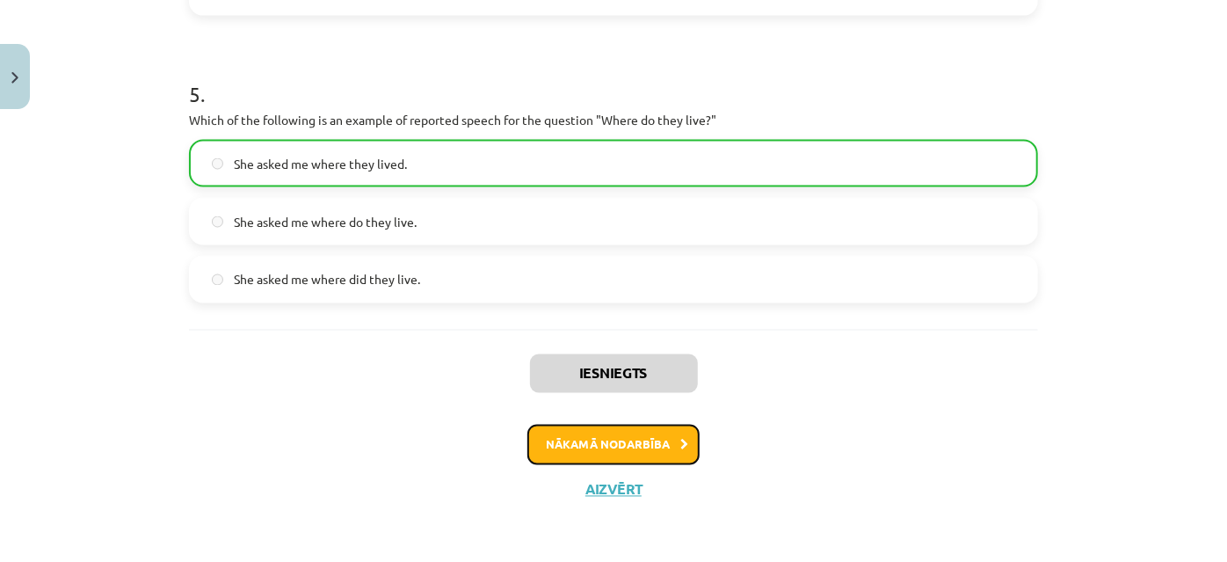
click at [595, 442] on button "Nākamā nodarbība" at bounding box center [613, 445] width 172 height 40
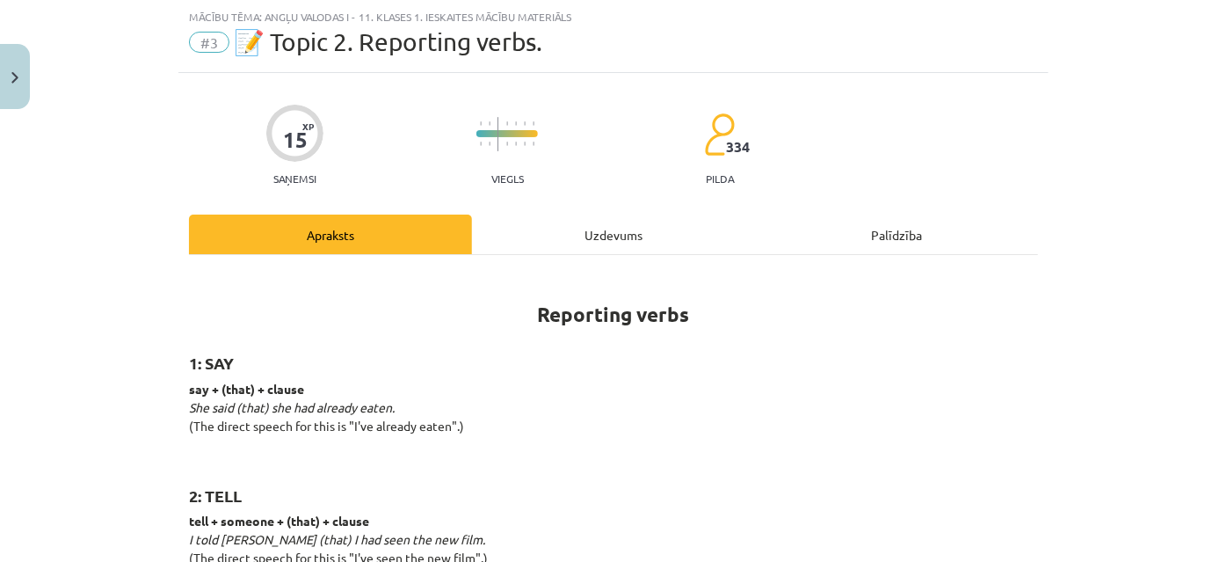
click at [593, 234] on div "Uzdevums" at bounding box center [613, 234] width 283 height 40
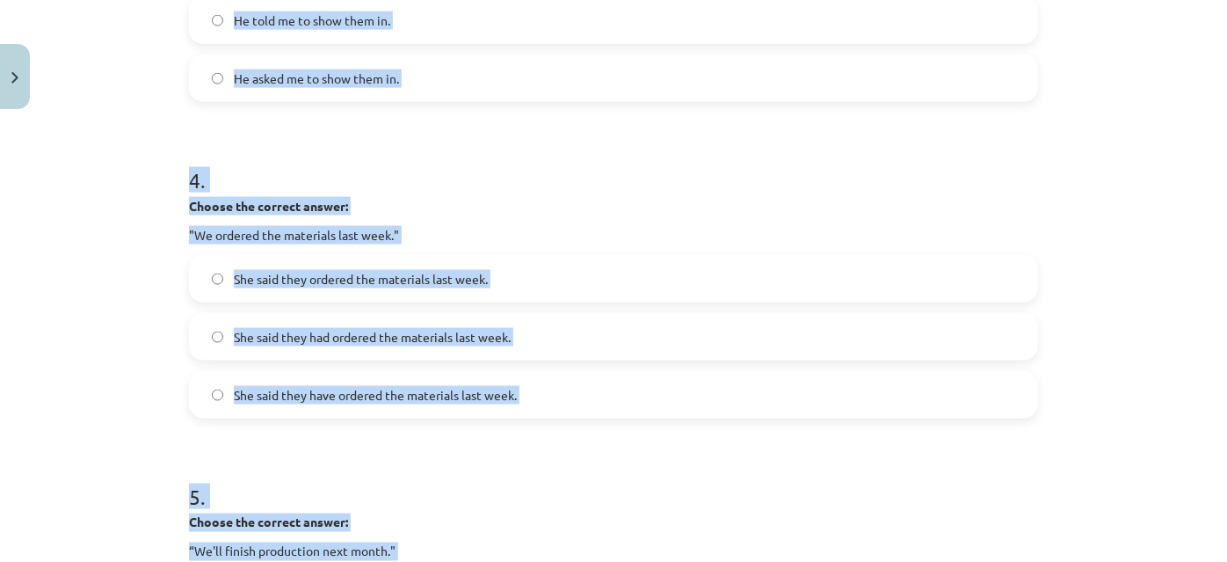
scroll to position [1482, 0]
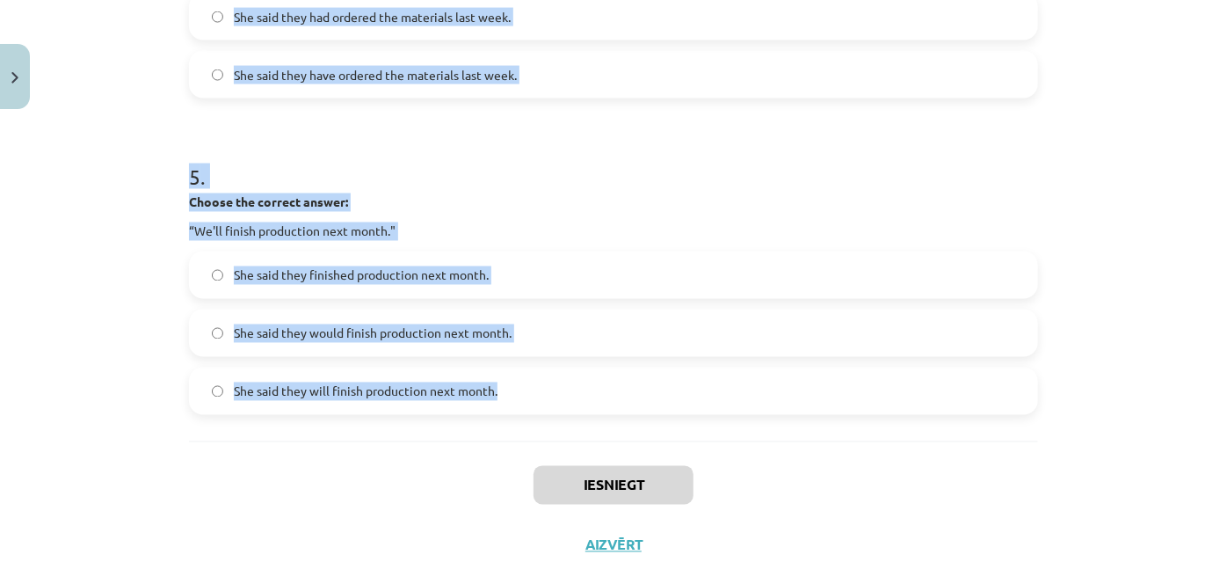
drag, startPoint x: 175, startPoint y: 329, endPoint x: 501, endPoint y: 428, distance: 340.9
copy form "1 . Choose the correct answer: "I'm ready for the meeting." He said he'll be re…"
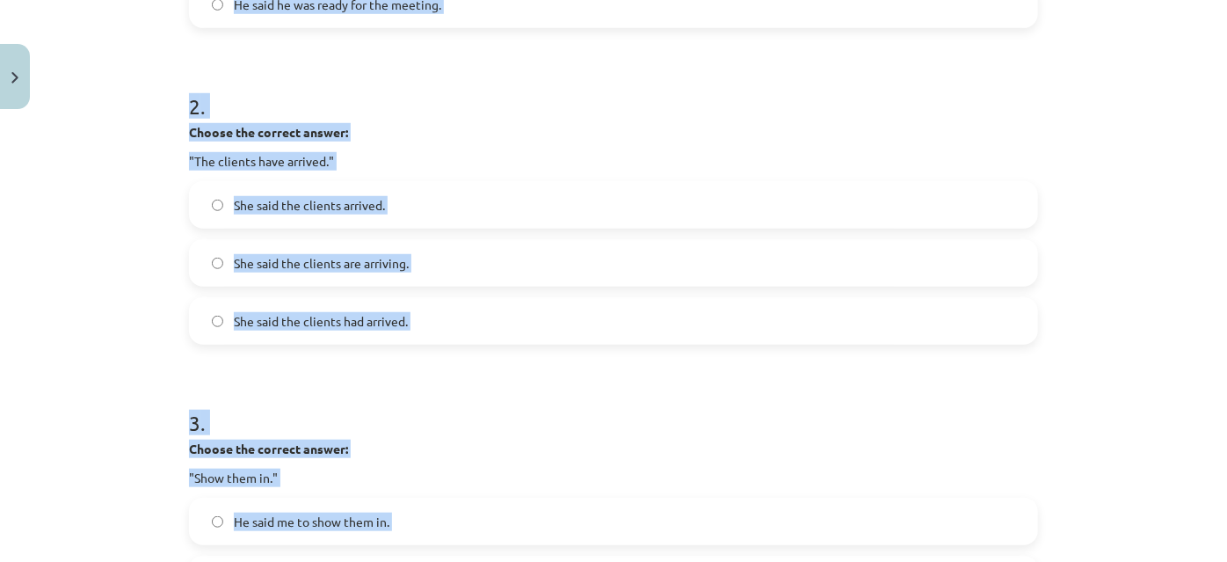
scroll to position [124, 0]
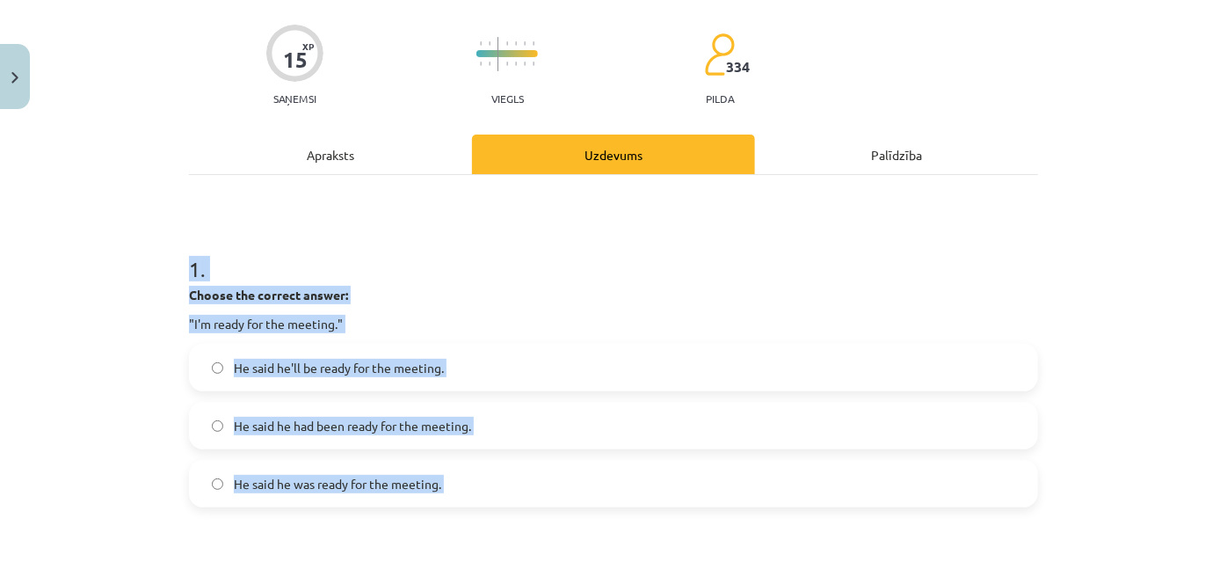
click at [61, 360] on div "Mācību tēma: Angļu valodas i - 11. klases 1. ieskaites mācību materiāls #3 📝 To…" at bounding box center [613, 281] width 1227 height 562
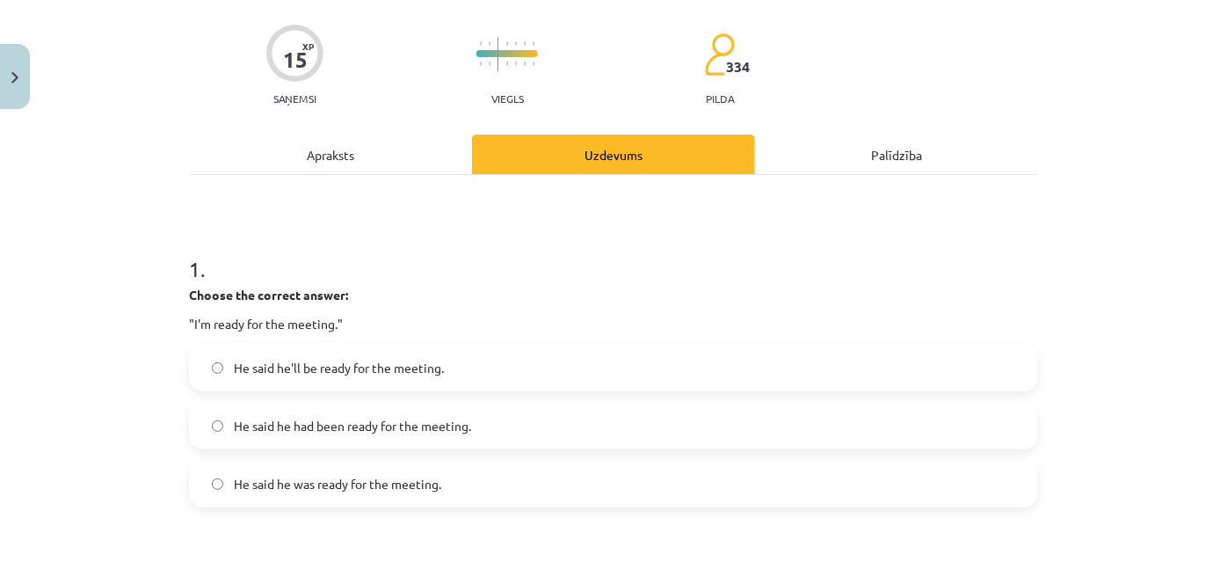
click at [366, 487] on span "He said he was ready for the meeting." at bounding box center [337, 484] width 207 height 18
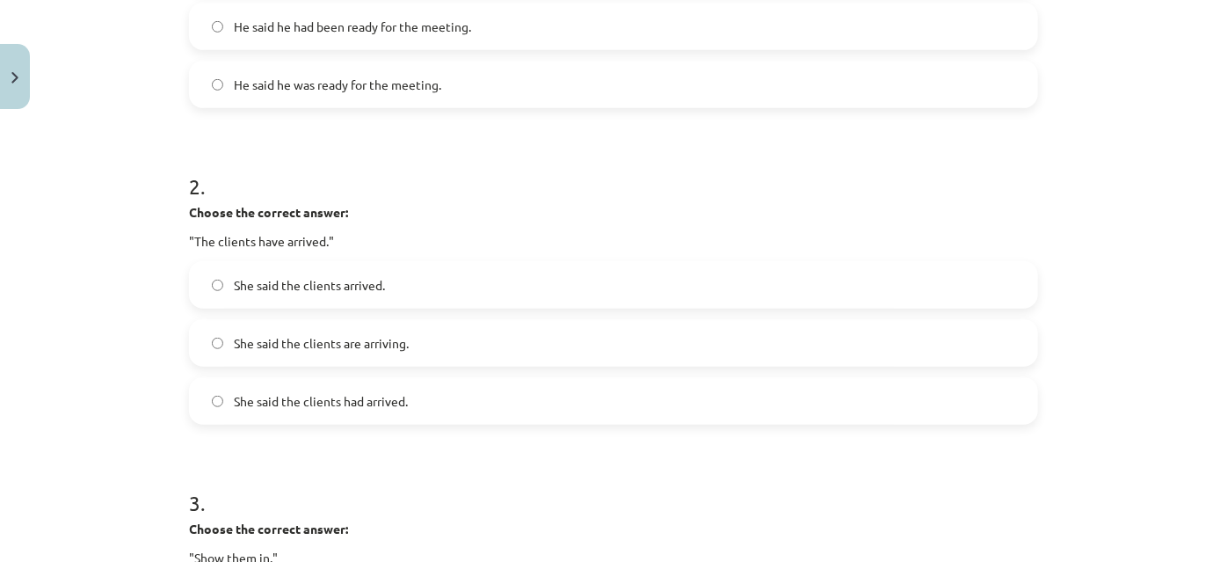
click at [352, 286] on span "She said the clients arrived." at bounding box center [309, 285] width 151 height 18
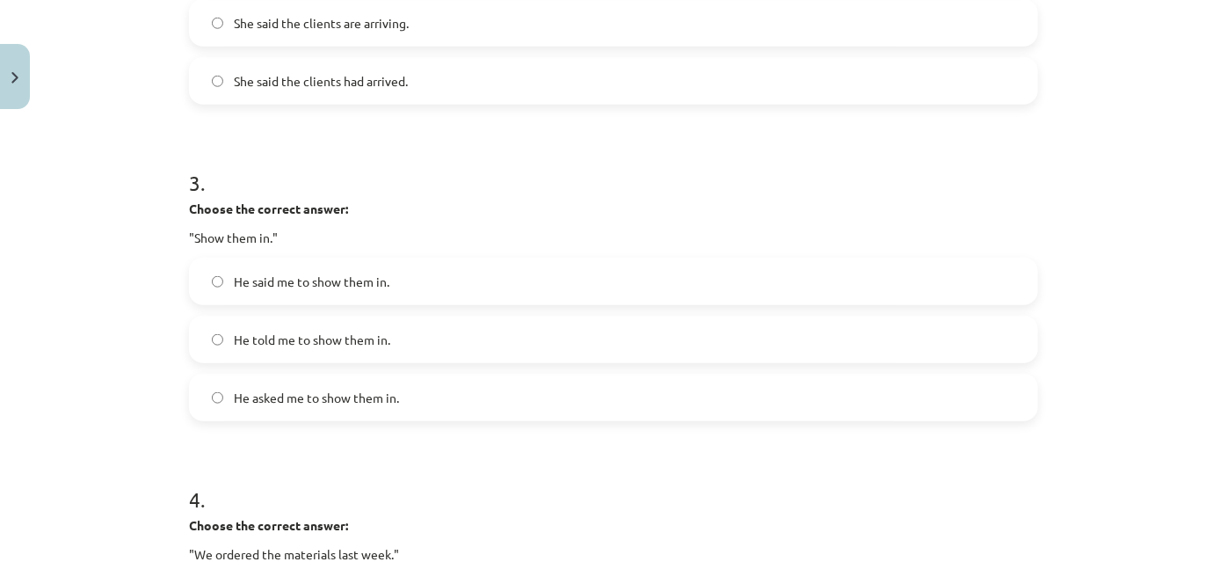
click at [331, 337] on span "He told me to show them in." at bounding box center [312, 339] width 156 height 18
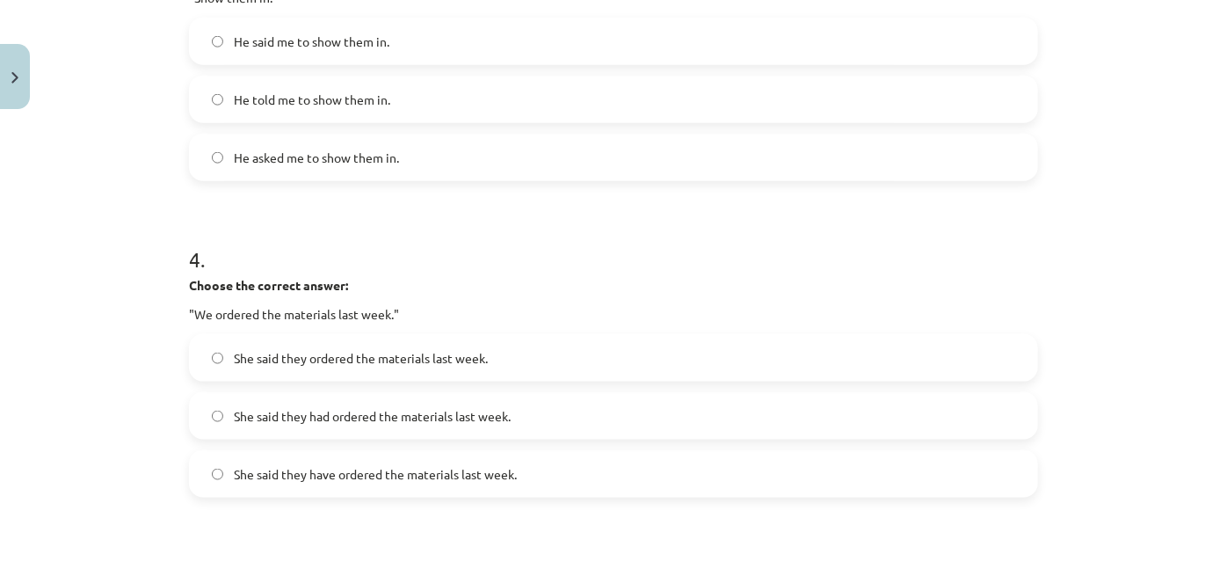
click at [380, 410] on span "She said they had ordered the materials last week." at bounding box center [372, 416] width 277 height 18
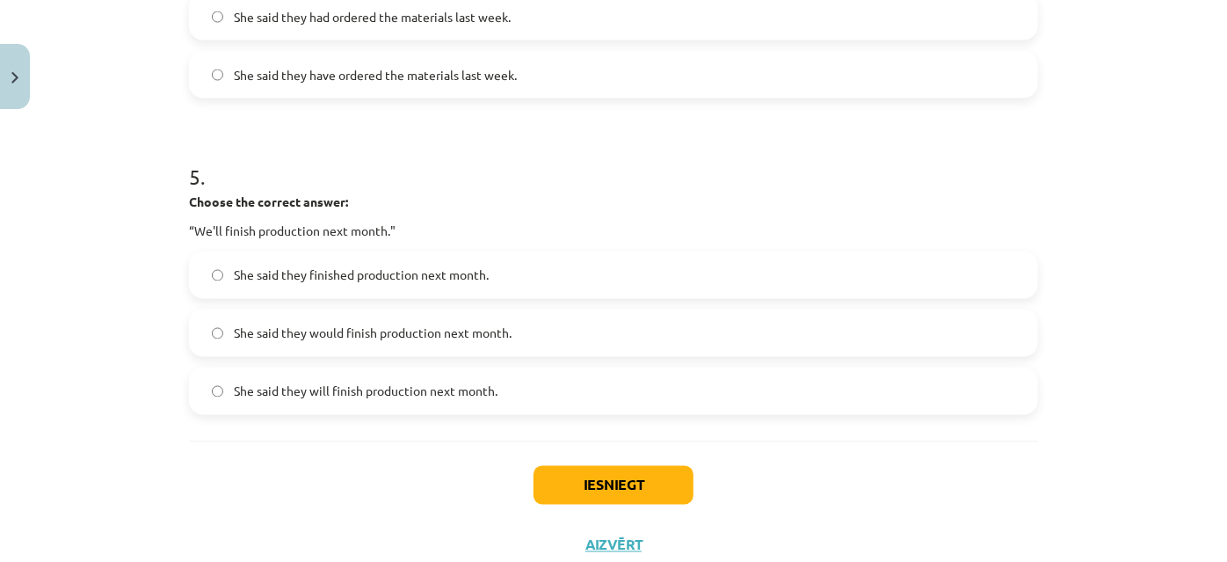
click at [363, 332] on span "She said they would finish production next month." at bounding box center [373, 333] width 278 height 18
click at [653, 497] on button "Iesniegt" at bounding box center [614, 485] width 160 height 39
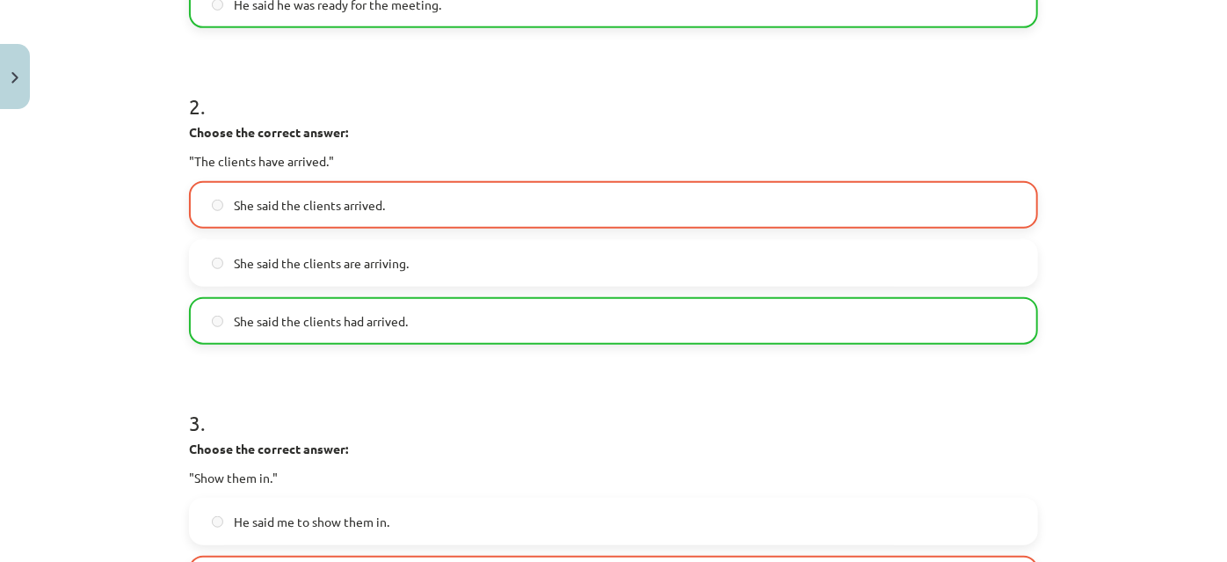
scroll to position [923, 0]
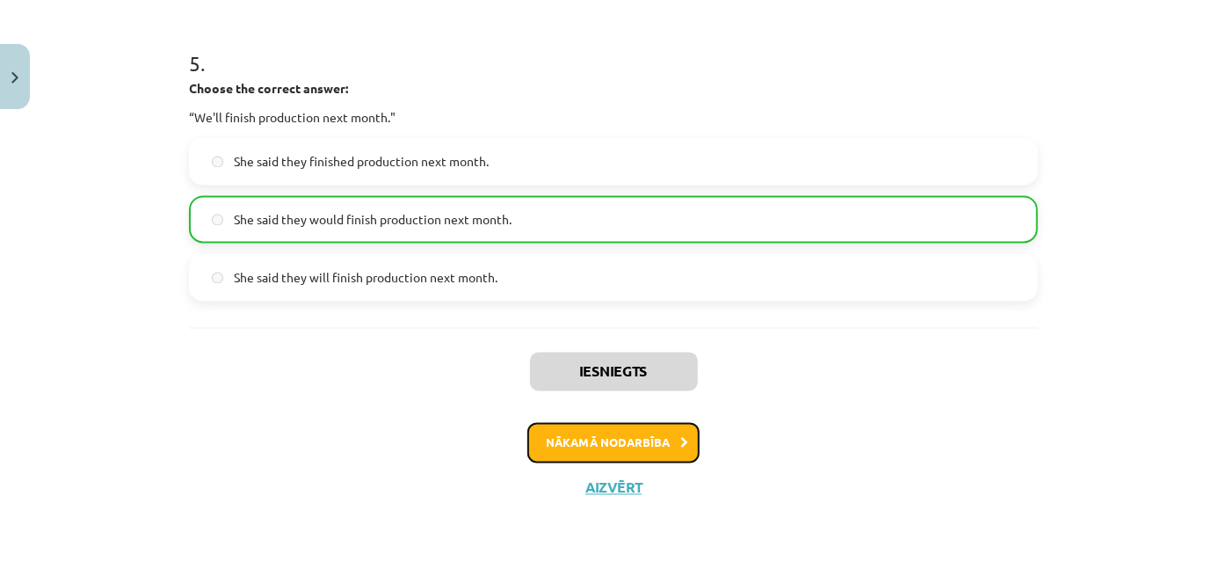
click at [656, 454] on button "Nākamā nodarbība" at bounding box center [613, 443] width 172 height 40
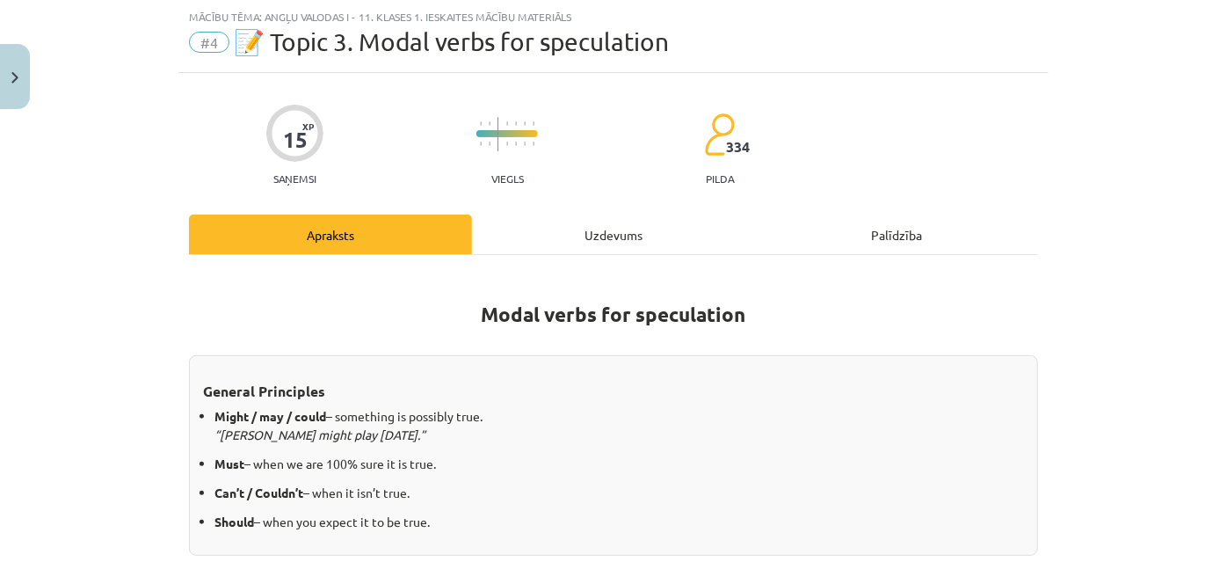
click at [608, 231] on div "Uzdevums" at bounding box center [613, 234] width 283 height 40
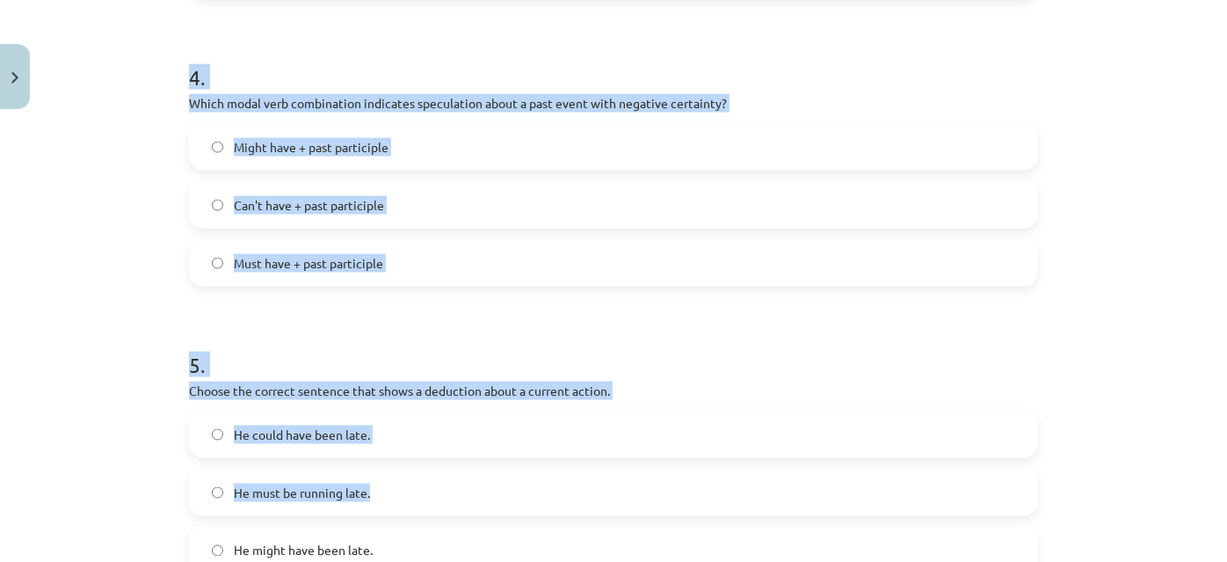
scroll to position [1392, 0]
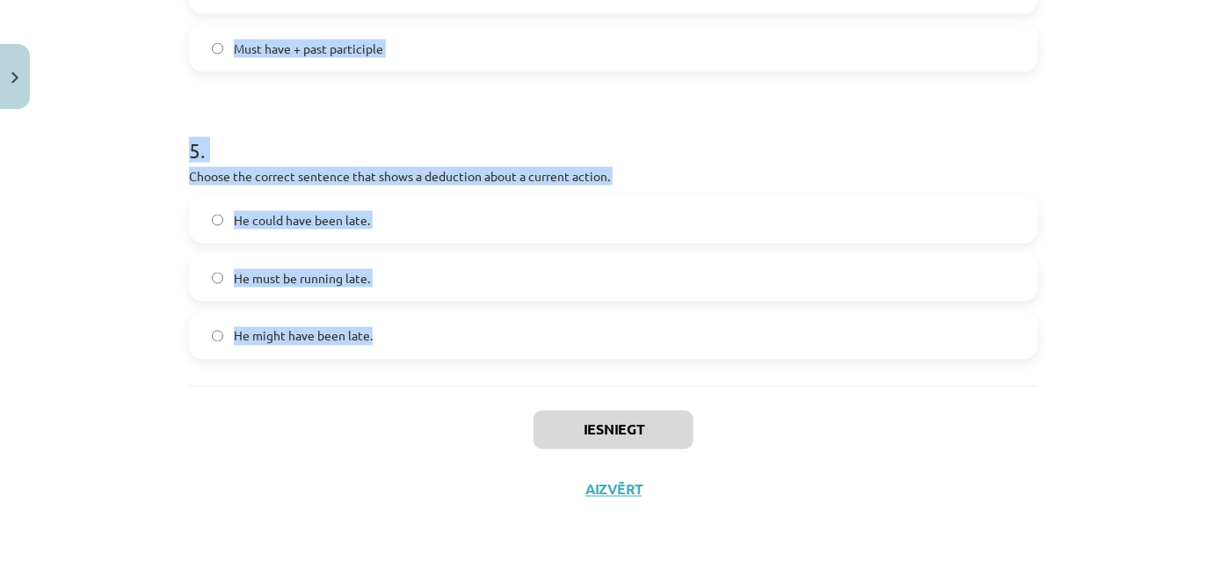
drag, startPoint x: 171, startPoint y: 349, endPoint x: 439, endPoint y: 372, distance: 269.9
click at [439, 372] on div "Mācību tēma: Angļu valodas i - 11. klases 1. ieskaites mācību materiāls #4 📝 To…" at bounding box center [613, 281] width 1227 height 562
copy form "1 . Which modal verb would you use to speculate about something that is possibl…"
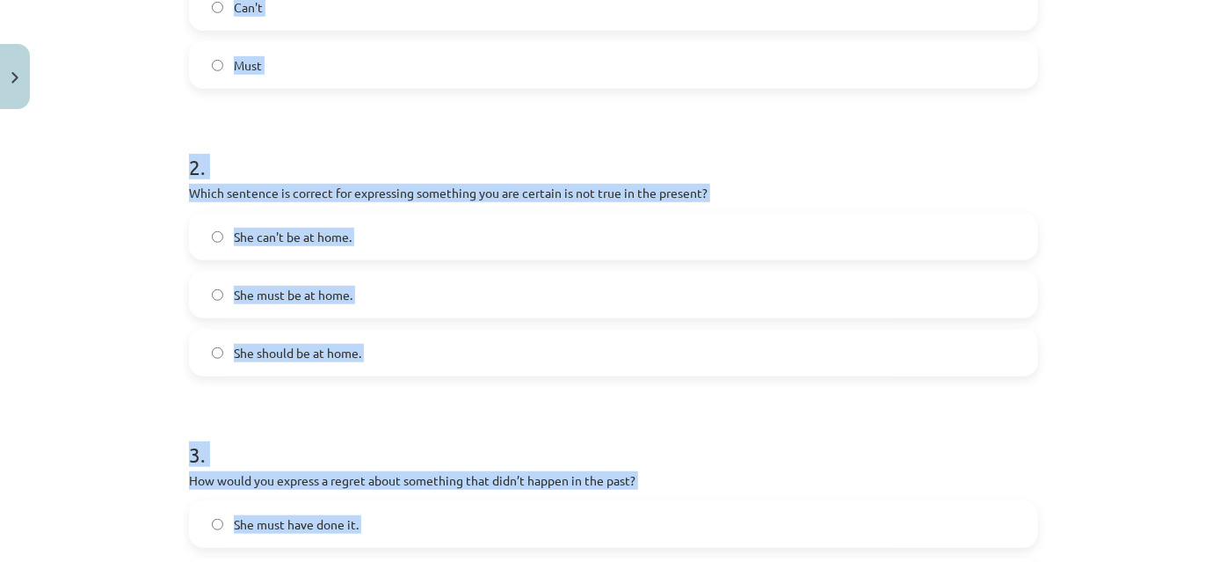
scroll to position [194, 0]
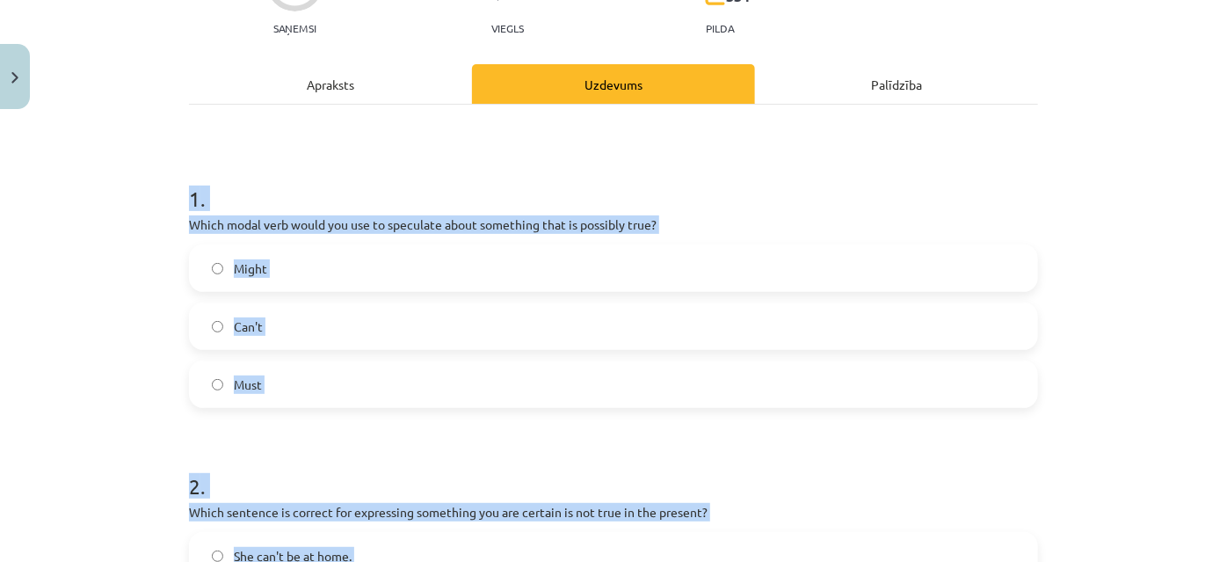
click at [138, 393] on div "Mācību tēma: Angļu valodas i - 11. klases 1. ieskaites mācību materiāls #4 📝 To…" at bounding box center [613, 281] width 1227 height 562
click at [33, 401] on div "Mācību tēma: Angļu valodas i - 11. klases 1. ieskaites mācību materiāls #4 📝 To…" at bounding box center [613, 281] width 1227 height 562
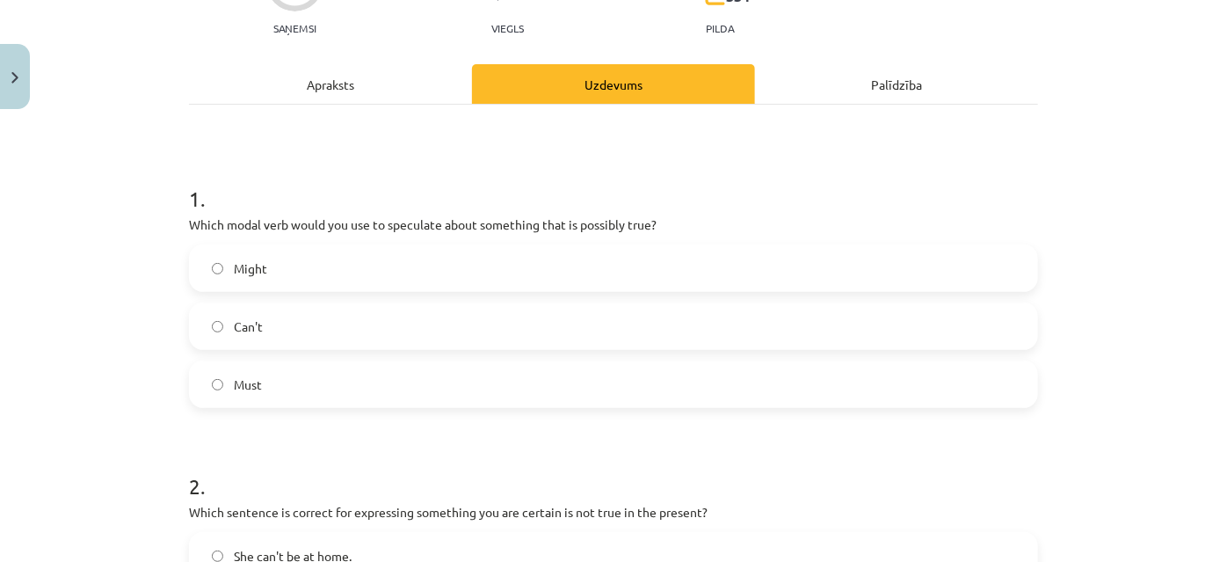
click at [276, 262] on label "Might" at bounding box center [614, 268] width 846 height 44
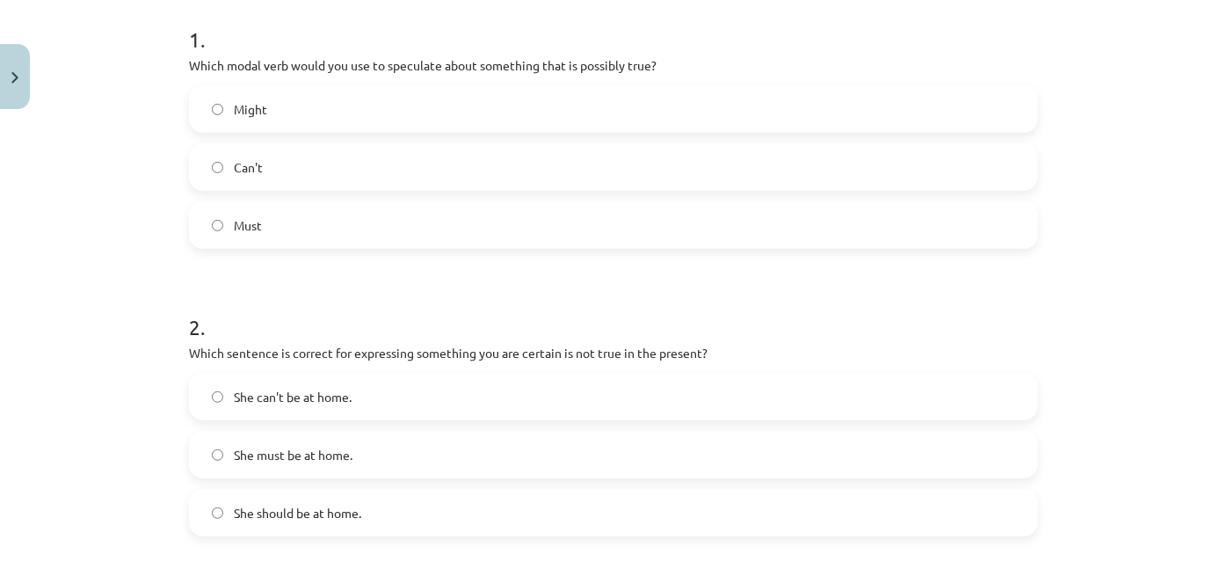
click at [352, 394] on label "She can't be at home." at bounding box center [614, 396] width 846 height 44
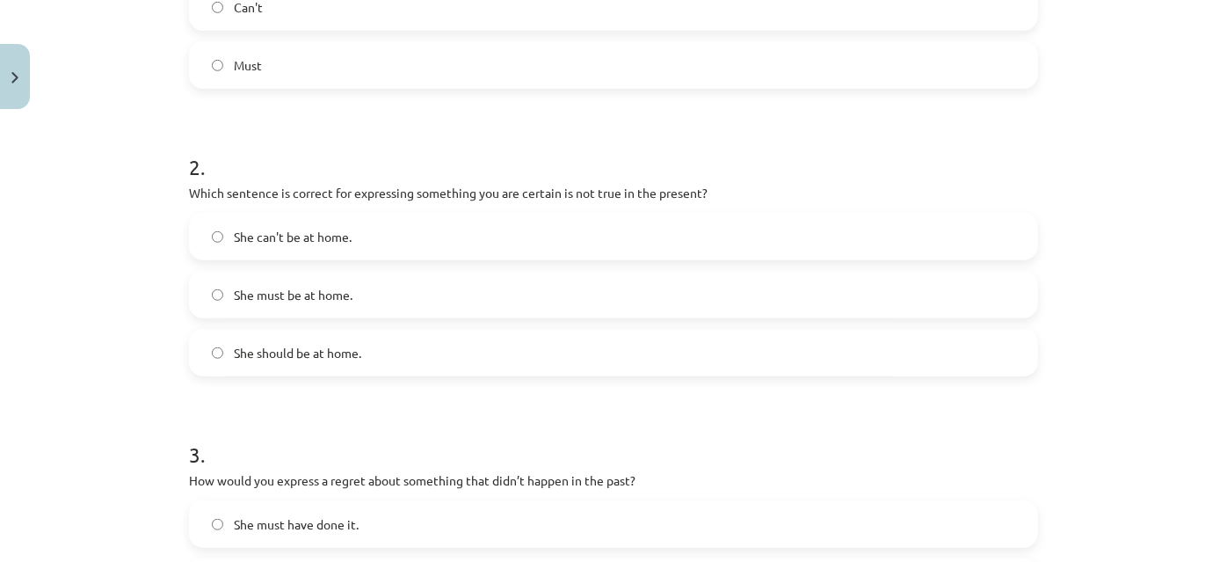
scroll to position [753, 0]
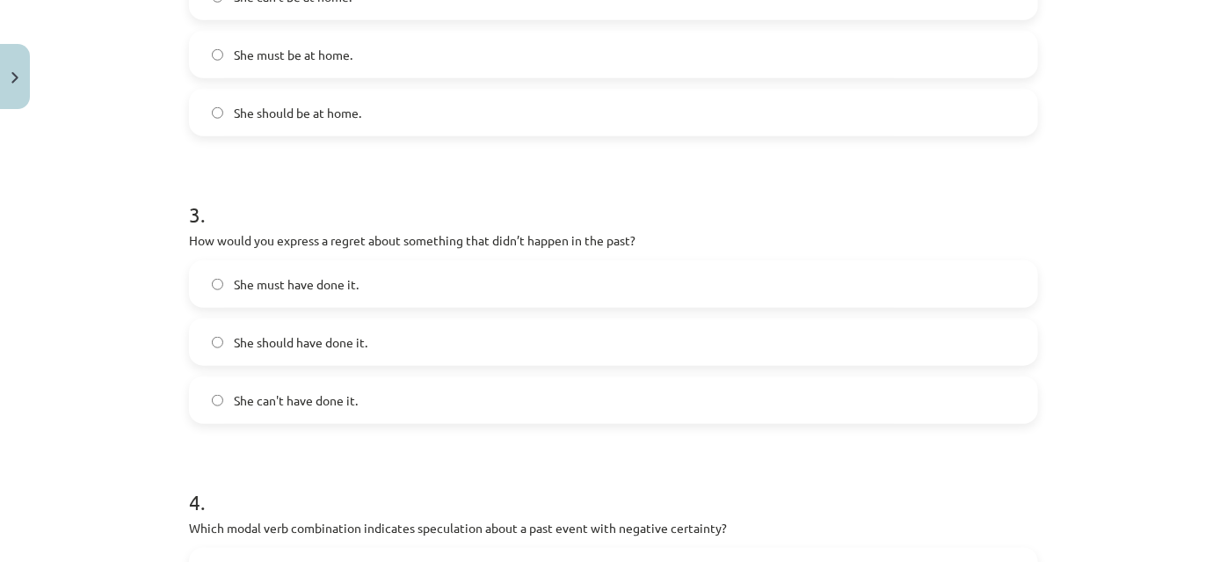
click at [387, 327] on label "She should have done it." at bounding box center [614, 342] width 846 height 44
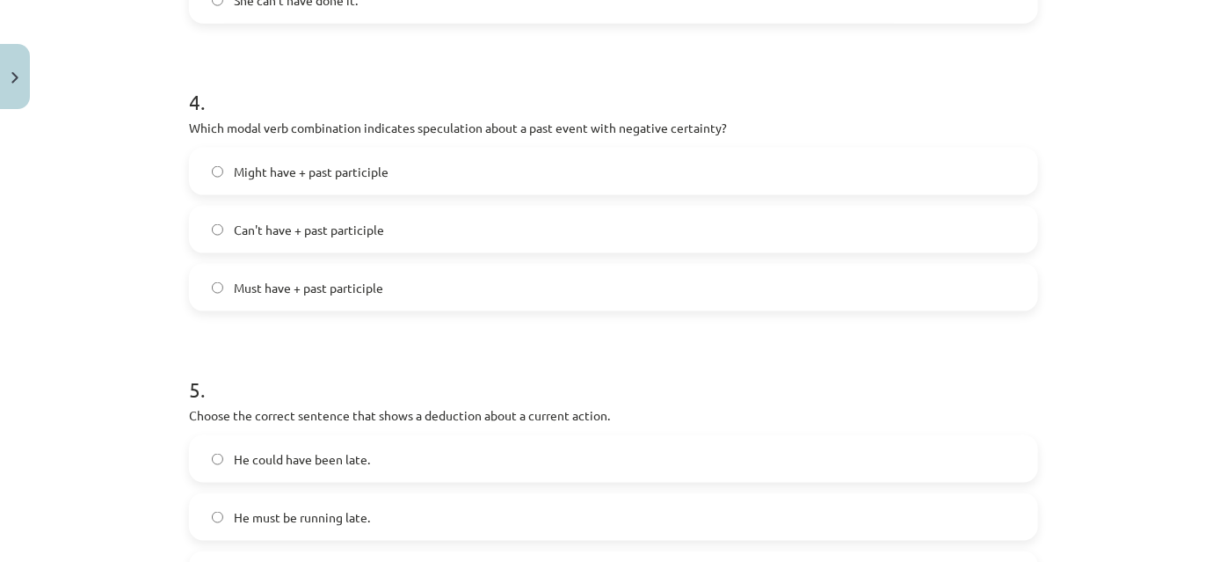
click at [349, 224] on span "Can't have + past participle" at bounding box center [309, 230] width 150 height 18
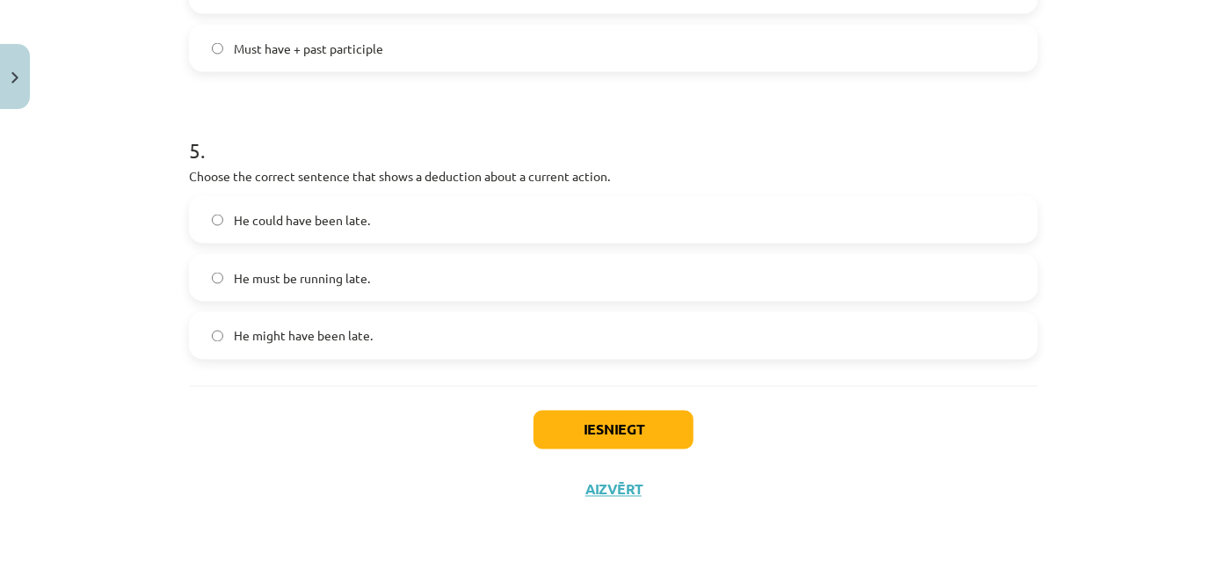
click at [406, 281] on label "He must be running late." at bounding box center [614, 278] width 846 height 44
click at [655, 428] on button "Iesniegt" at bounding box center [614, 429] width 160 height 39
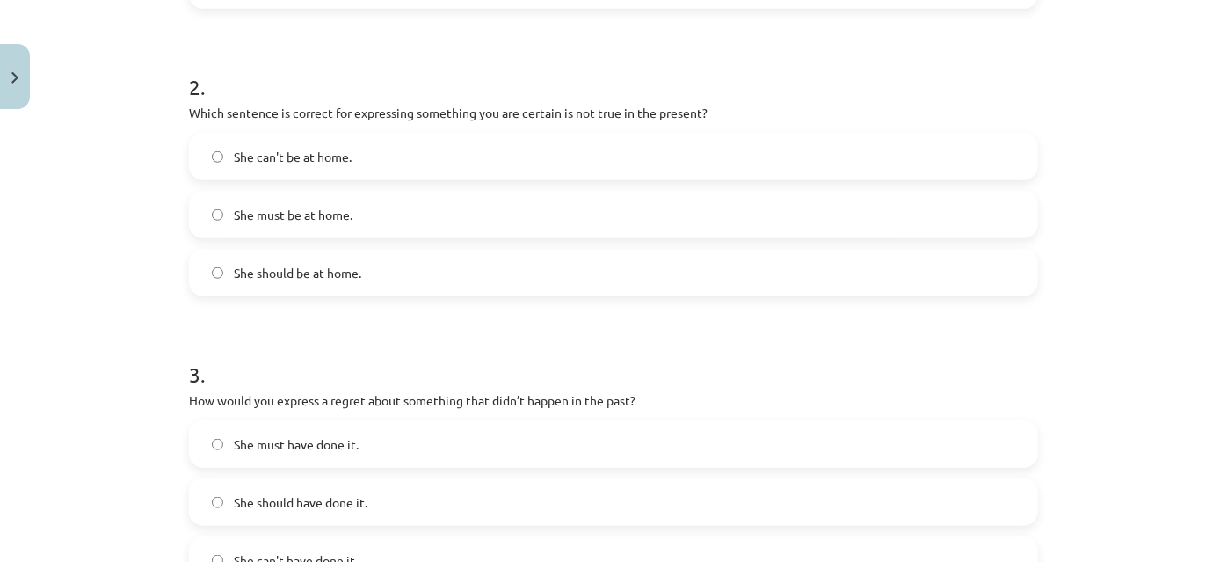
scroll to position [194, 0]
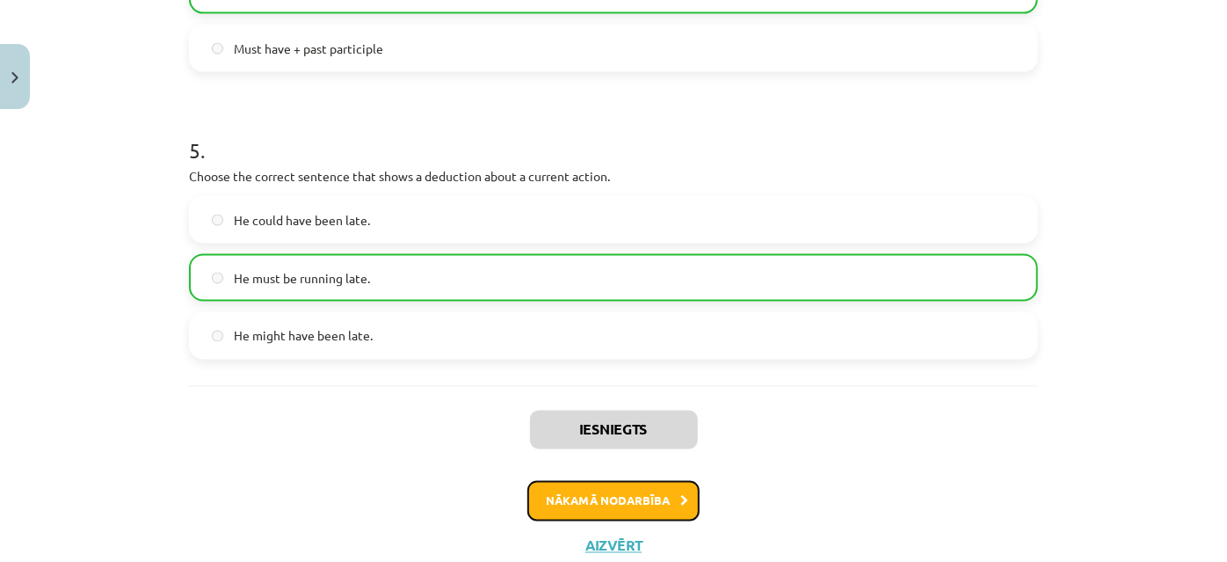
click at [595, 495] on button "Nākamā nodarbība" at bounding box center [613, 501] width 172 height 40
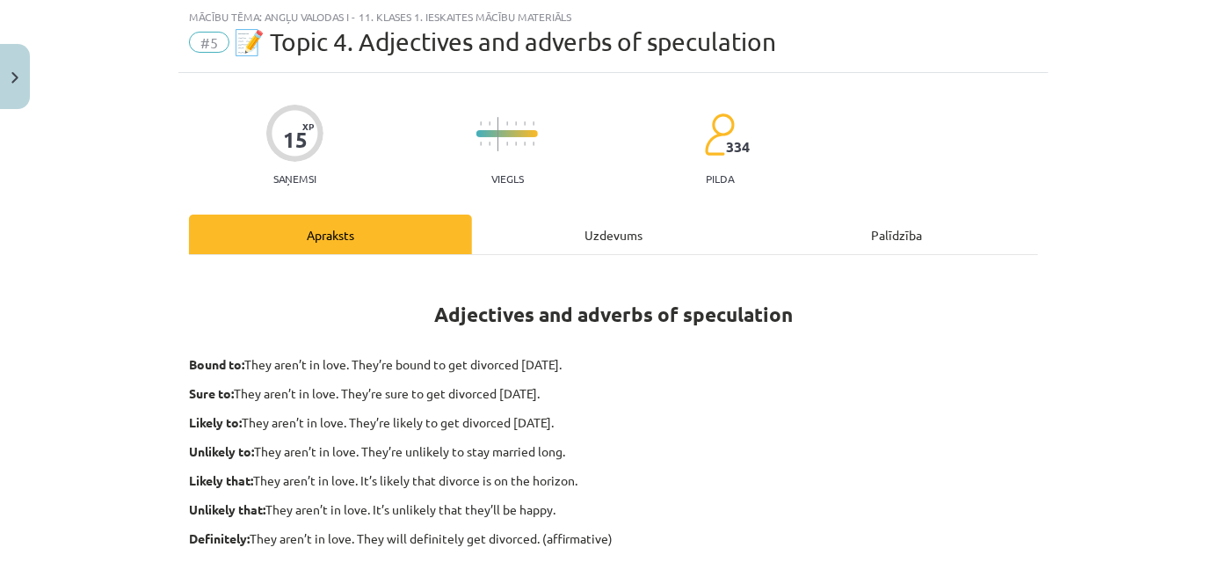
click at [534, 228] on div "Uzdevums" at bounding box center [613, 234] width 283 height 40
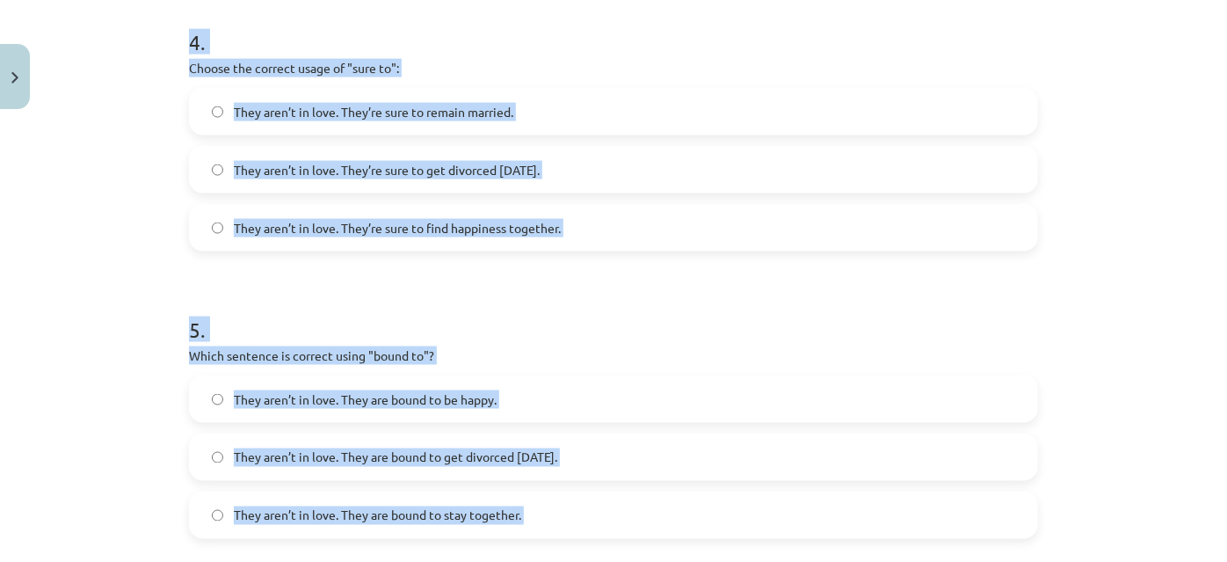
scroll to position [1422, 0]
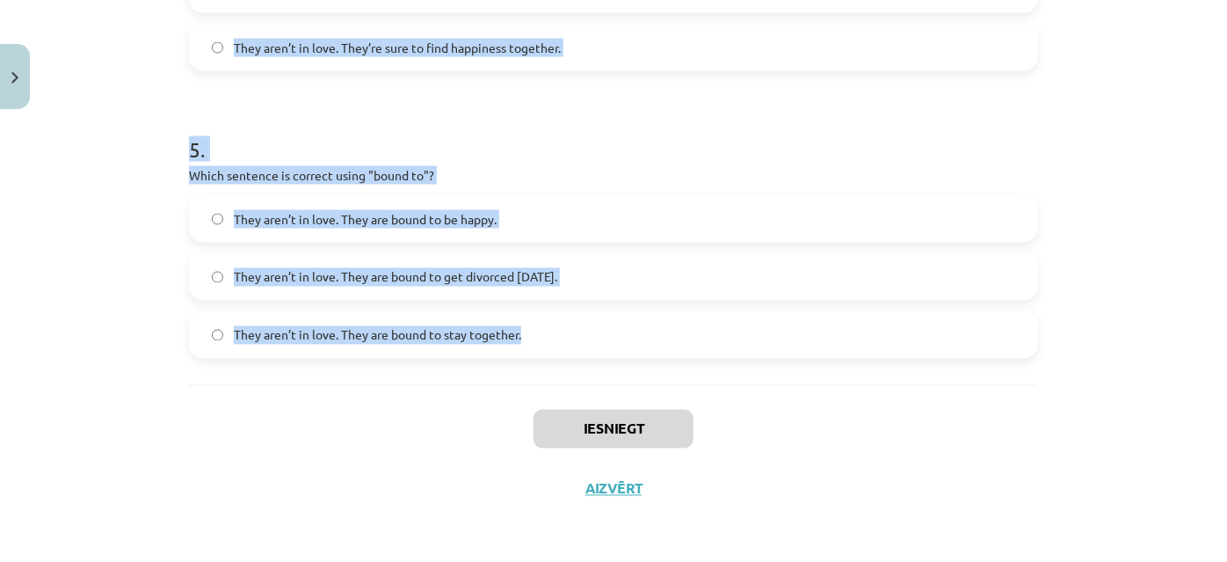
drag, startPoint x: 155, startPoint y: 332, endPoint x: 523, endPoint y: 350, distance: 368.7
click at [527, 364] on div "Mācību tēma: Angļu valodas i - 11. klases 1. ieskaites mācību materiāls #5 📝 To…" at bounding box center [613, 281] width 1227 height 562
copy form "3 . Loremi dol sitamet consecte adipi "elitsedd" ei te incididuntu laboree: Dol…"
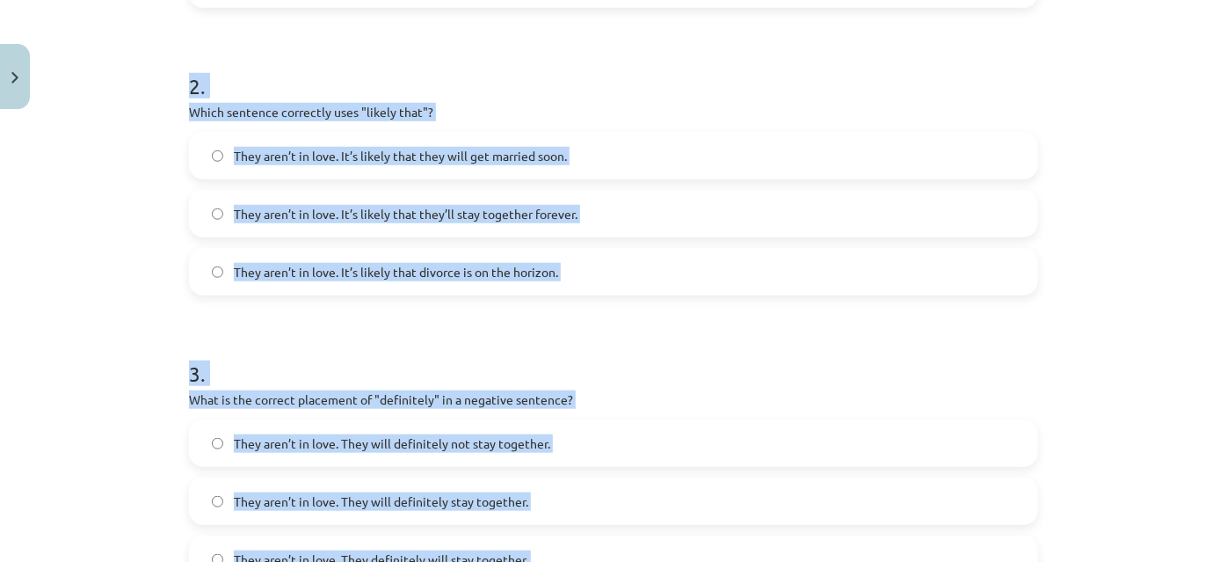
scroll to position [223, 0]
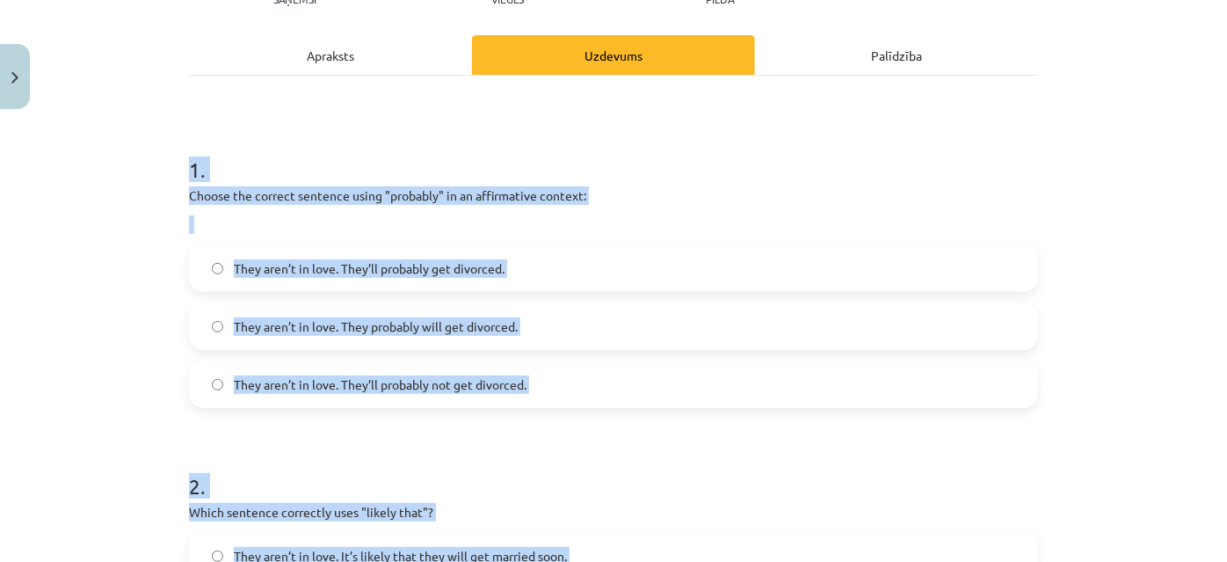
click at [5, 330] on div "Mācību tēma: Angļu valodas i - 11. klases 1. ieskaites mācību materiāls #5 📝 To…" at bounding box center [613, 281] width 1227 height 562
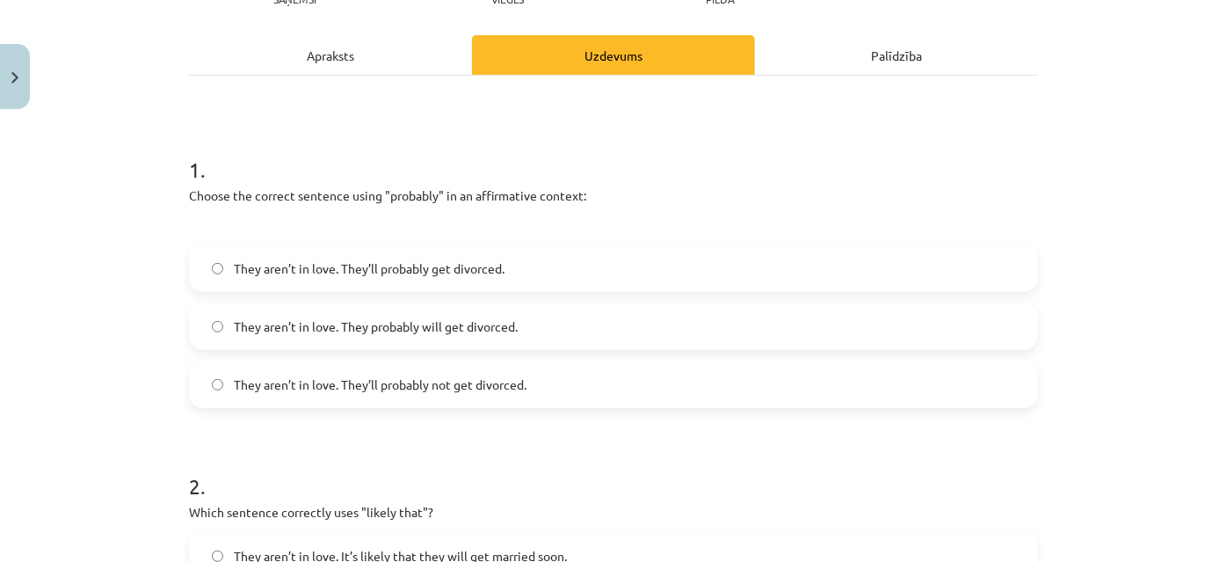
click at [377, 383] on span "They aren’t in love. They’ll probably not get divorced." at bounding box center [380, 384] width 293 height 18
click at [475, 313] on label "They aren’t in love. They probably will get divorced." at bounding box center [614, 326] width 846 height 44
click at [490, 249] on label "They aren’t in love. They’ll probably get divorced." at bounding box center [614, 268] width 846 height 44
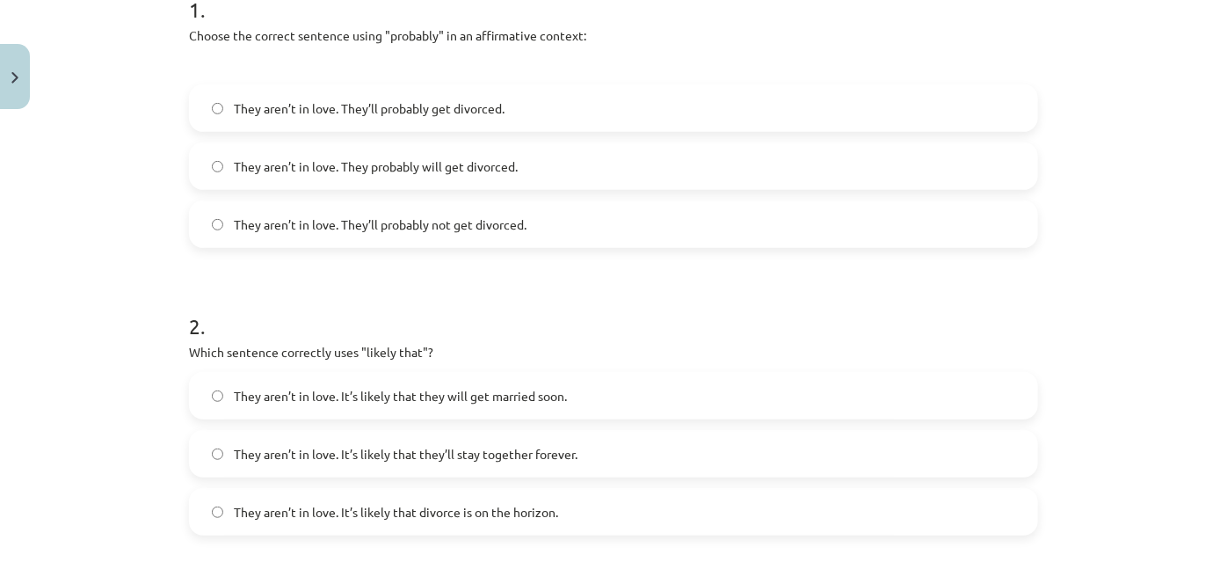
scroll to position [623, 0]
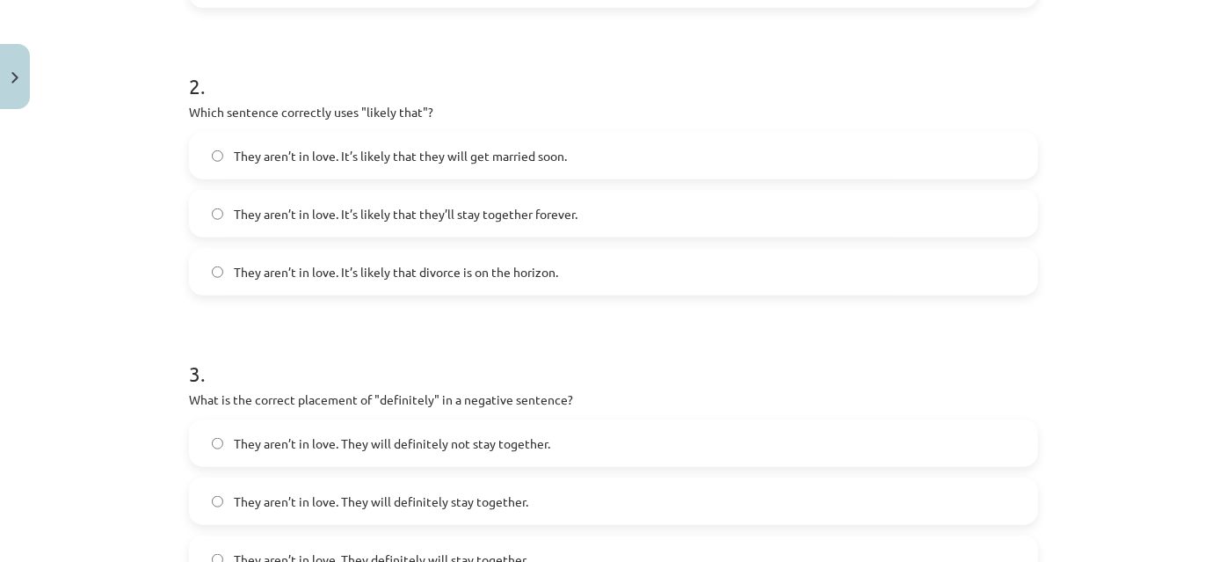
click at [504, 276] on span "They aren’t in love. It’s likely that divorce is on the horizon." at bounding box center [396, 272] width 324 height 18
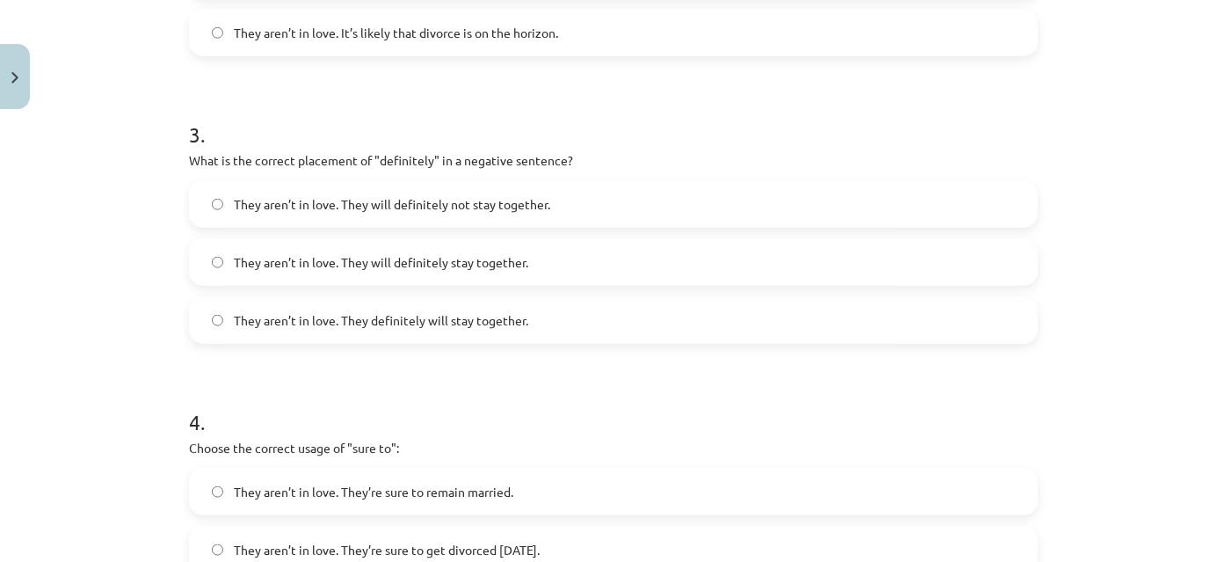
click at [532, 210] on label "They aren’t in love. They will definitely not stay together." at bounding box center [614, 204] width 846 height 44
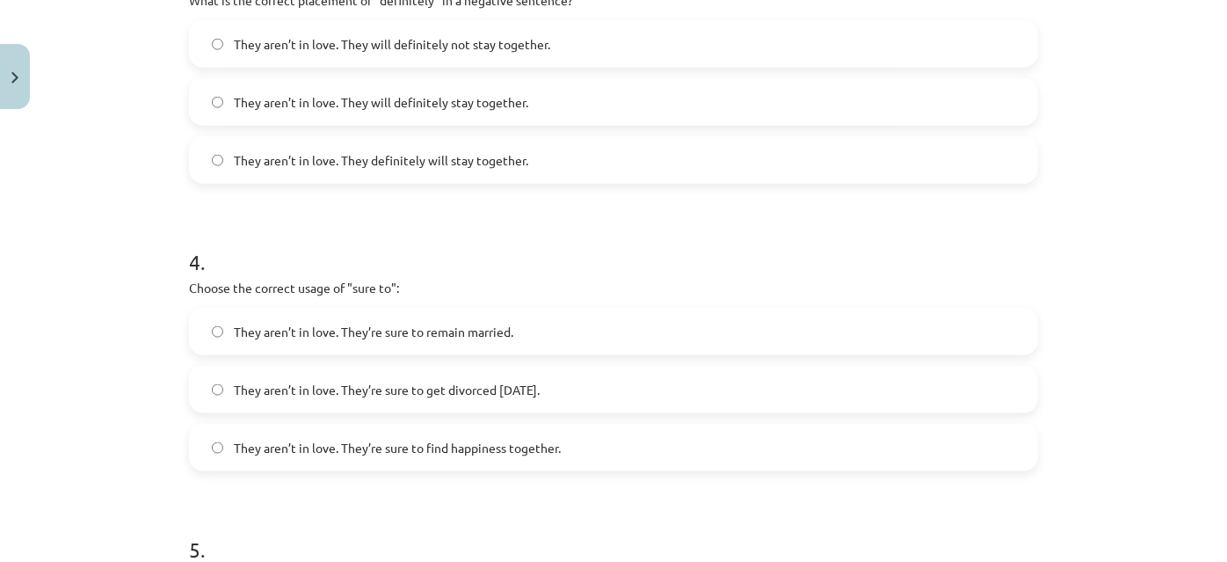
click at [566, 59] on label "They aren’t in love. They will definitely not stay together." at bounding box center [614, 44] width 846 height 44
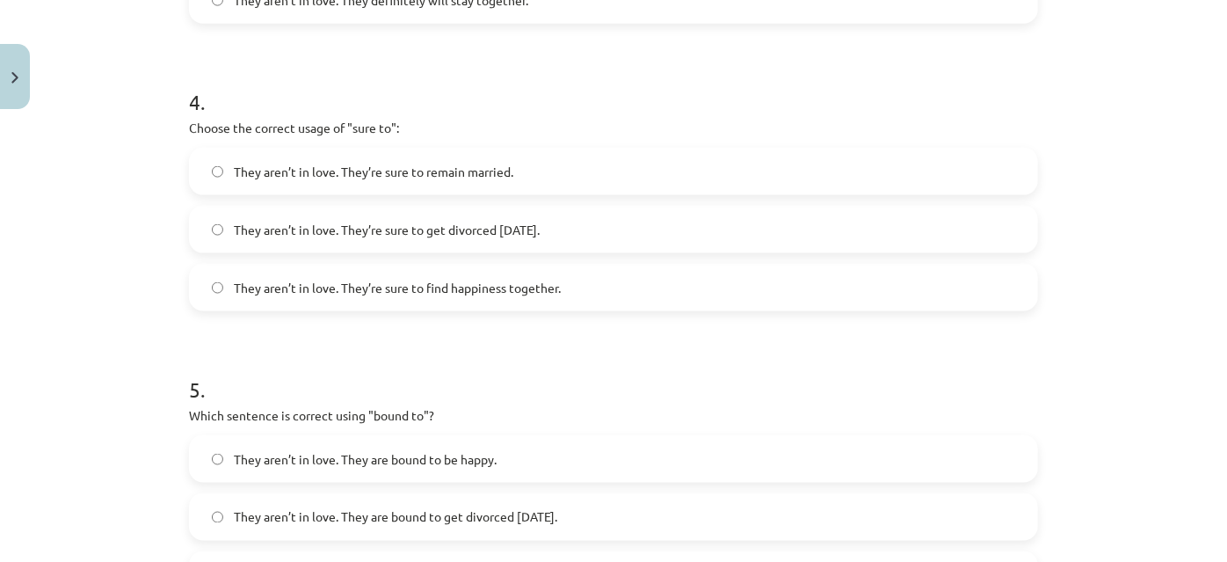
click at [501, 221] on span "They aren’t in love. They’re sure to get divorced [DATE]." at bounding box center [387, 230] width 306 height 18
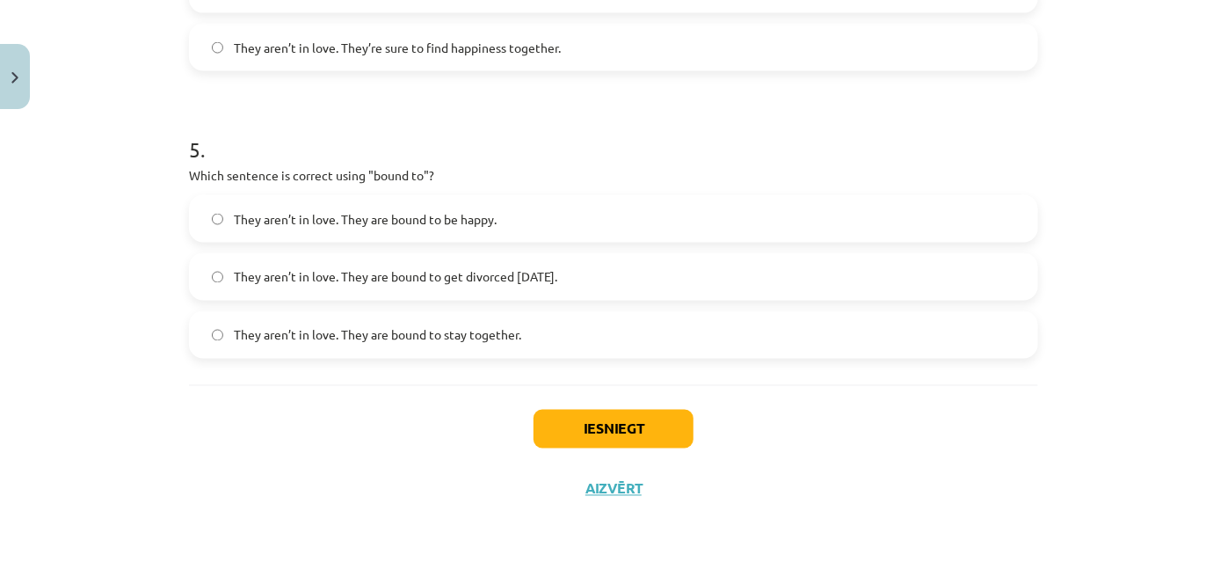
scroll to position [1342, 0]
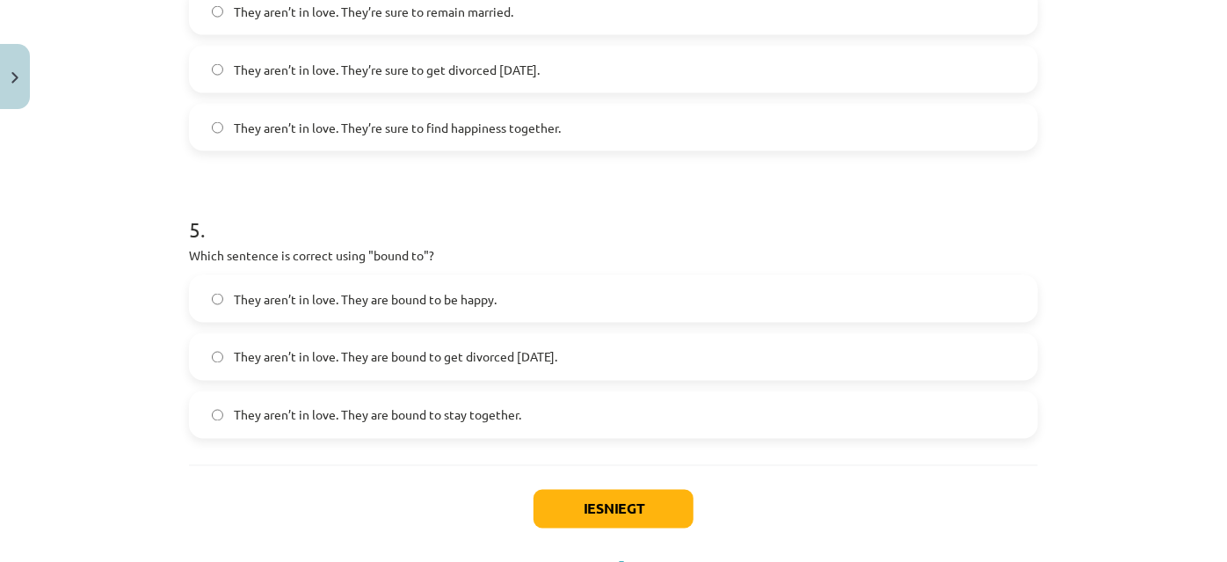
click at [468, 357] on span "They aren’t in love. They are bound to get divorced [DATE]." at bounding box center [395, 357] width 323 height 18
click at [597, 507] on button "Iesniegt" at bounding box center [614, 509] width 160 height 39
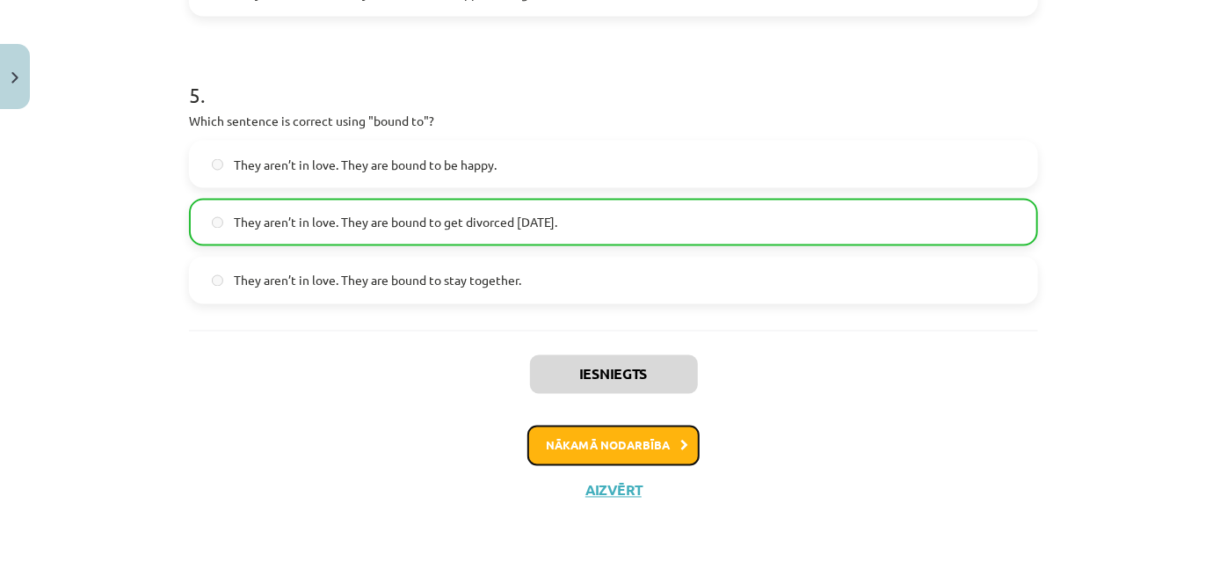
click at [614, 439] on button "Nākamā nodarbība" at bounding box center [613, 445] width 172 height 40
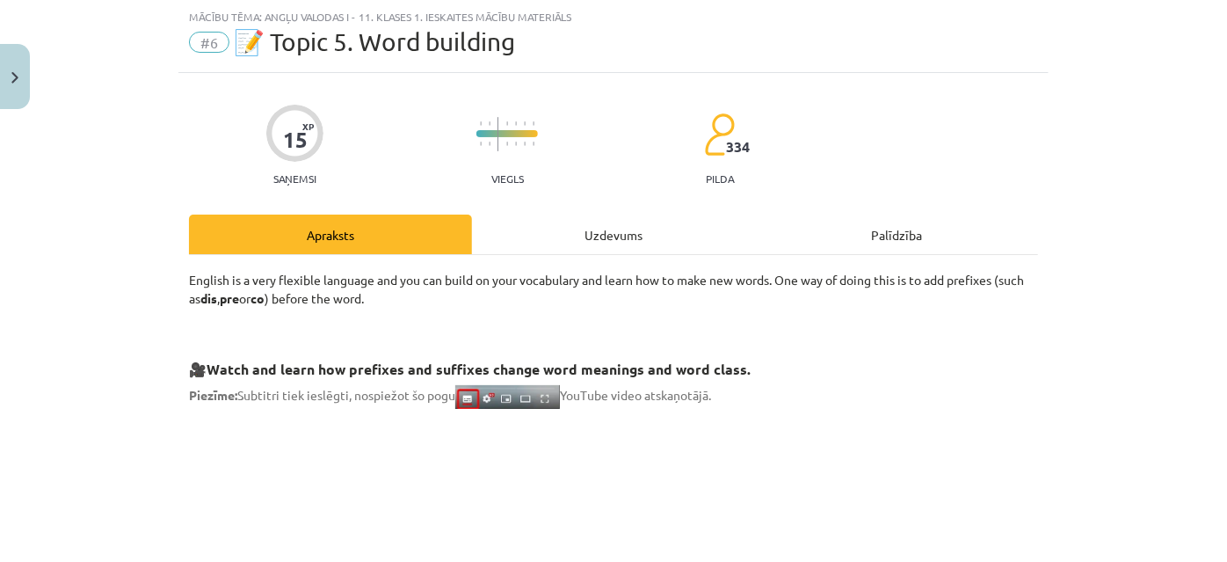
click at [554, 234] on div "Uzdevums" at bounding box center [613, 234] width 283 height 40
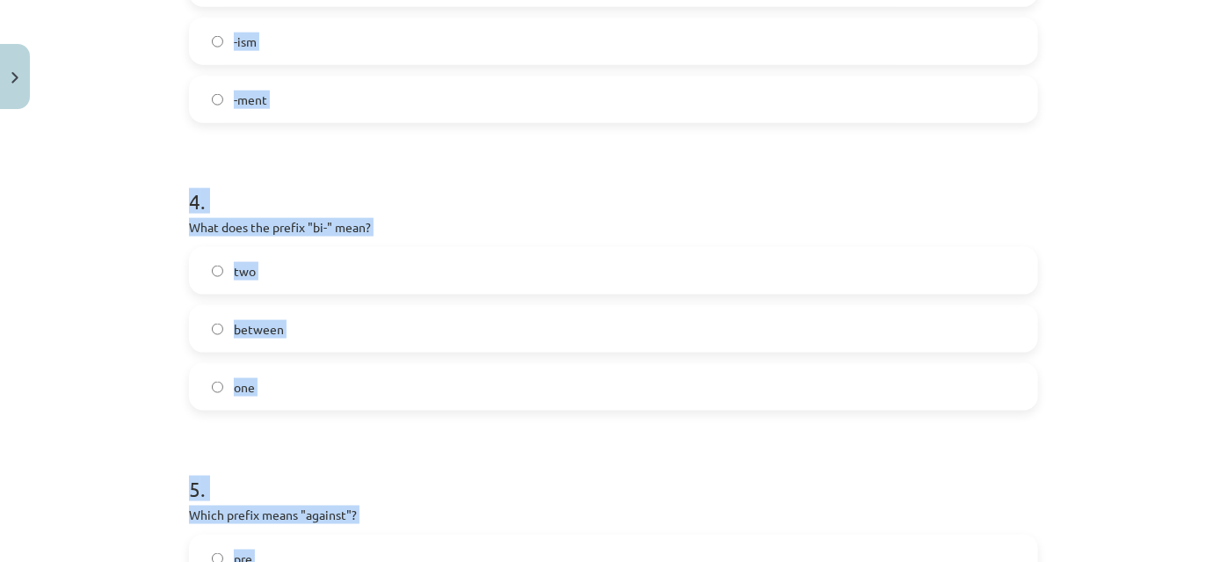
scroll to position [1422, 0]
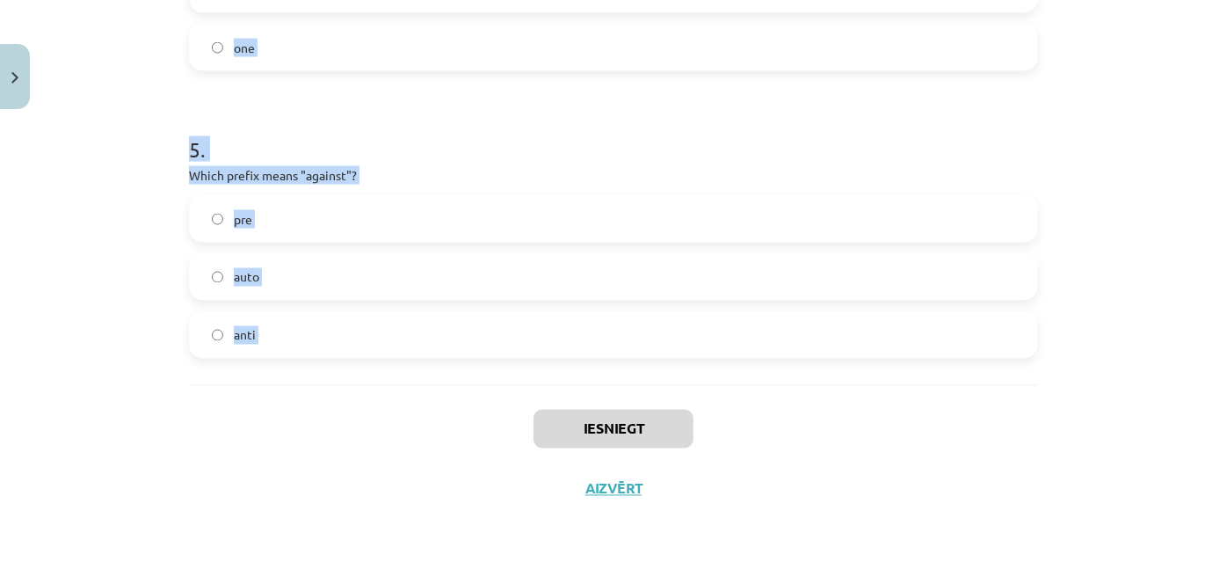
drag, startPoint x: 190, startPoint y: 195, endPoint x: 391, endPoint y: 388, distance: 279.1
copy form ". What does the prefix "sub-" mean? under above across 2 . Which of the followi…"
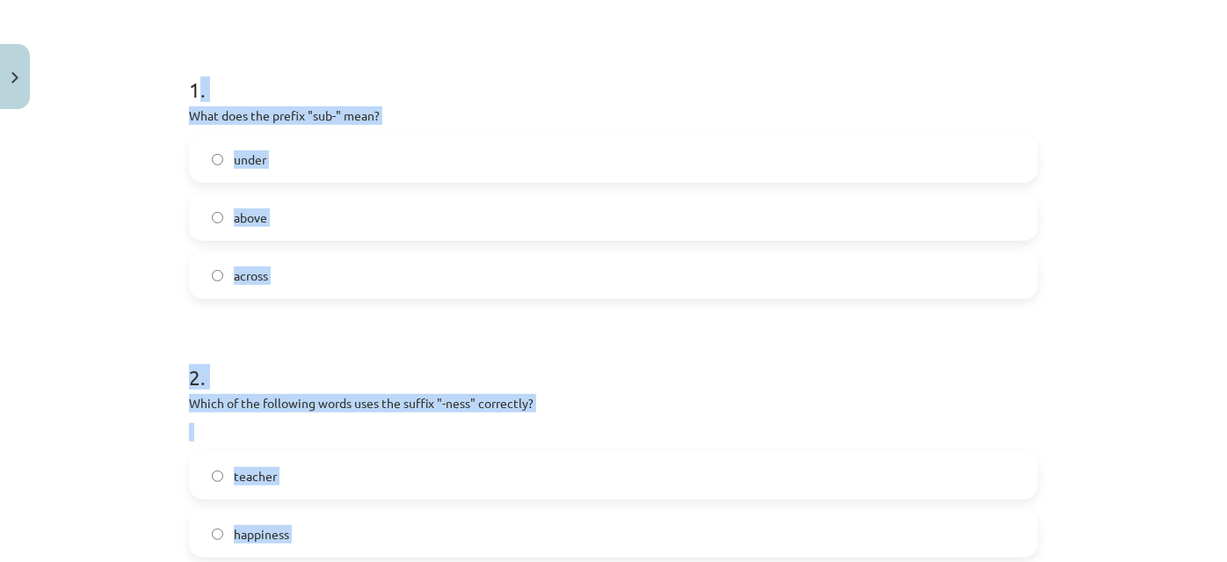
scroll to position [0, 0]
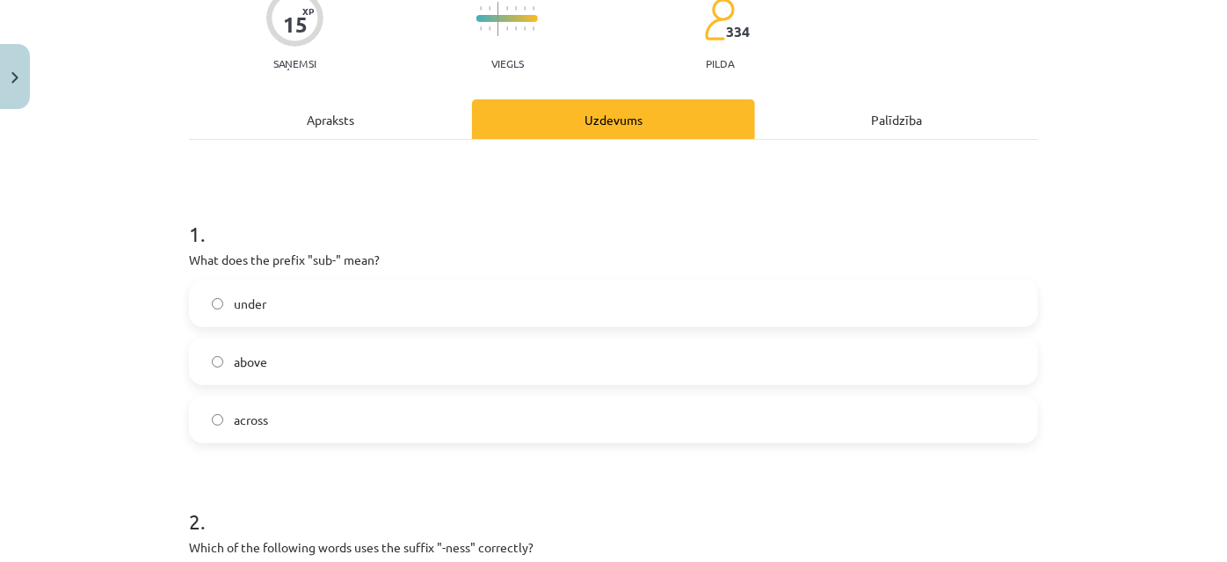
click at [299, 288] on label "under" at bounding box center [614, 303] width 846 height 44
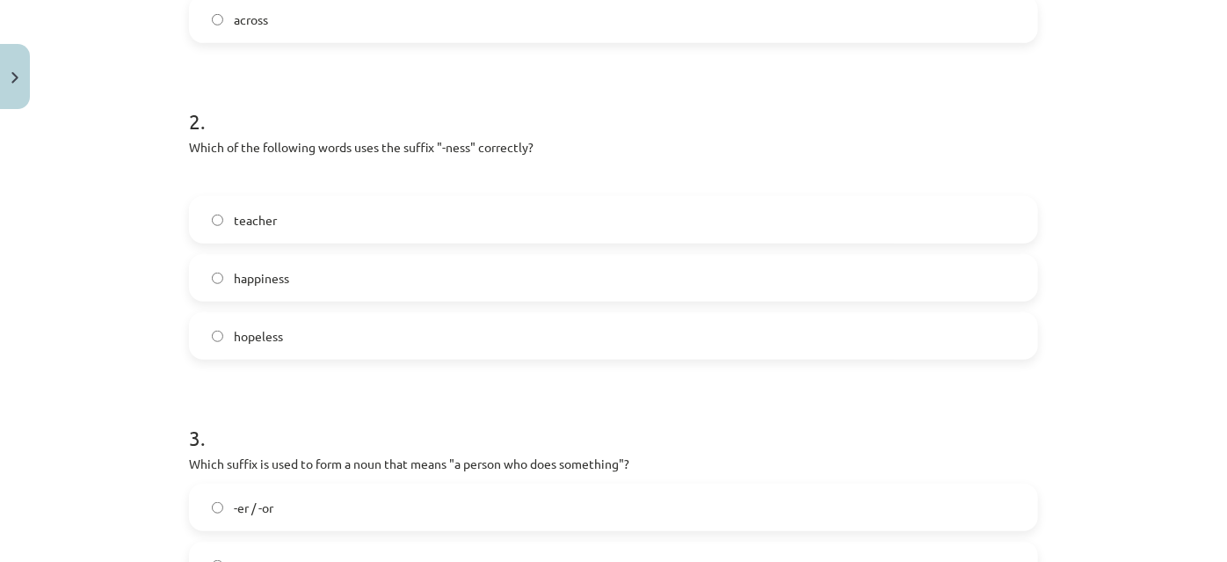
click at [345, 275] on label "happiness" at bounding box center [614, 278] width 846 height 44
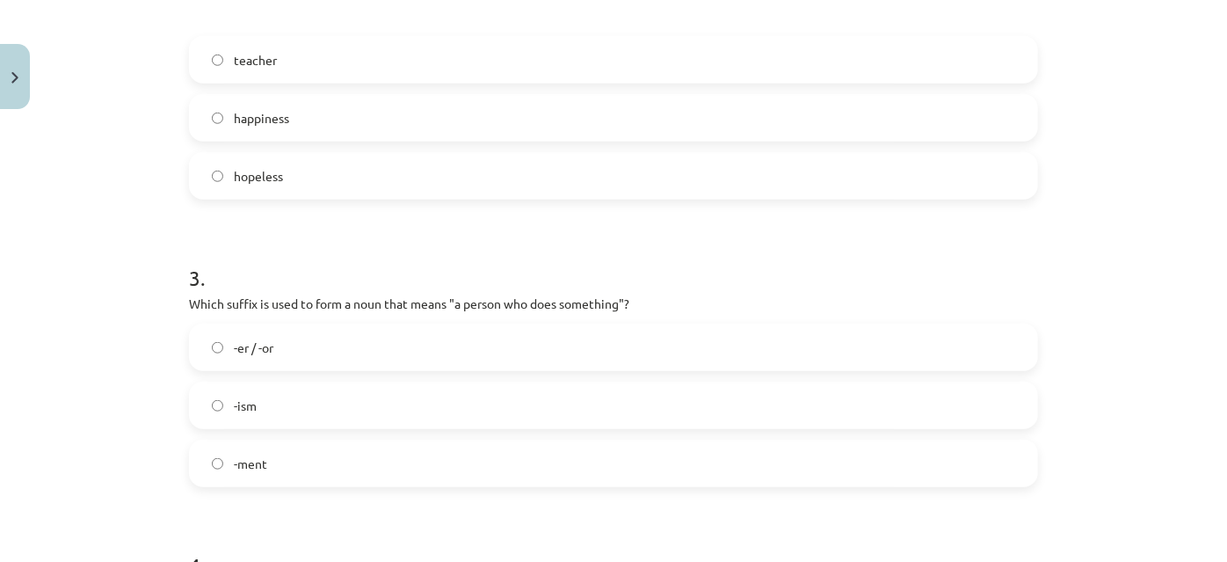
click at [363, 342] on label "-er / -or" at bounding box center [614, 347] width 846 height 44
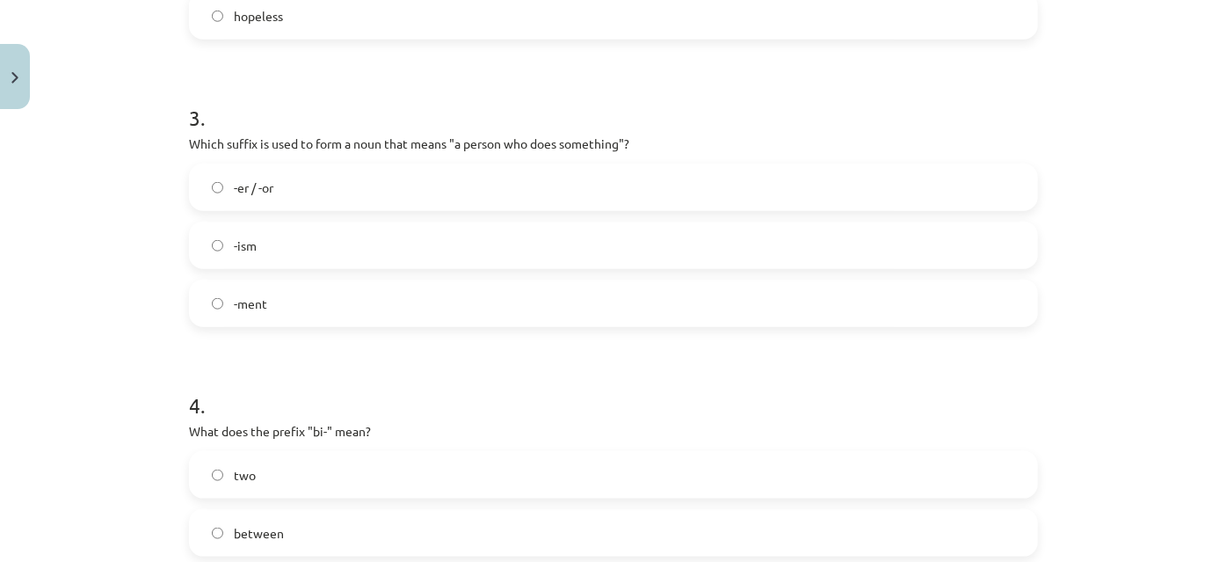
scroll to position [1038, 0]
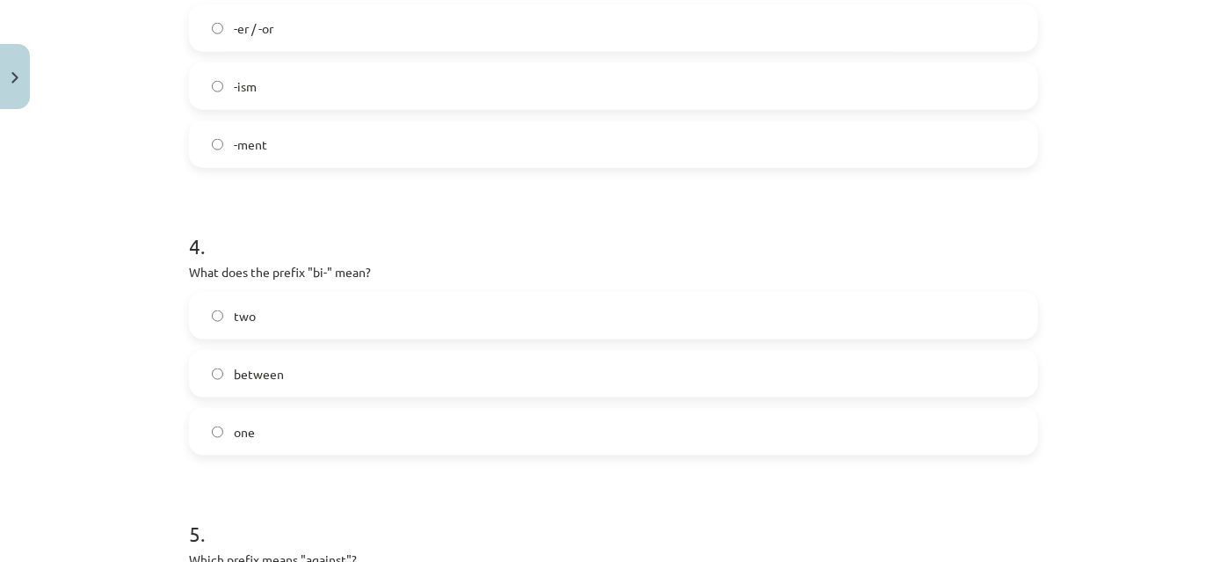
click at [347, 325] on label "two" at bounding box center [614, 316] width 846 height 44
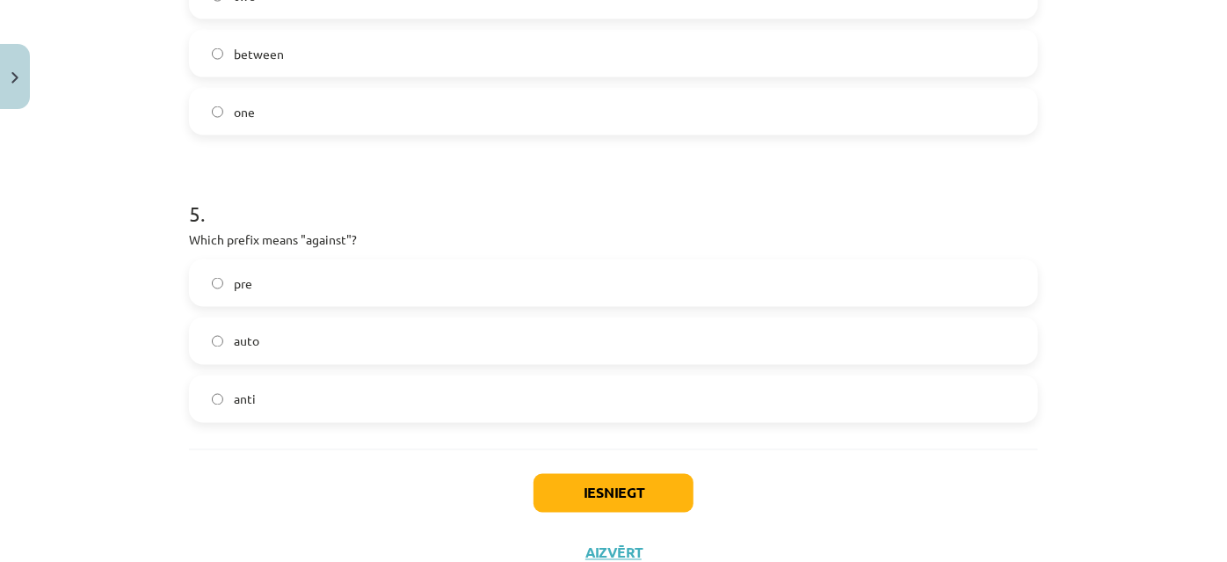
click at [286, 389] on label "anti" at bounding box center [614, 399] width 846 height 44
click at [585, 478] on button "Iesniegt" at bounding box center [614, 493] width 160 height 39
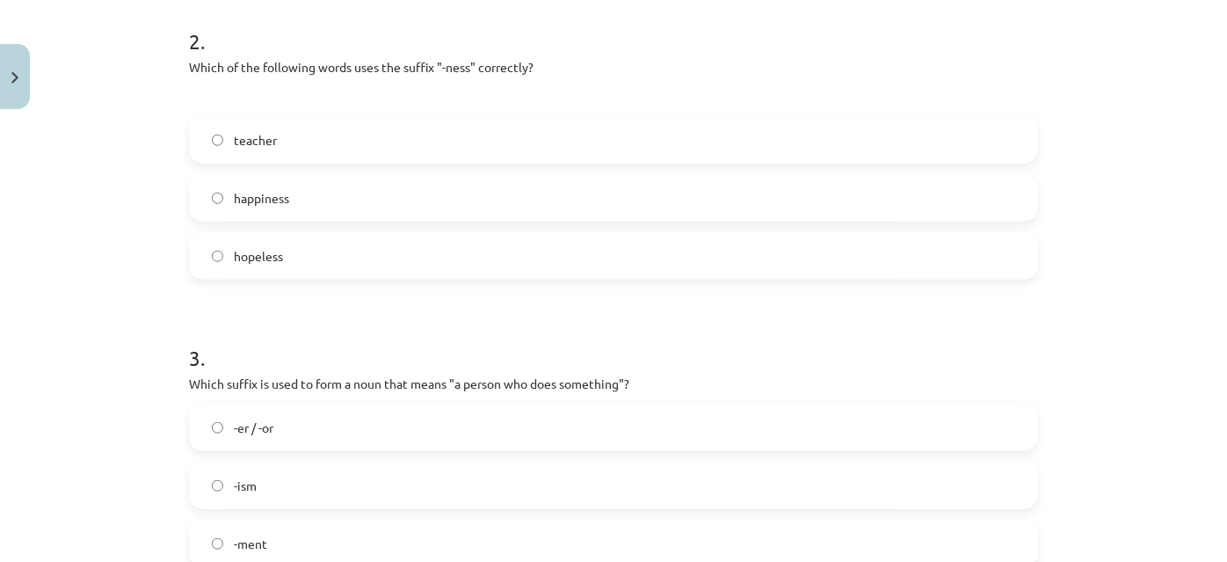
scroll to position [239, 0]
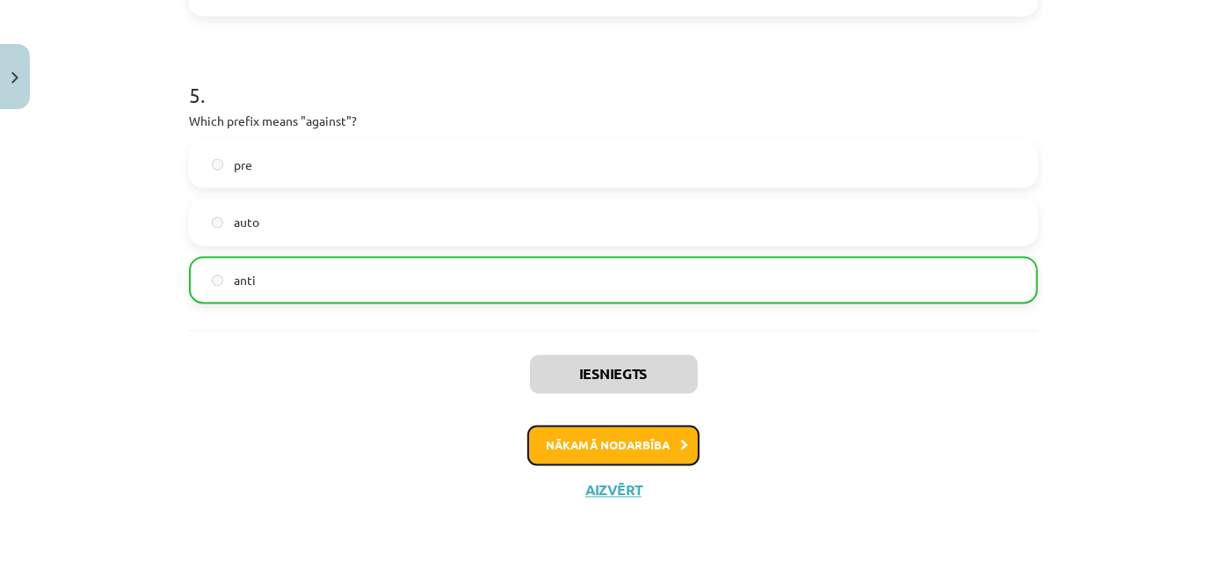
click at [601, 439] on button "Nākamā nodarbība" at bounding box center [613, 445] width 172 height 40
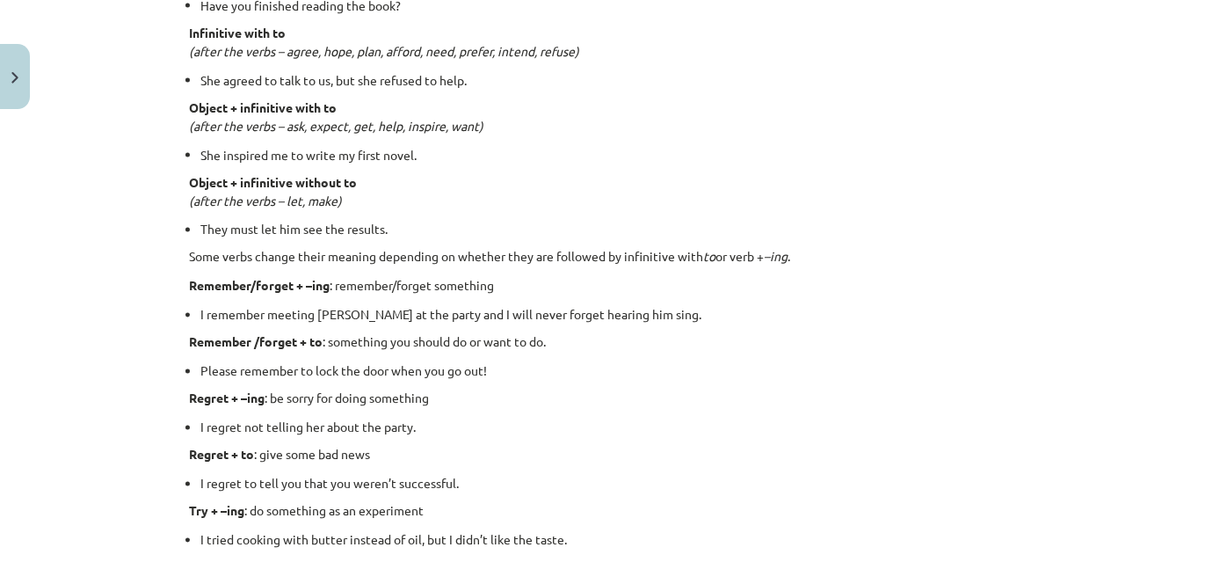
scroll to position [44, 0]
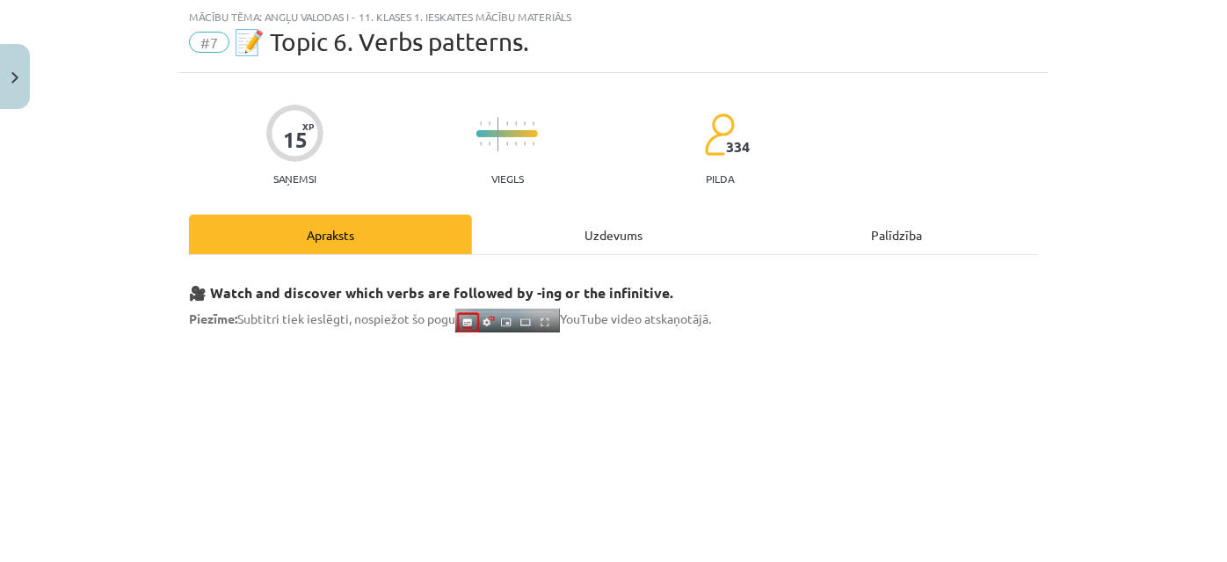
click at [589, 238] on div "Uzdevums" at bounding box center [613, 234] width 283 height 40
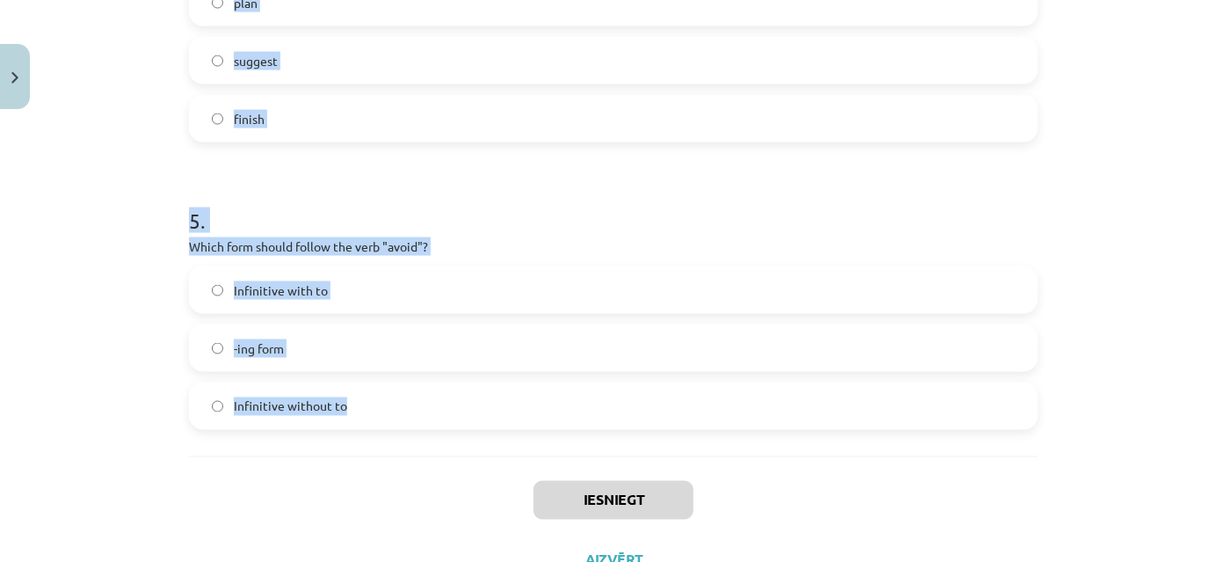
scroll to position [1392, 0]
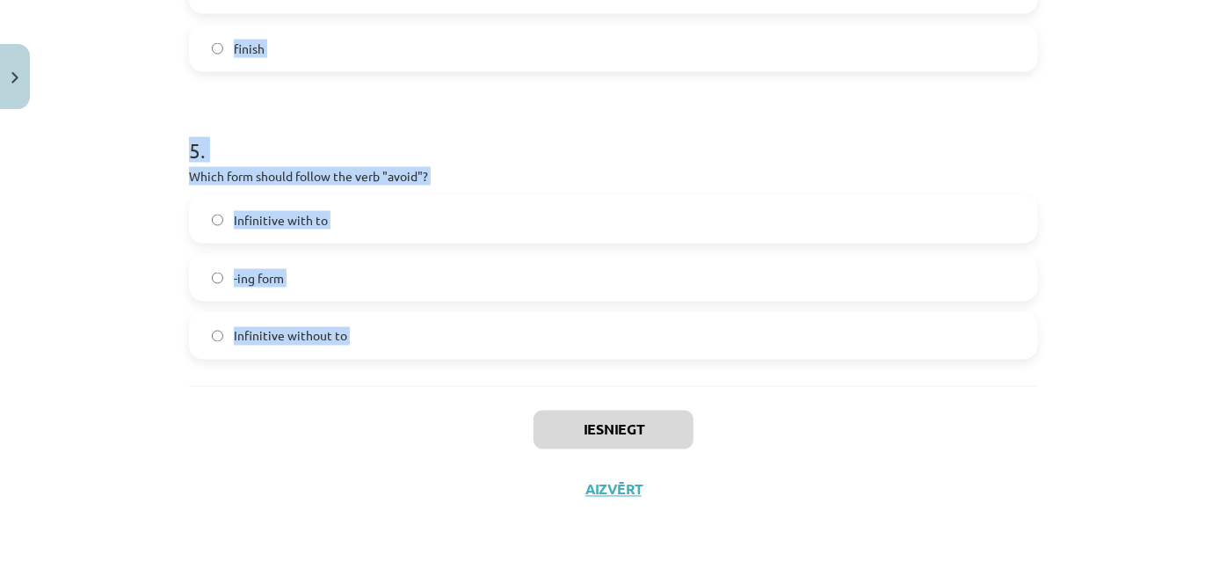
drag, startPoint x: 178, startPoint y: 334, endPoint x: 403, endPoint y: 422, distance: 241.6
copy form "1 . What is the difference in meaning between "stop talking" and "stop to talk"…"
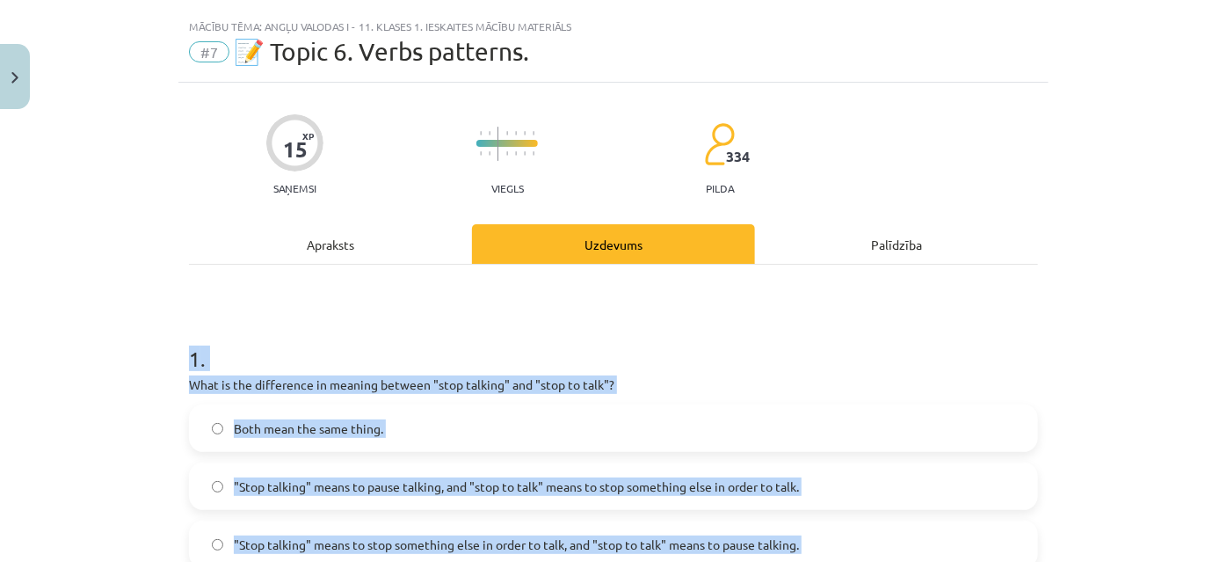
click at [120, 456] on div "Mācību tēma: Angļu valodas i - 11. klases 1. ieskaites mācību materiāls #7 📝 To…" at bounding box center [613, 281] width 1227 height 562
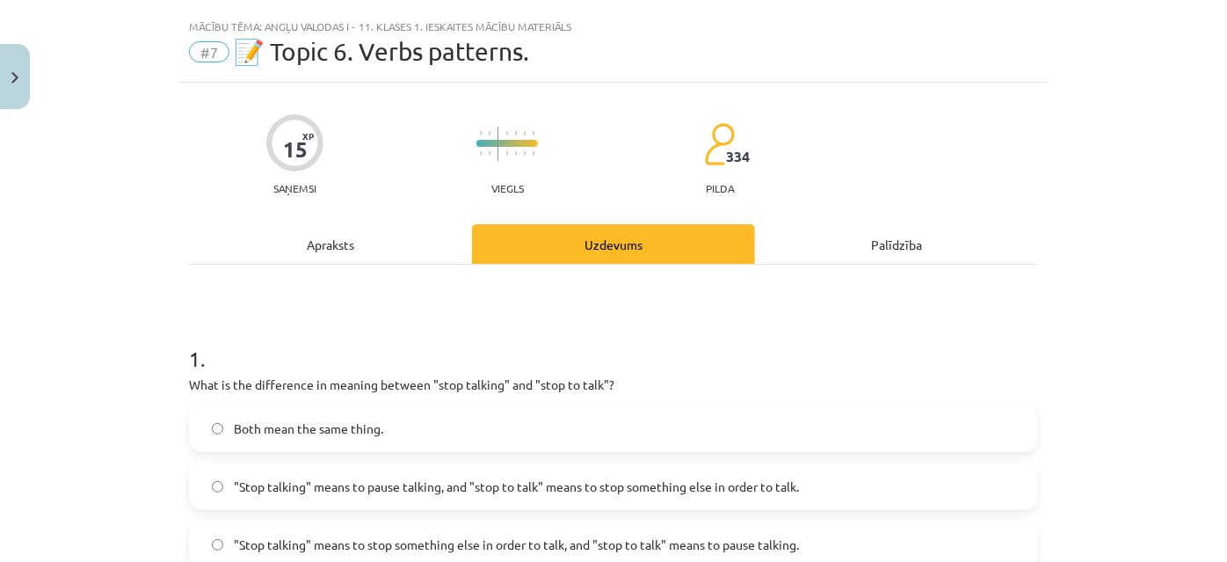
scroll to position [194, 0]
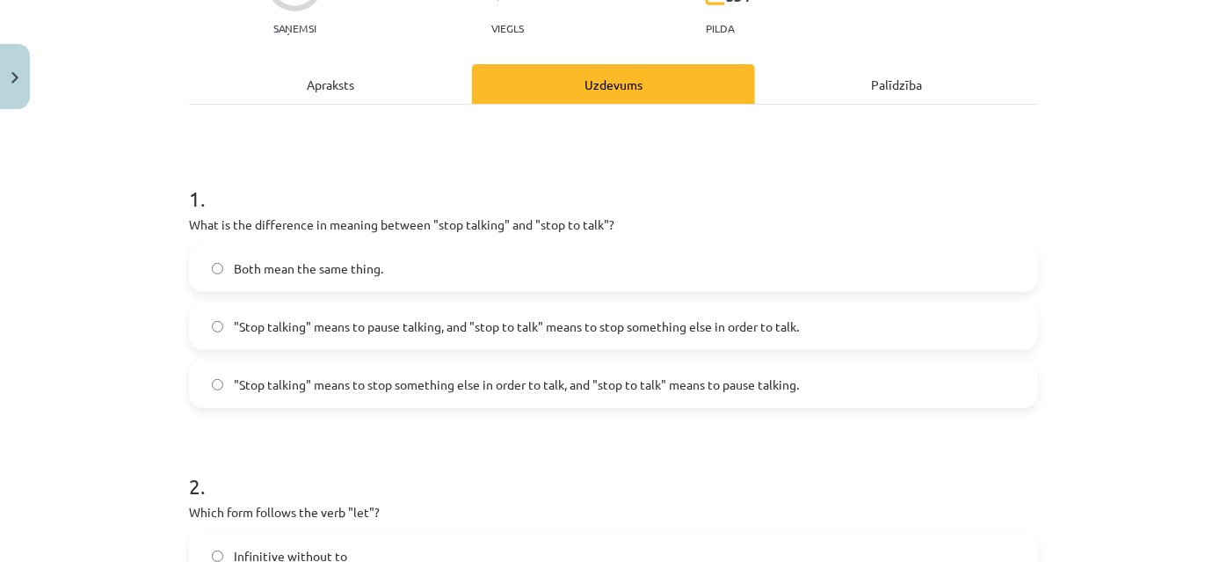
click at [466, 331] on span ""Stop talking" means to pause talking, and "stop to talk" means to stop somethi…" at bounding box center [516, 326] width 565 height 18
click at [447, 381] on span ""Stop talking" means to stop something else in order to talk, and "stop to talk…" at bounding box center [516, 384] width 565 height 18
click at [419, 317] on span ""Stop talking" means to pause talking, and "stop to talk" means to stop somethi…" at bounding box center [516, 326] width 565 height 18
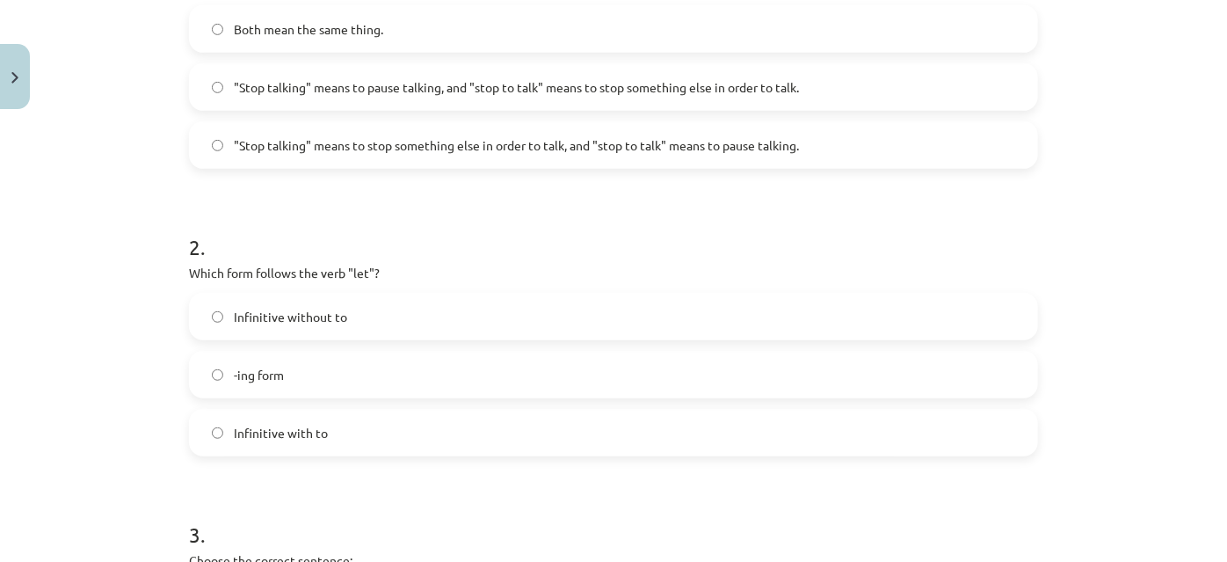
click at [335, 330] on label "Infinitive without to" at bounding box center [614, 316] width 846 height 44
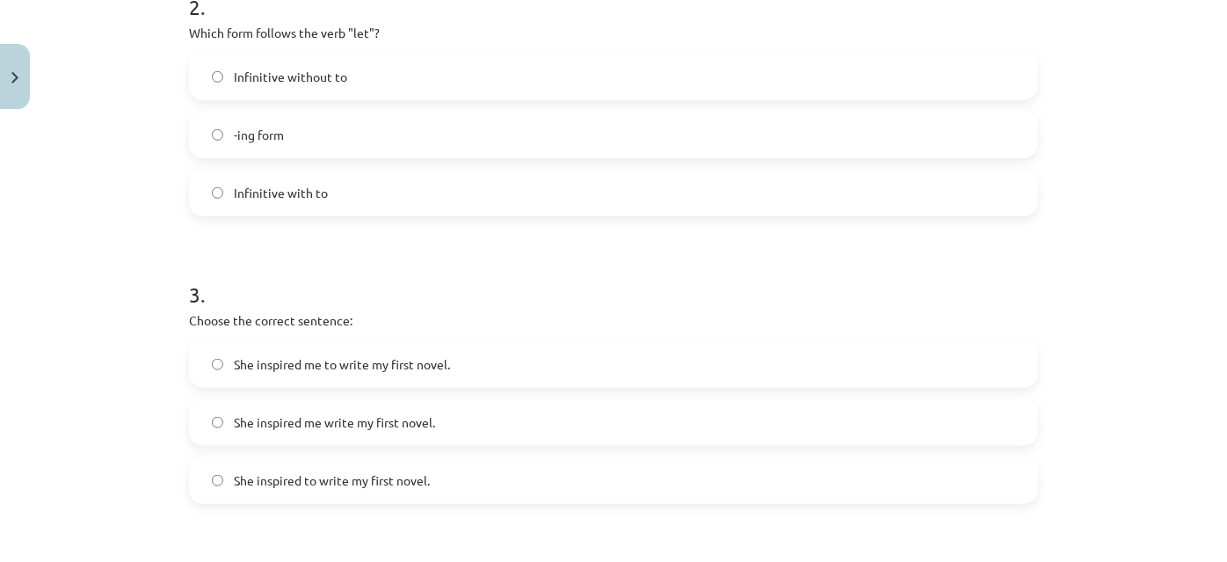
scroll to position [913, 0]
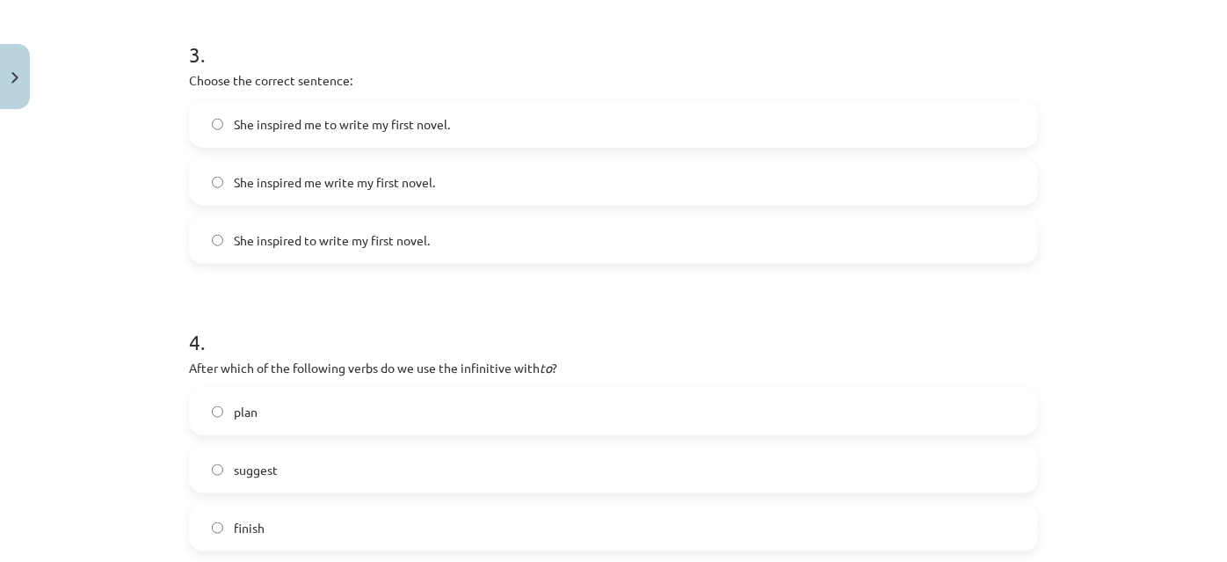
click at [409, 125] on span "She inspired me to write my first novel." at bounding box center [342, 124] width 216 height 18
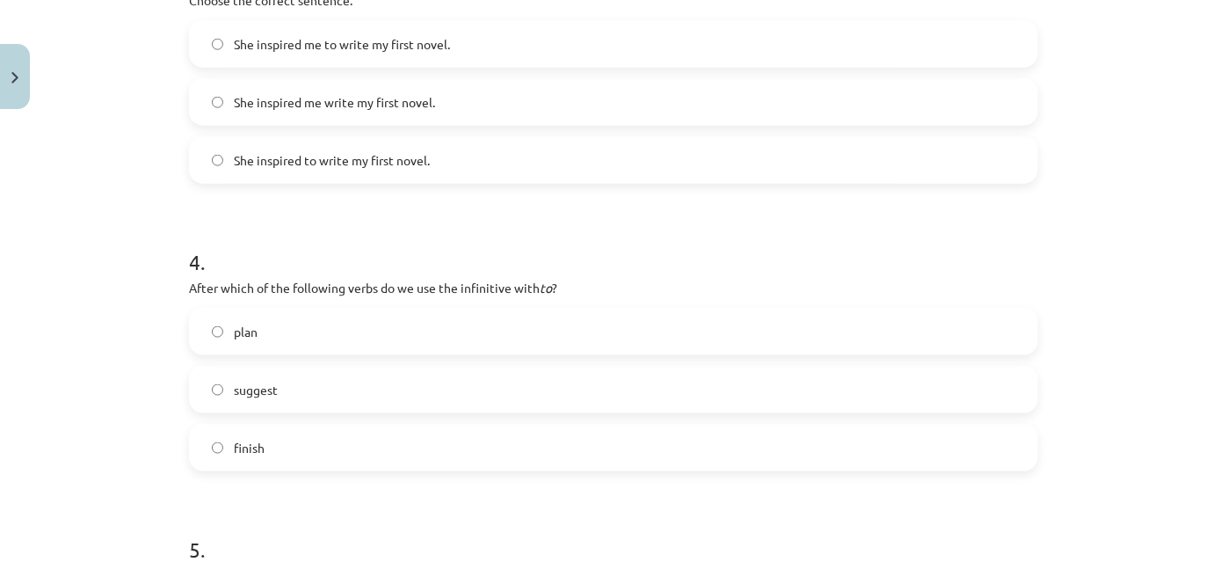
click at [280, 331] on label "plan" at bounding box center [614, 331] width 846 height 44
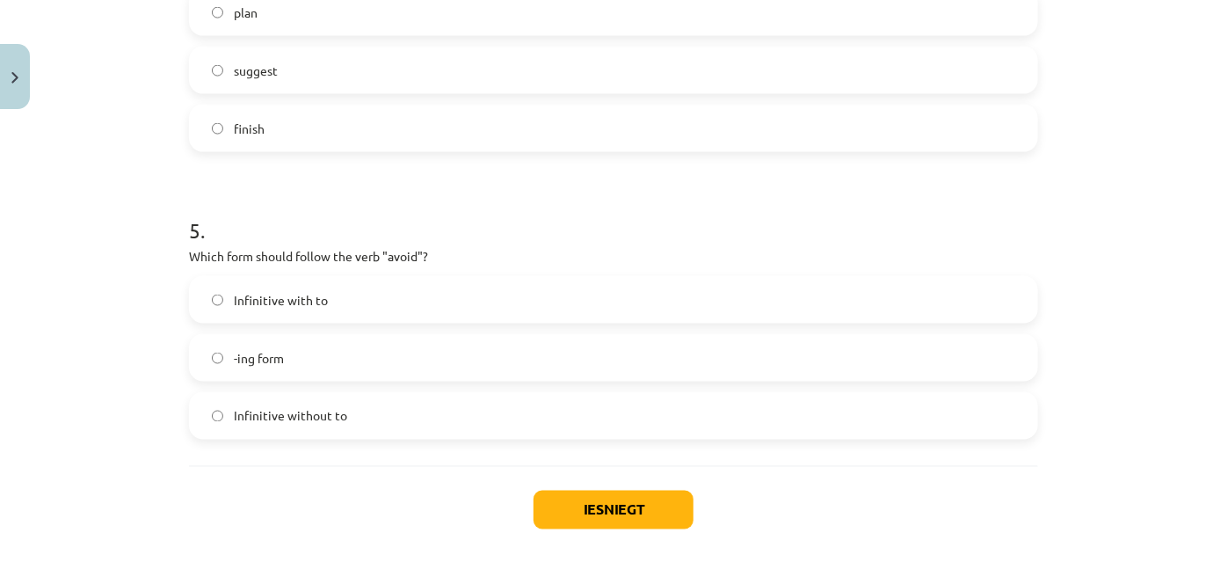
click at [348, 337] on label "-ing form" at bounding box center [614, 358] width 846 height 44
click at [623, 522] on button "Iesniegt" at bounding box center [614, 509] width 160 height 39
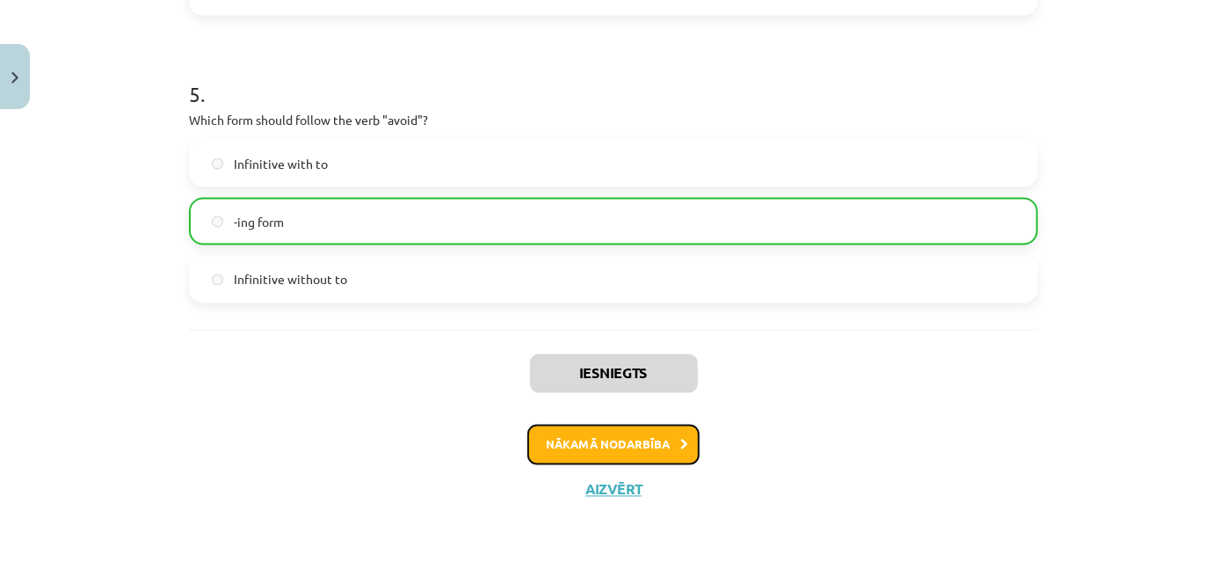
click at [626, 453] on button "Nākamā nodarbība" at bounding box center [613, 445] width 172 height 40
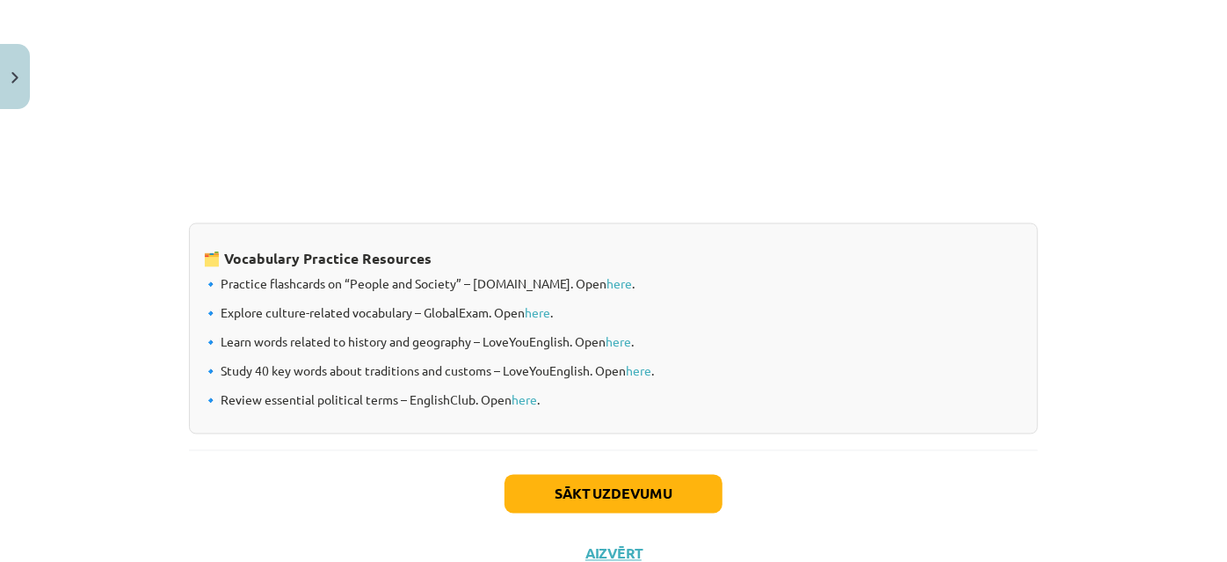
scroll to position [44, 0]
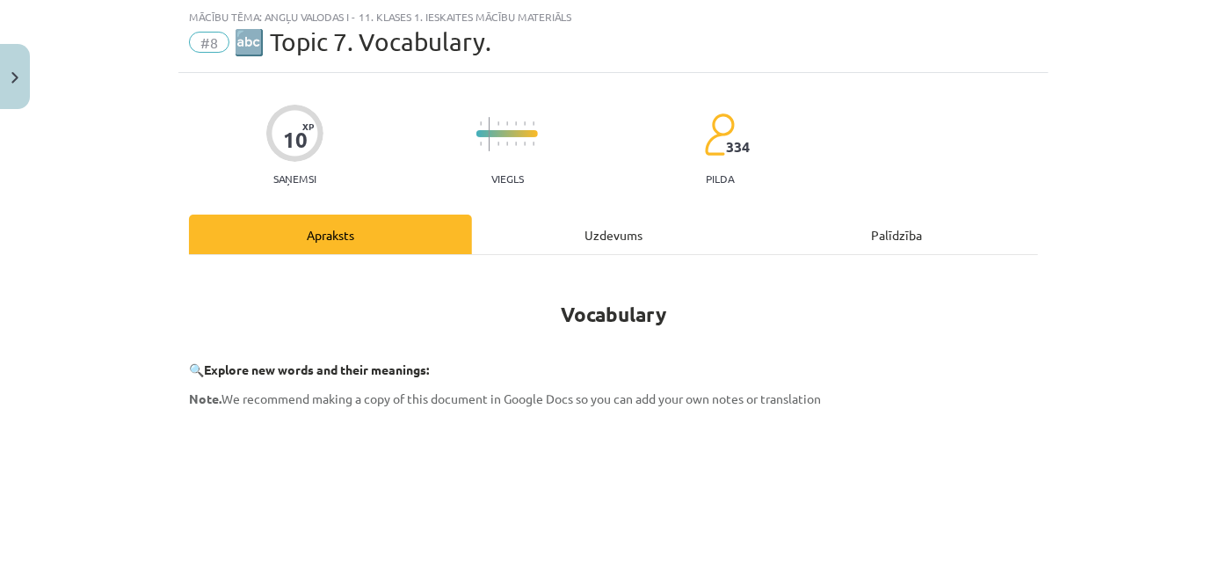
click at [598, 248] on div "Uzdevums" at bounding box center [613, 234] width 283 height 40
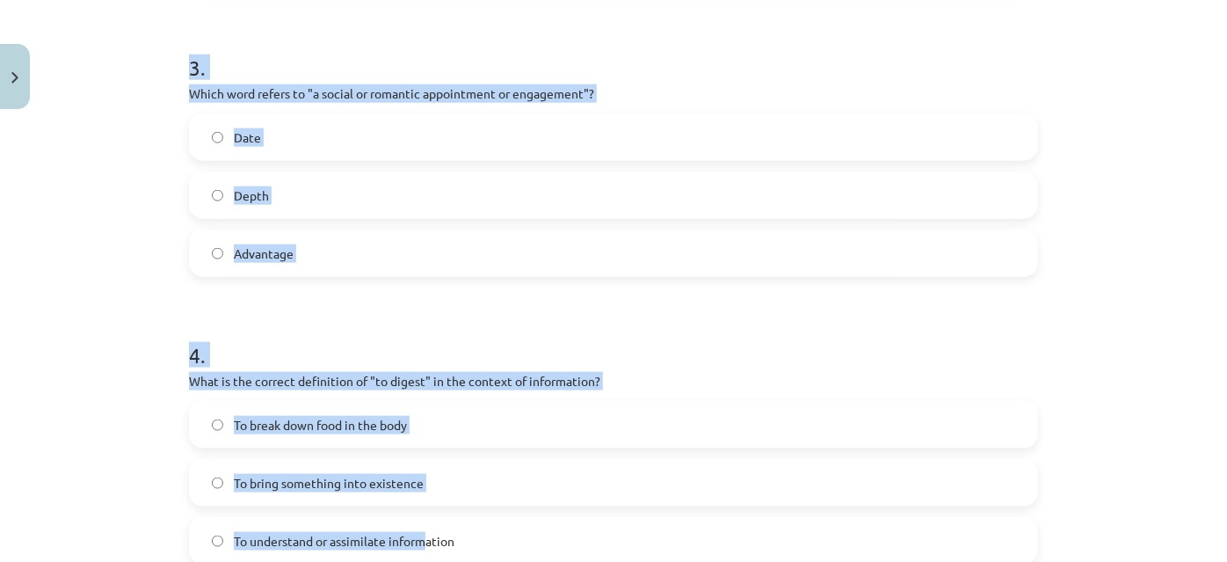
scroll to position [1450, 0]
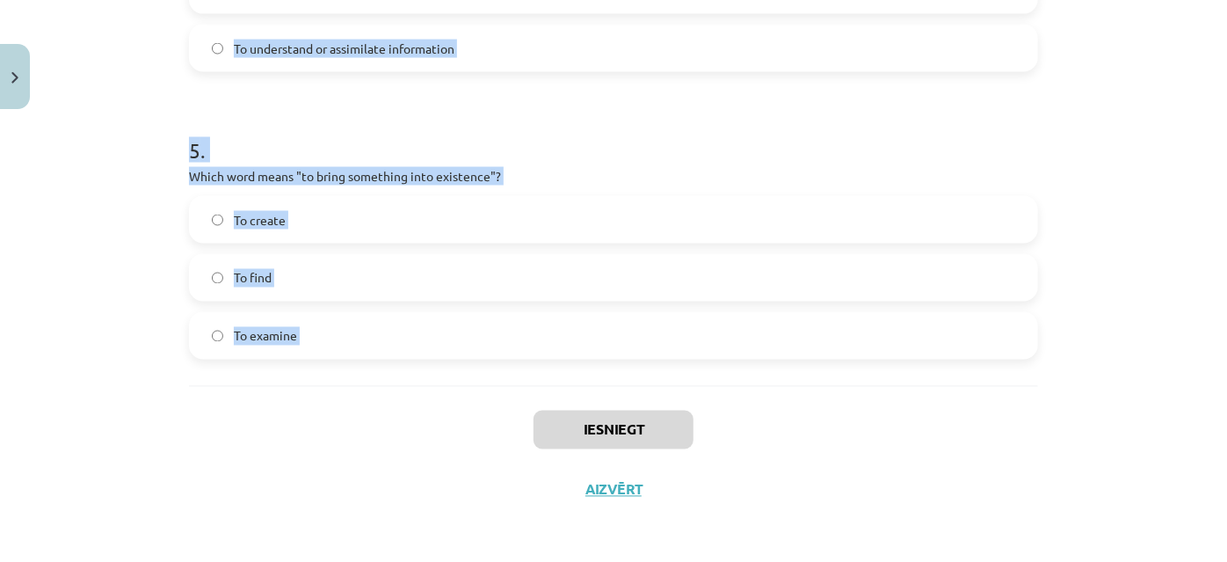
drag, startPoint x: 156, startPoint y: 288, endPoint x: 417, endPoint y: 428, distance: 295.3
click at [417, 428] on div "Mācību tēma: Angļu valodas i - 11. klases 1. ieskaites mācību materiāls #8 🔤 To…" at bounding box center [613, 281] width 1227 height 562
copy form "1 . Which of the following means "the surroundings or conditions in which a per…"
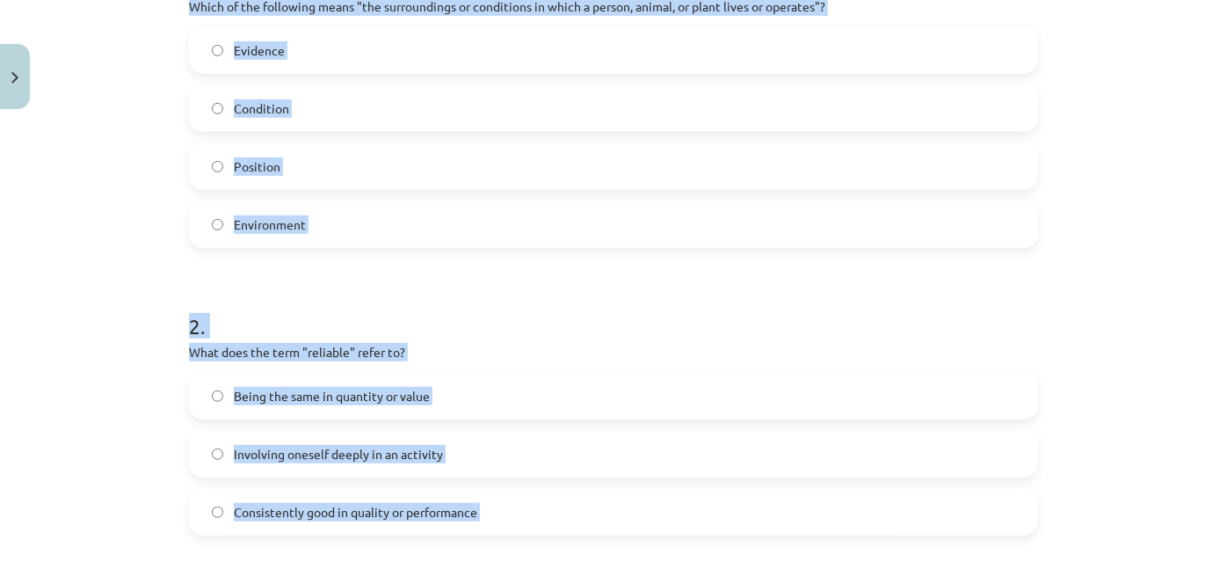
scroll to position [92, 0]
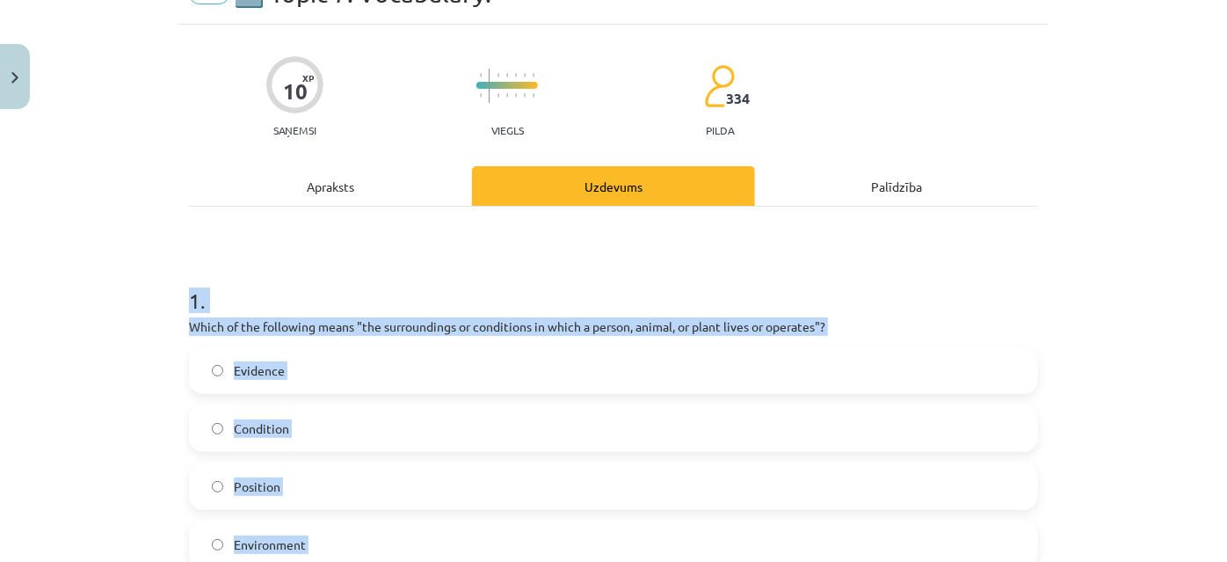
click at [191, 427] on label "Condition" at bounding box center [614, 428] width 846 height 44
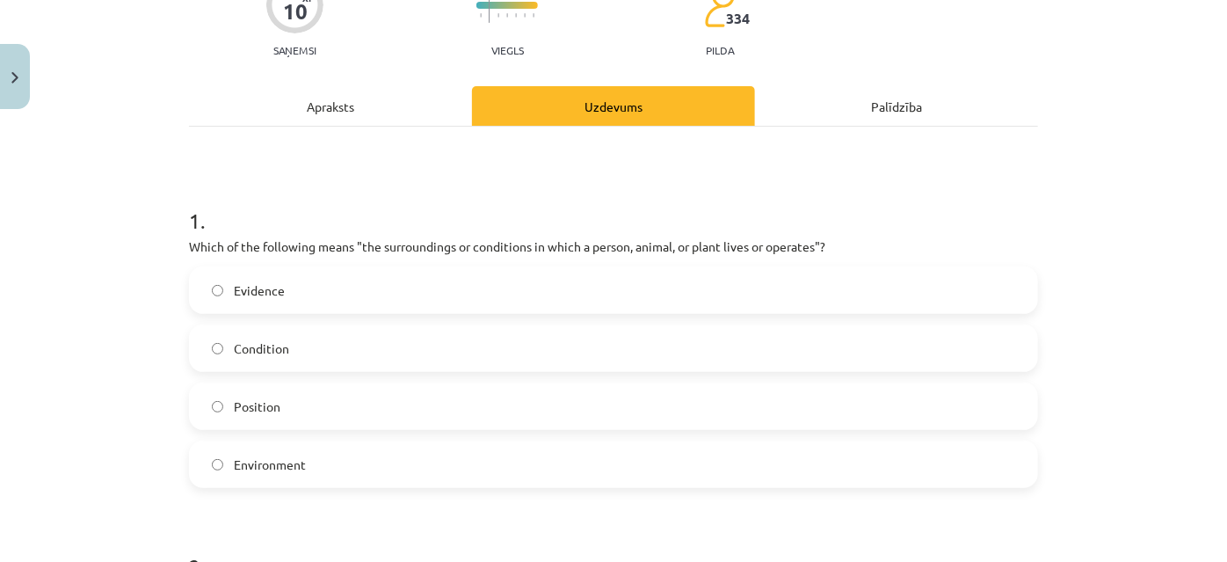
click at [277, 450] on label "Environment" at bounding box center [614, 464] width 846 height 44
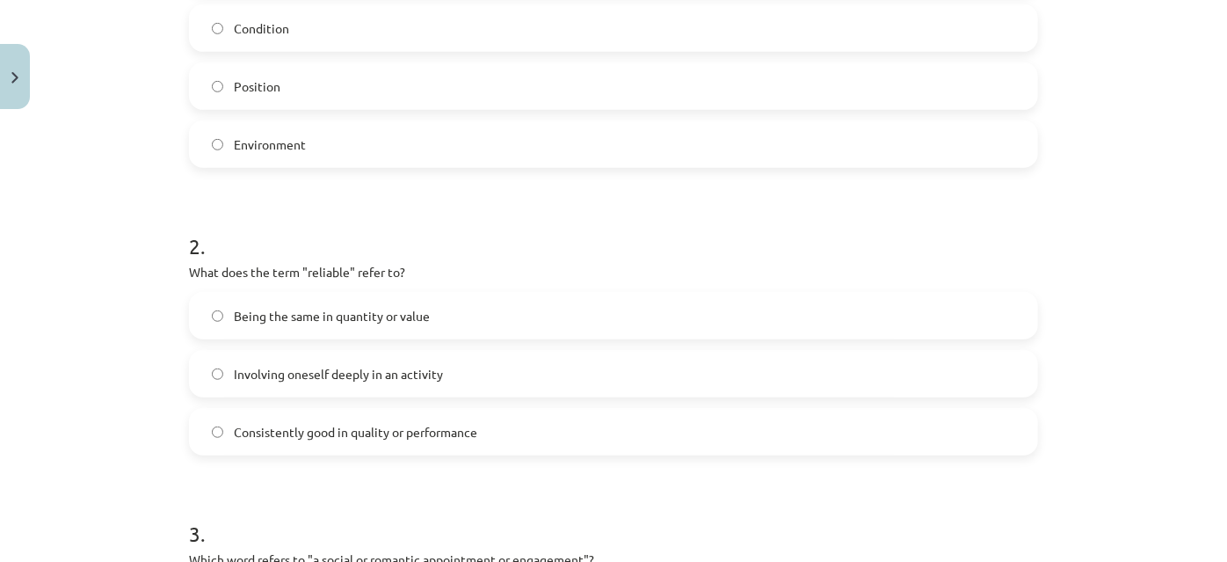
click at [427, 441] on label "Consistently good in quality or performance" at bounding box center [614, 432] width 846 height 44
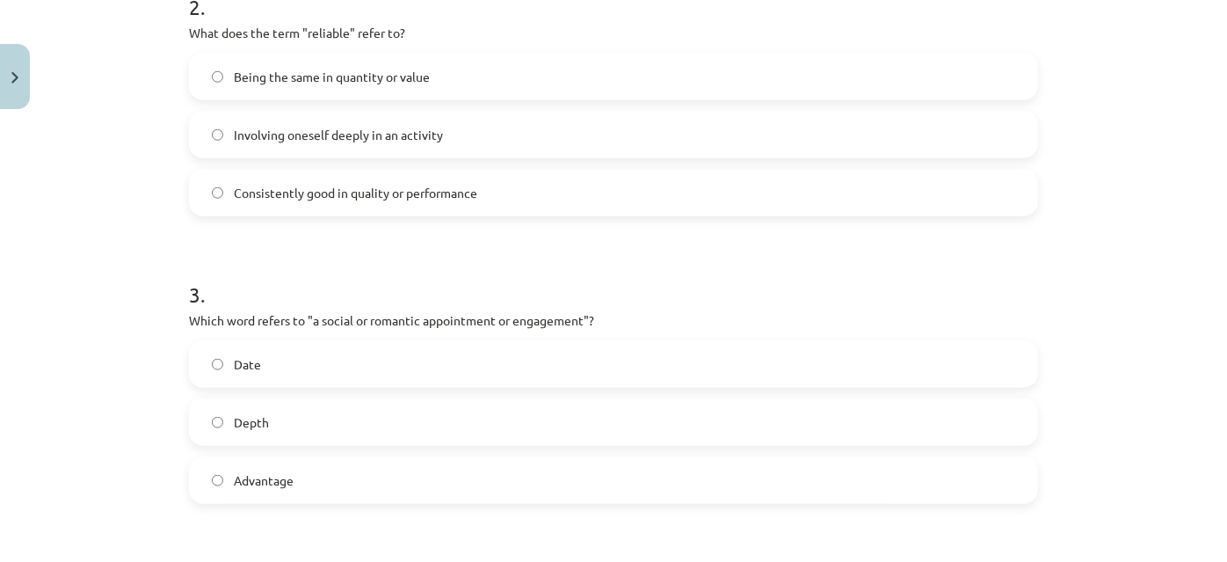
click at [426, 367] on label "Date" at bounding box center [614, 364] width 846 height 44
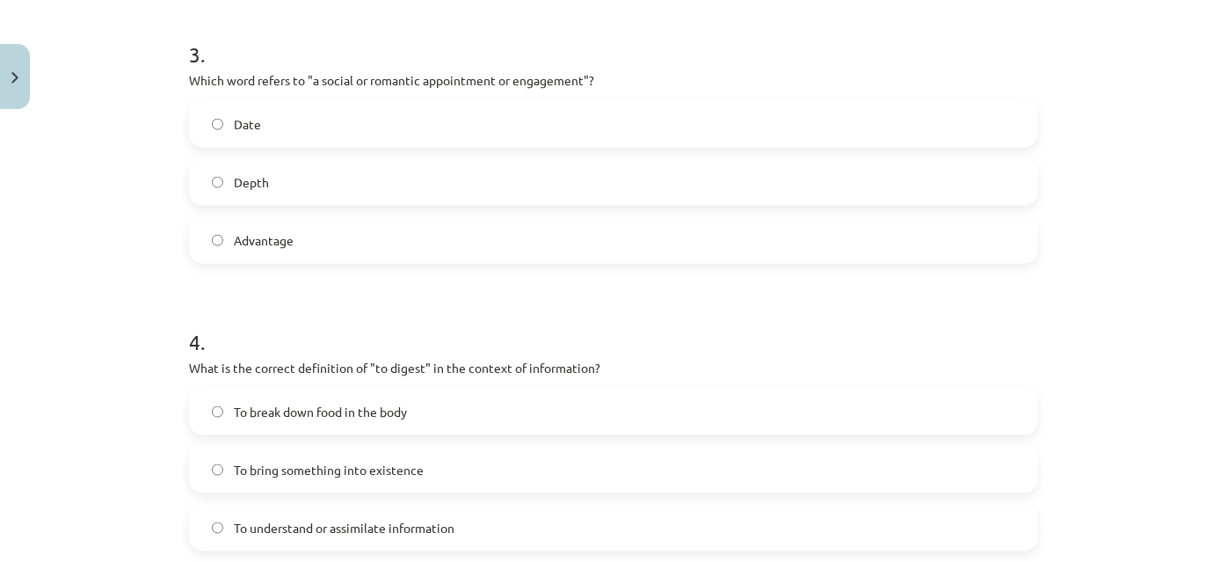
scroll to position [1051, 0]
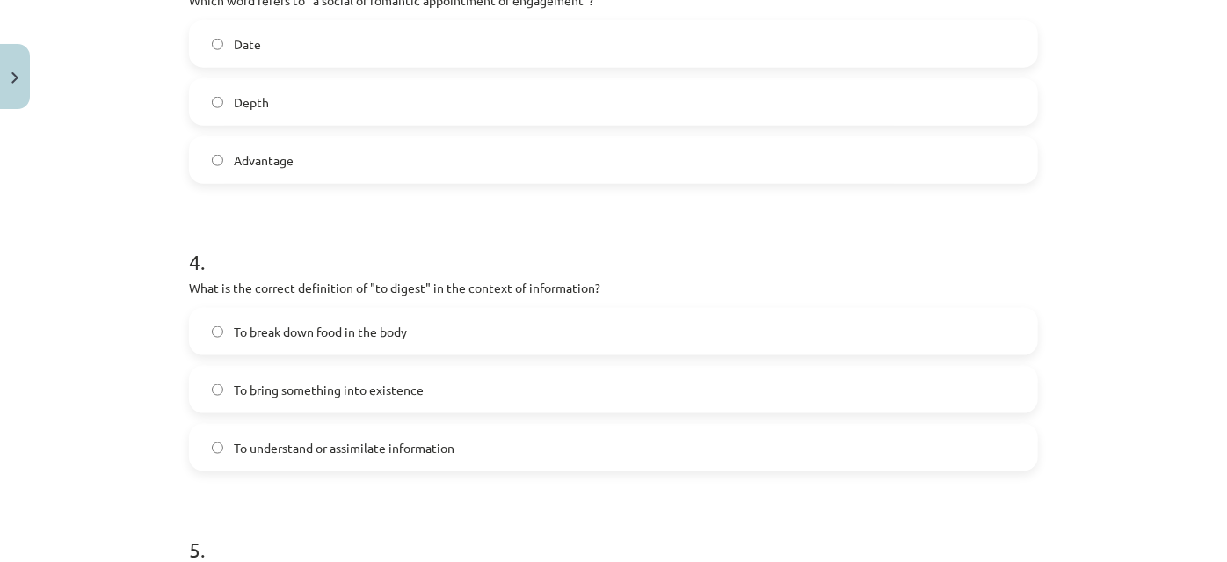
click at [481, 431] on label "To understand or assimilate information" at bounding box center [614, 447] width 846 height 44
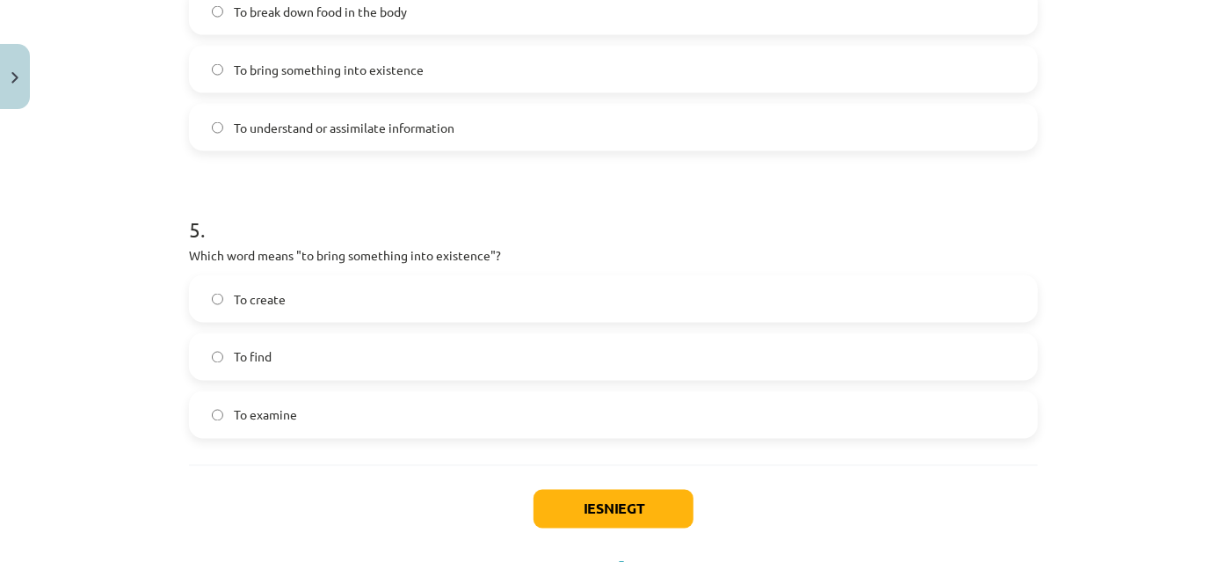
scroll to position [1450, 0]
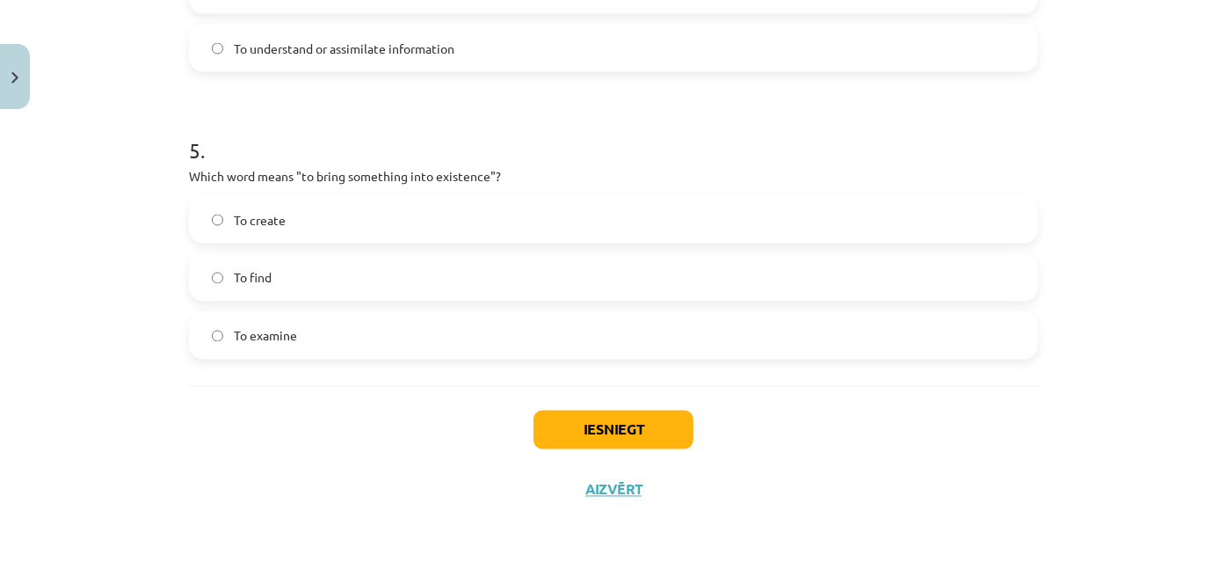
click at [341, 203] on label "To create" at bounding box center [614, 220] width 846 height 44
click at [663, 425] on button "Iesniegt" at bounding box center [614, 429] width 160 height 39
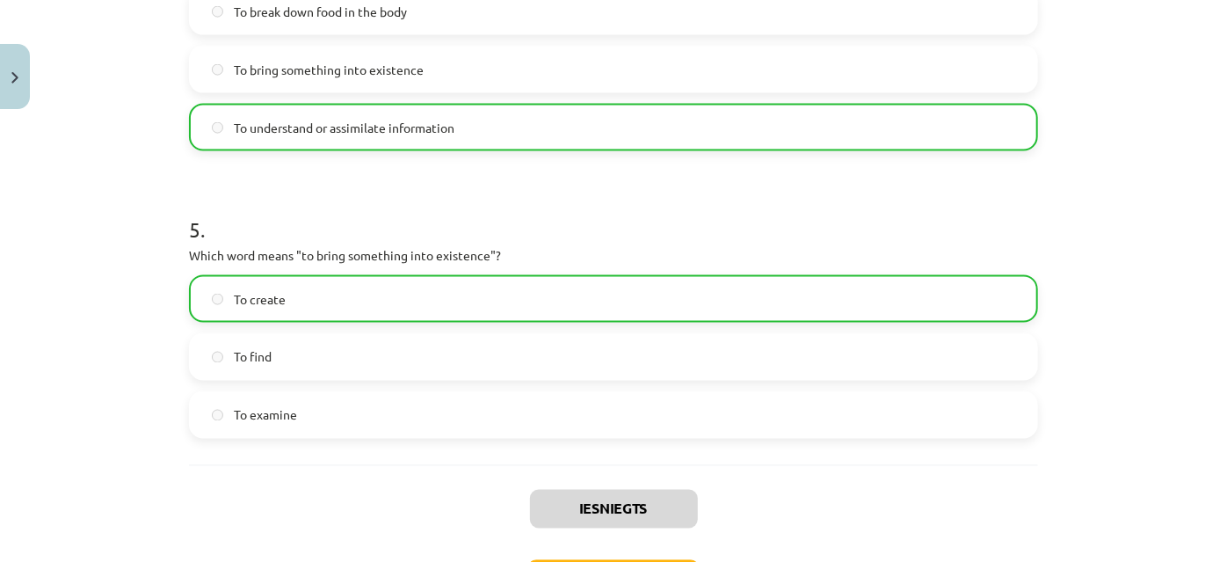
scroll to position [1506, 0]
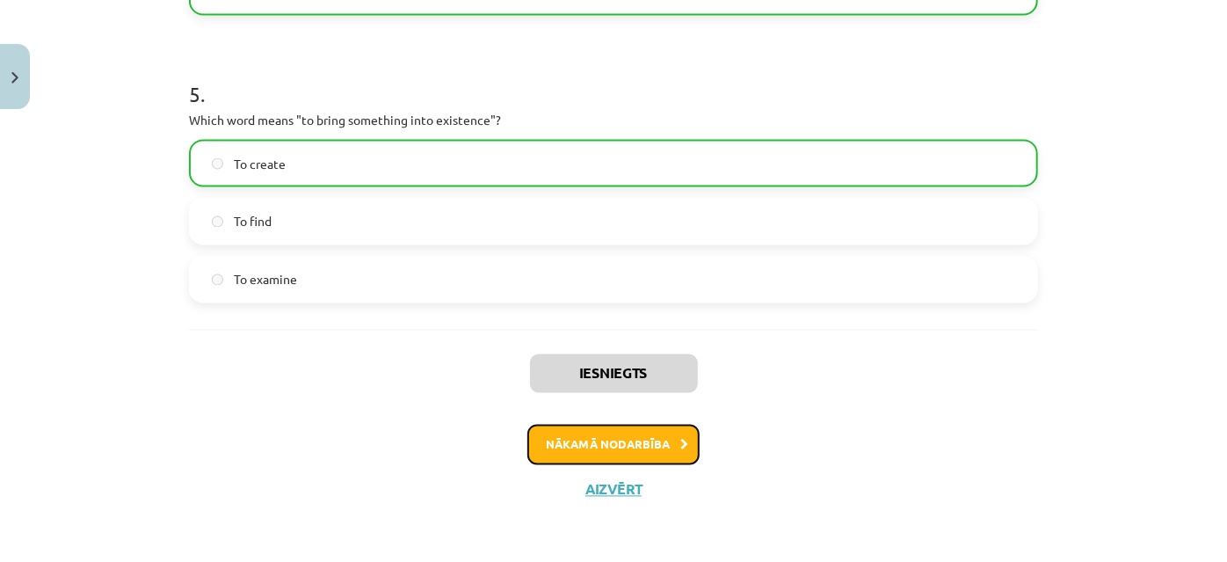
click at [641, 453] on button "Nākamā nodarbība" at bounding box center [613, 445] width 172 height 40
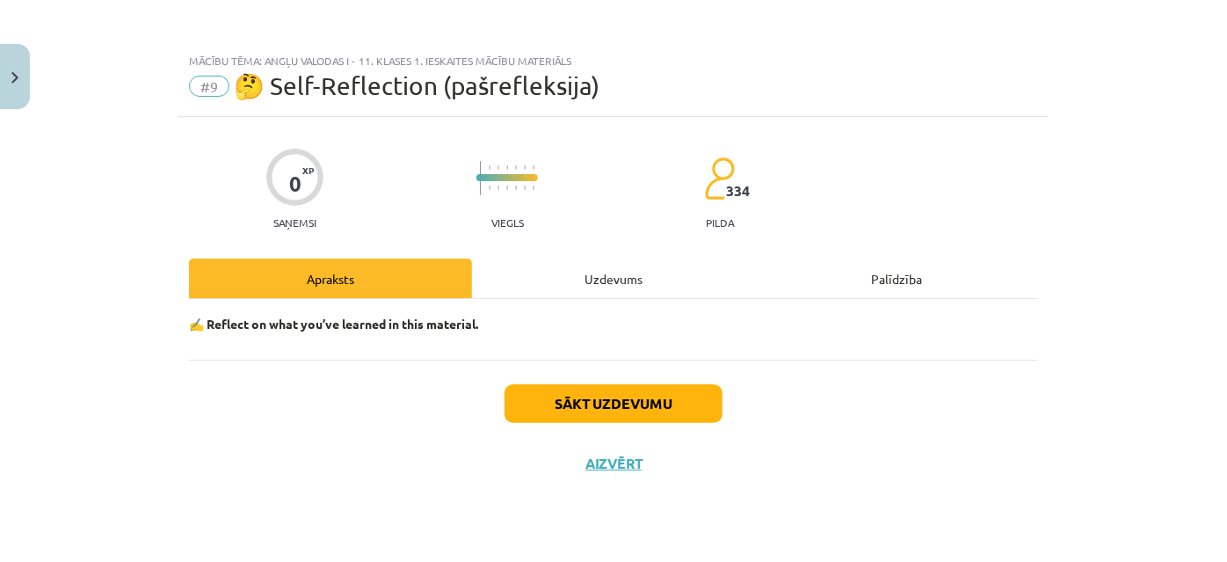
click at [601, 294] on div "Uzdevums" at bounding box center [613, 278] width 283 height 40
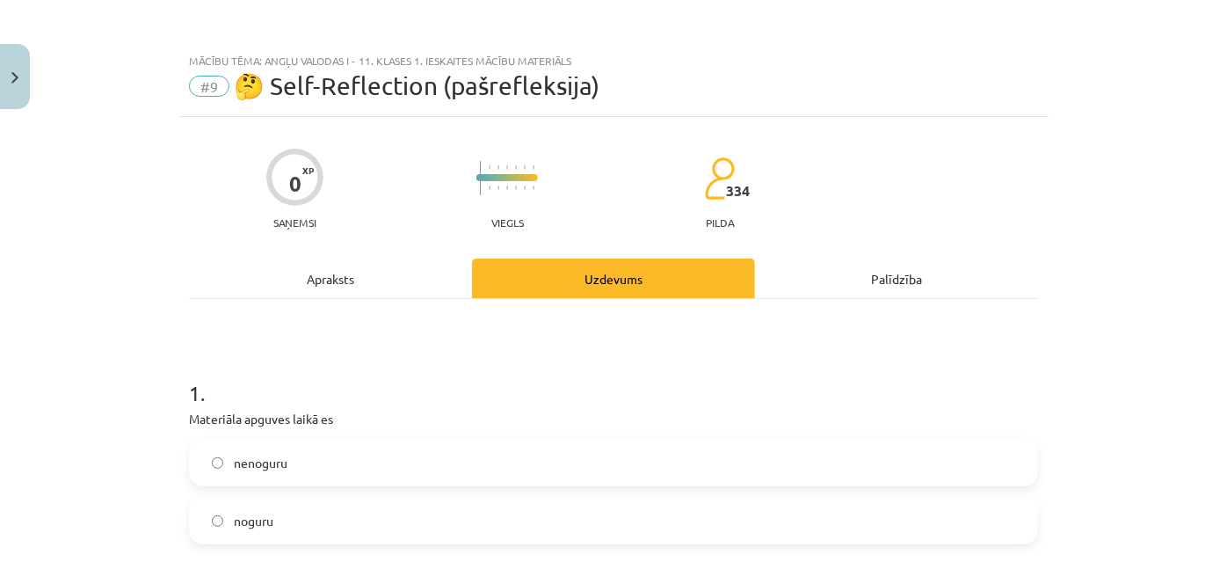
scroll to position [239, 0]
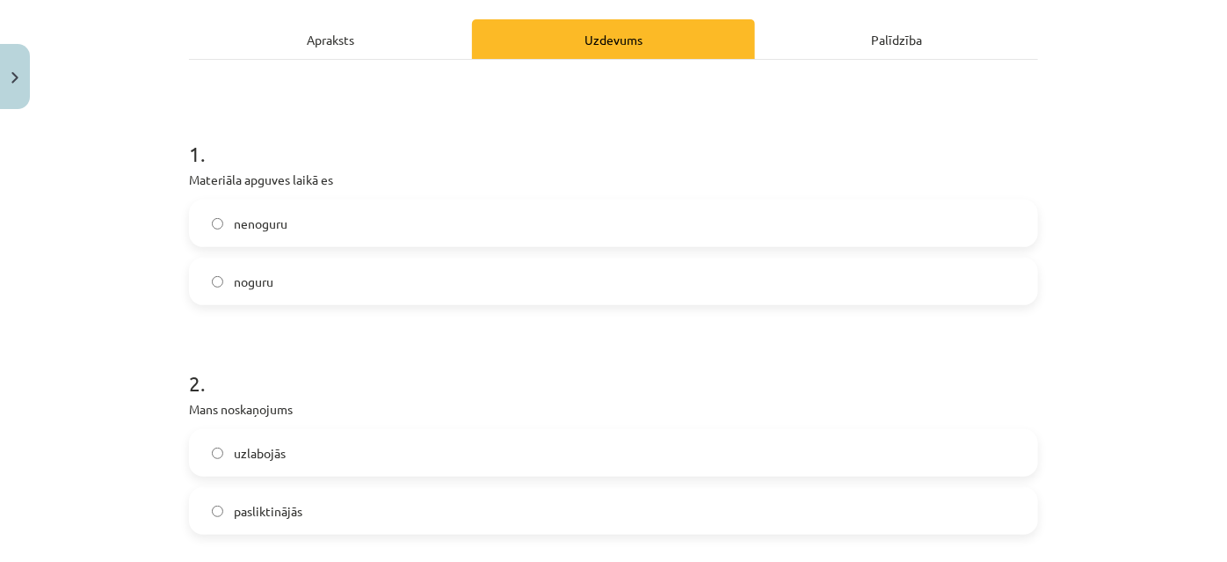
click at [301, 201] on label "nenoguru" at bounding box center [614, 223] width 846 height 44
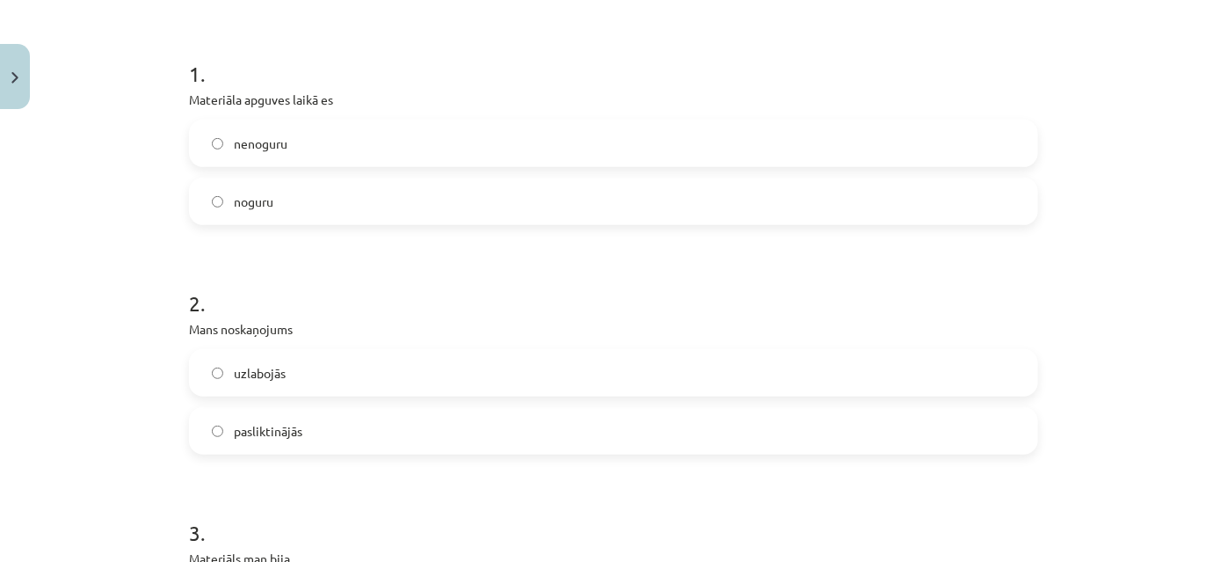
scroll to position [399, 0]
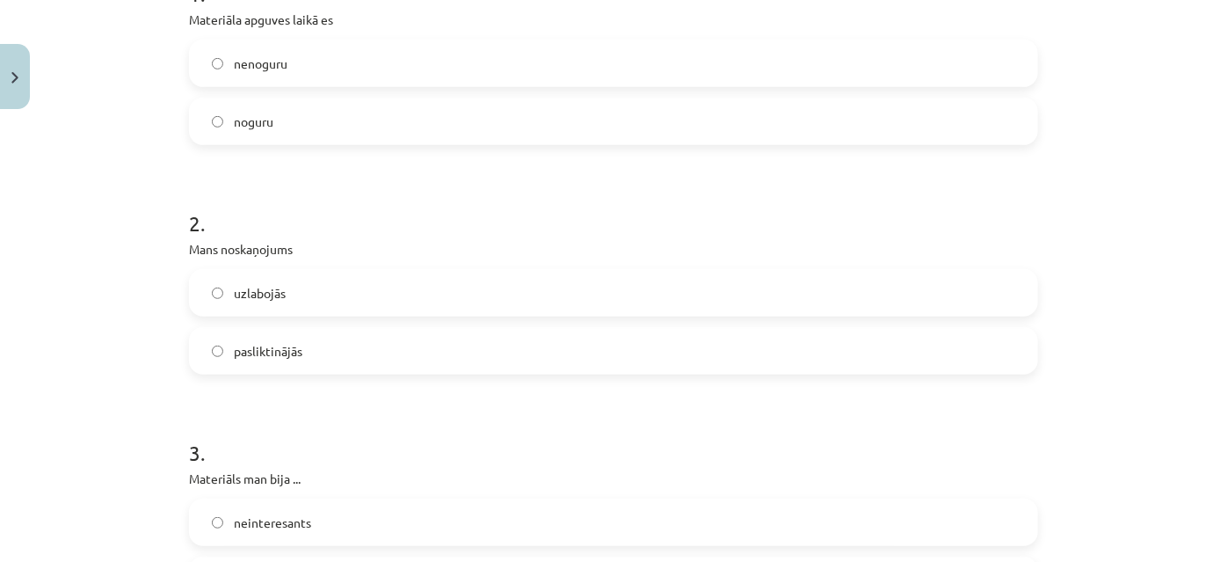
click at [295, 290] on label "uzlabojās" at bounding box center [614, 293] width 846 height 44
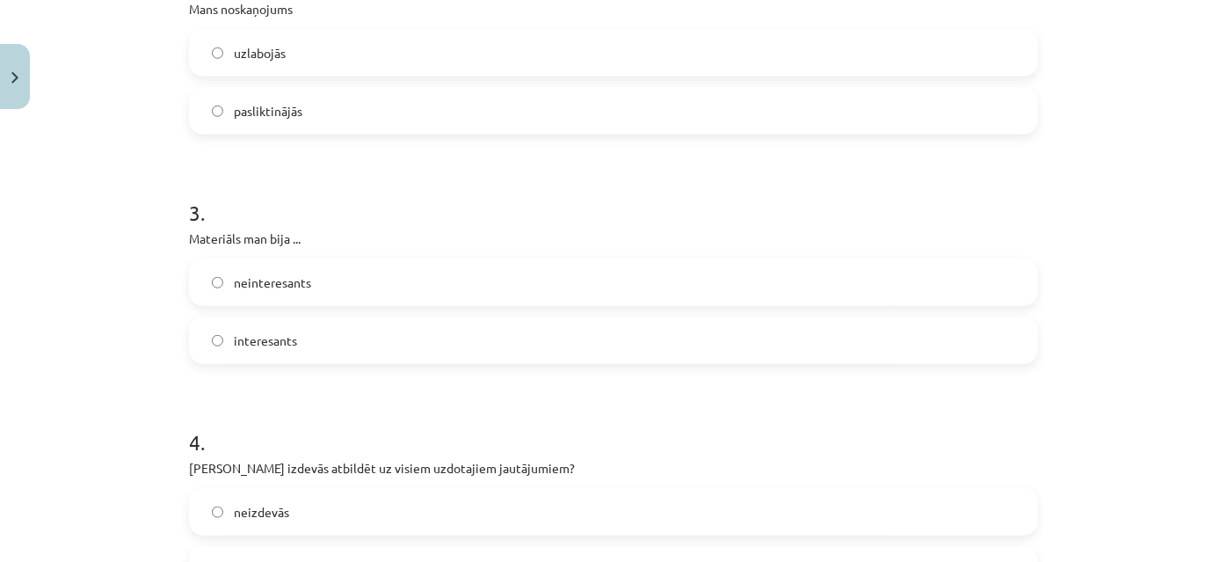
click at [294, 330] on label "interesants" at bounding box center [614, 340] width 846 height 44
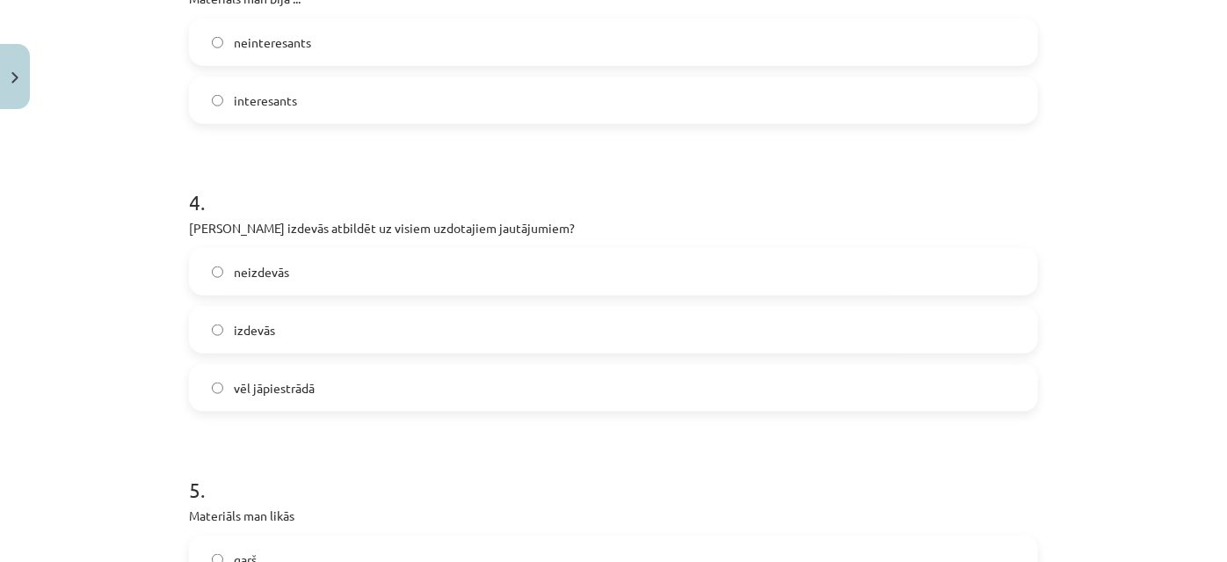
click at [352, 52] on label "neinteresants" at bounding box center [614, 42] width 846 height 44
click at [342, 324] on label "izdevās" at bounding box center [614, 330] width 846 height 44
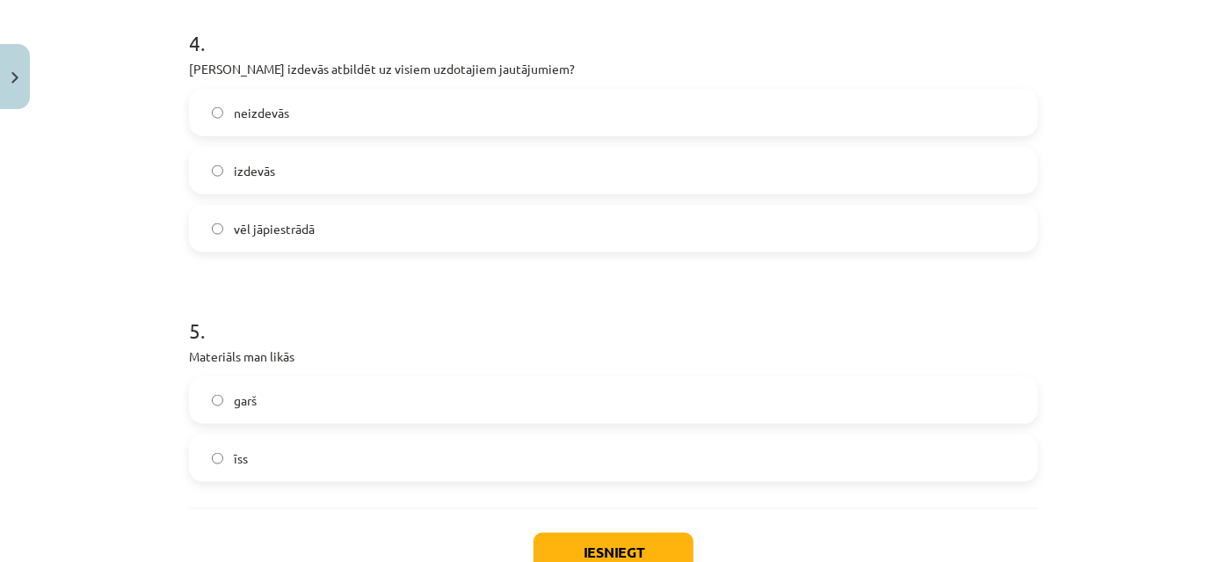
scroll to position [1118, 0]
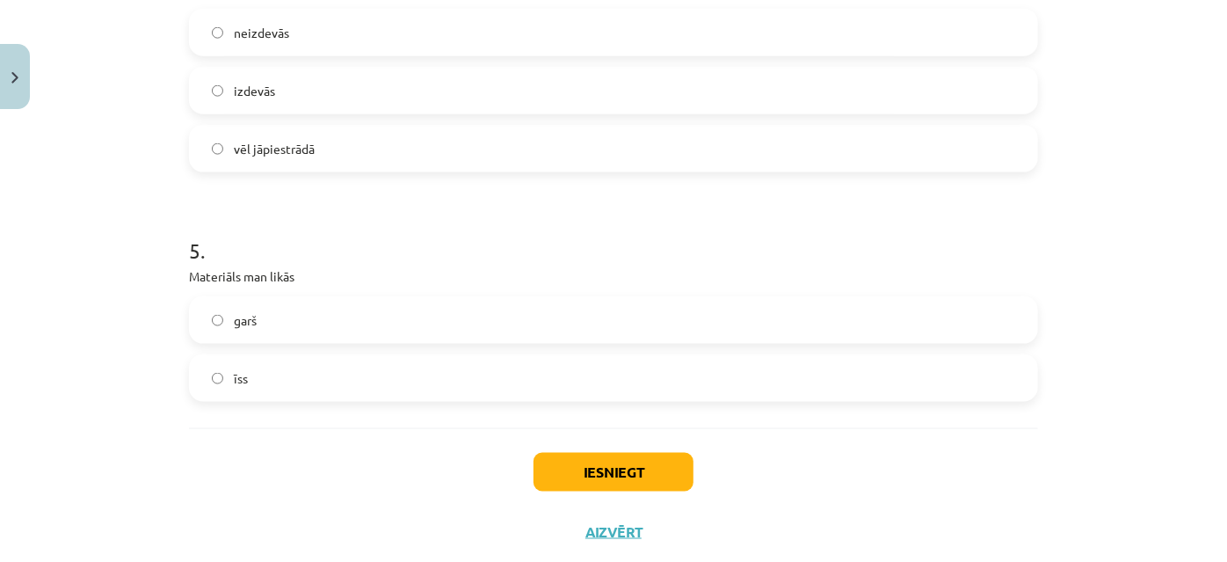
click at [314, 325] on label "garš" at bounding box center [614, 320] width 846 height 44
click at [648, 473] on button "Iesniegt" at bounding box center [614, 472] width 160 height 39
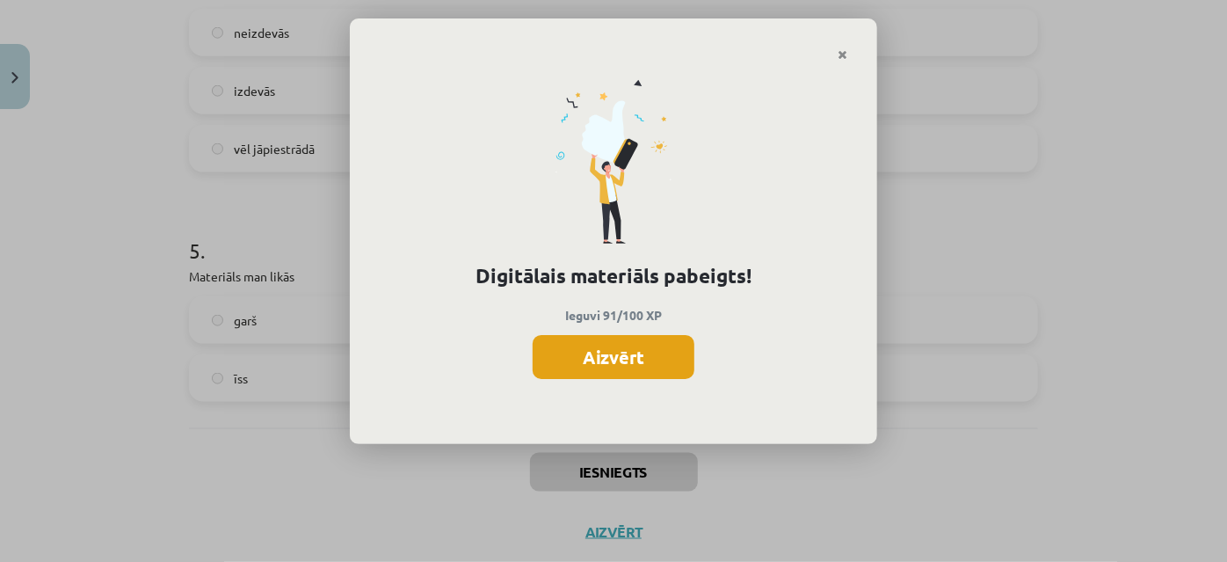
click at [613, 374] on button "Aizvērt" at bounding box center [614, 357] width 162 height 44
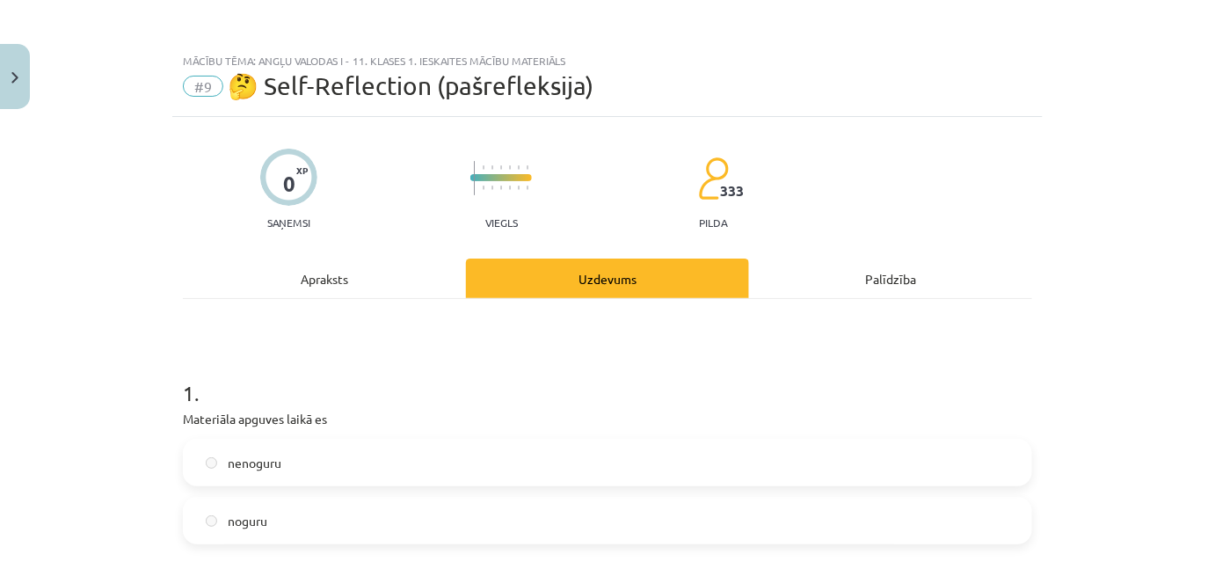
scroll to position [0, 0]
